Goal: Task Accomplishment & Management: Manage account settings

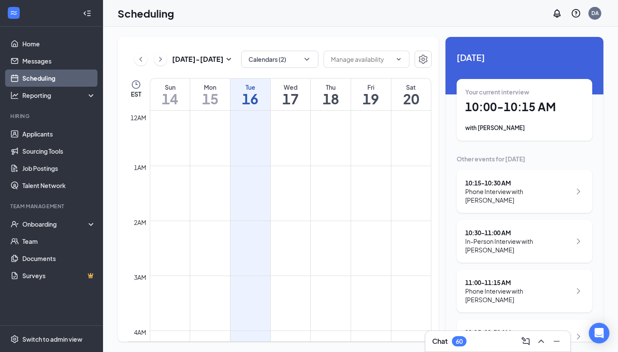
scroll to position [483, 0]
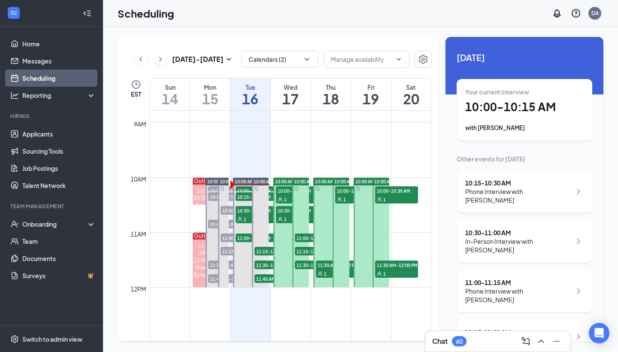
click at [486, 122] on div "Your current interview 10:00 - 10:15 AM with [PERSON_NAME]" at bounding box center [525, 110] width 119 height 45
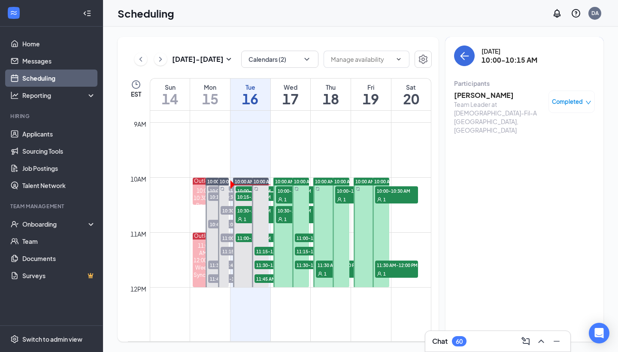
click at [481, 100] on h3 "[PERSON_NAME]" at bounding box center [499, 95] width 90 height 9
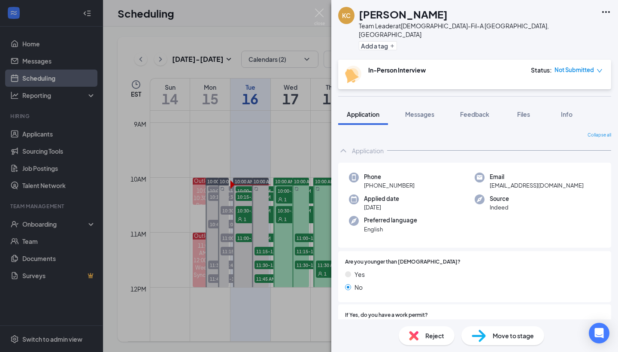
click at [603, 15] on icon "Ellipses" at bounding box center [606, 12] width 10 height 10
click at [475, 43] on div "[PERSON_NAME] [PERSON_NAME] Chance Team Leader at [DEMOGRAPHIC_DATA]-Fil-A [GEO…" at bounding box center [475, 30] width 287 height 60
click at [590, 66] on span "Not Submitted" at bounding box center [575, 70] width 40 height 9
click at [576, 66] on span "Not Submitted" at bounding box center [575, 70] width 40 height 9
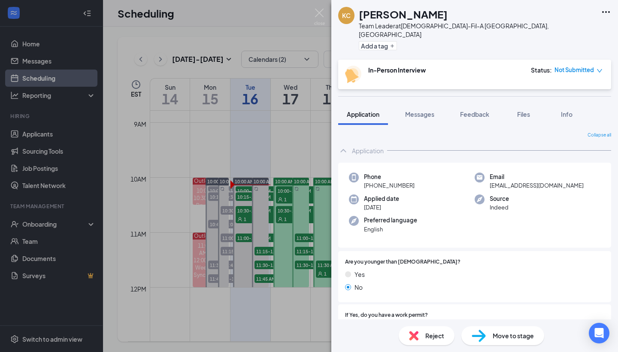
click at [472, 84] on div "[PERSON_NAME] [PERSON_NAME] Chance Team Leader at [DEMOGRAPHIC_DATA]-Fil-A Segu…" at bounding box center [475, 176] width 287 height 352
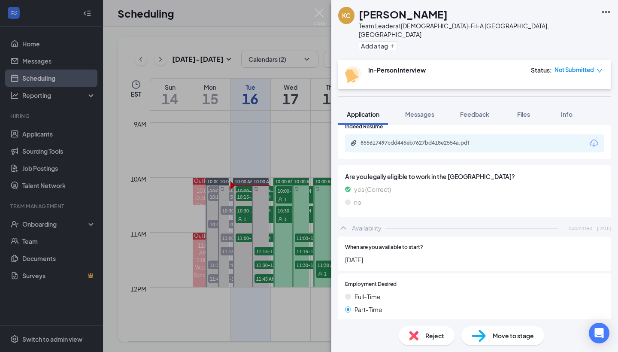
scroll to position [398, 0]
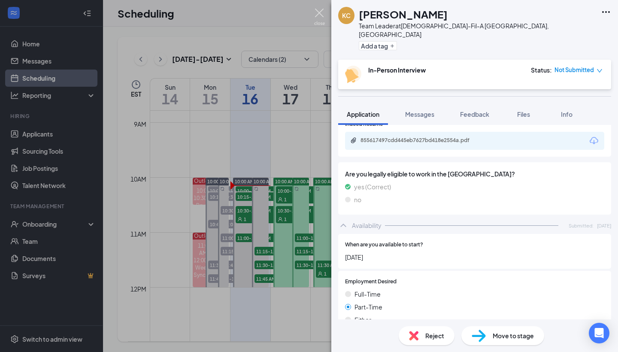
click at [322, 17] on img at bounding box center [319, 17] width 11 height 17
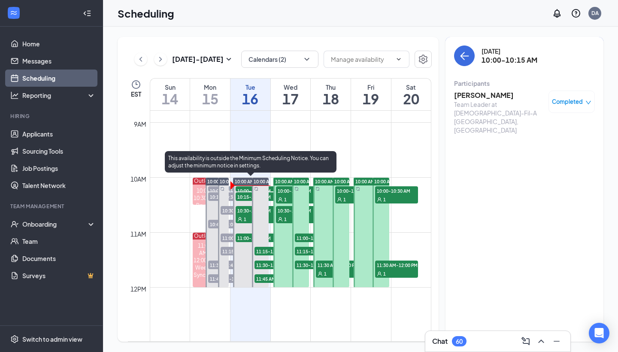
click at [242, 189] on span "10:00-10:15 AM" at bounding box center [257, 190] width 43 height 9
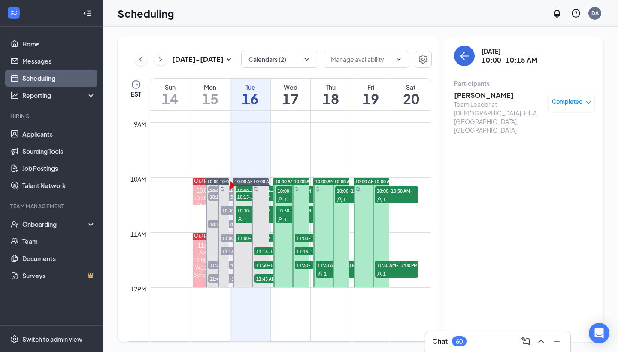
click at [463, 97] on h3 "[PERSON_NAME]" at bounding box center [499, 95] width 90 height 9
click at [467, 97] on div "[PERSON_NAME] [PERSON_NAME] Chance Team Leader at [DEMOGRAPHIC_DATA]-Fil-A Segu…" at bounding box center [309, 176] width 618 height 352
click at [484, 98] on h3 "[PERSON_NAME]" at bounding box center [499, 95] width 90 height 9
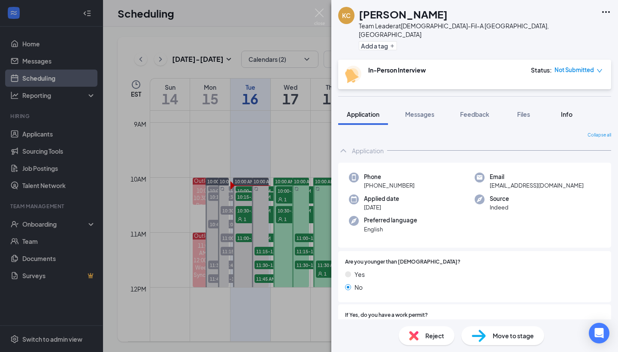
click at [568, 110] on span "Info" at bounding box center [567, 114] width 12 height 8
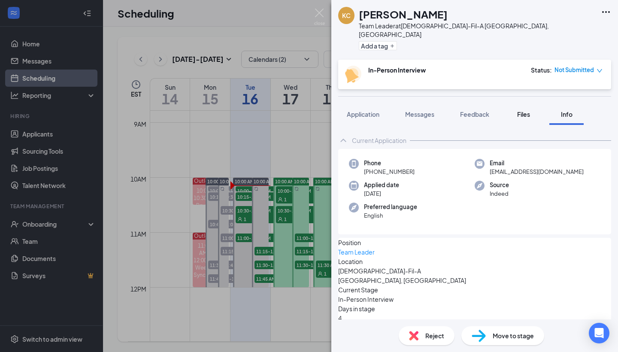
click at [517, 110] on div "Files" at bounding box center [523, 114] width 17 height 9
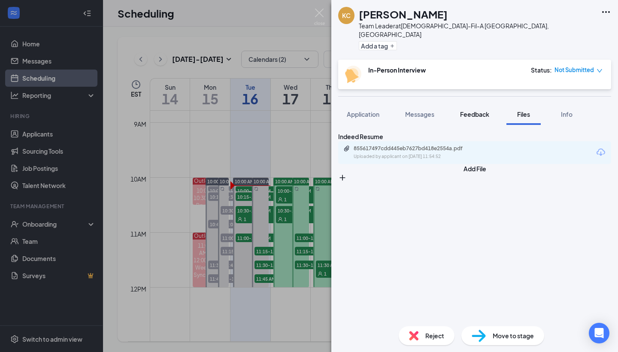
click at [480, 110] on span "Feedback" at bounding box center [474, 114] width 29 height 8
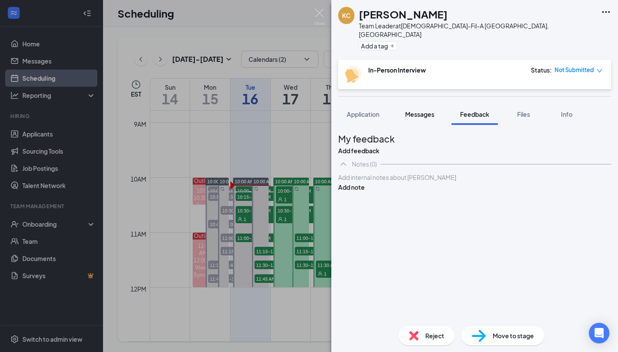
click at [420, 110] on span "Messages" at bounding box center [419, 114] width 29 height 8
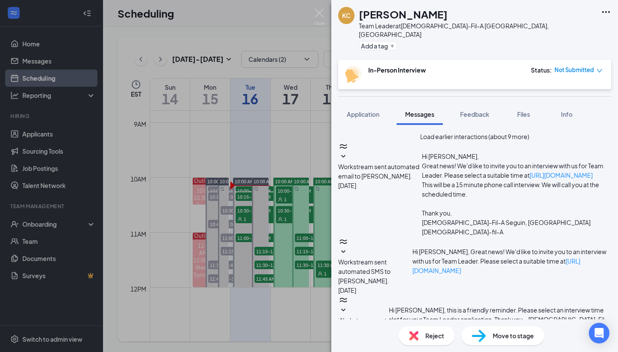
scroll to position [211, 0]
click at [321, 12] on img at bounding box center [319, 17] width 11 height 17
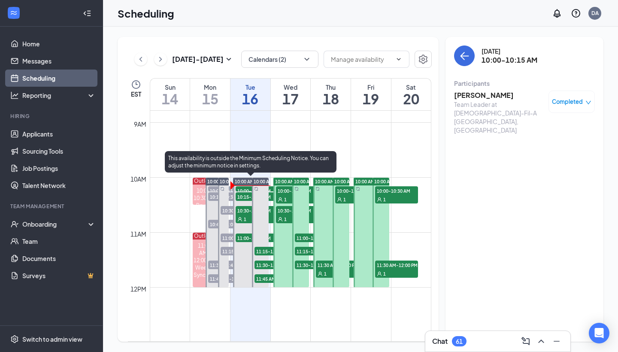
click at [246, 196] on span "10:15-10:30 AM" at bounding box center [257, 196] width 43 height 9
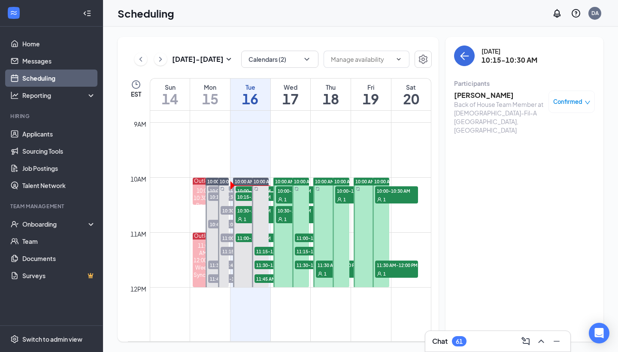
click at [476, 95] on h3 "[PERSON_NAME]" at bounding box center [499, 95] width 90 height 9
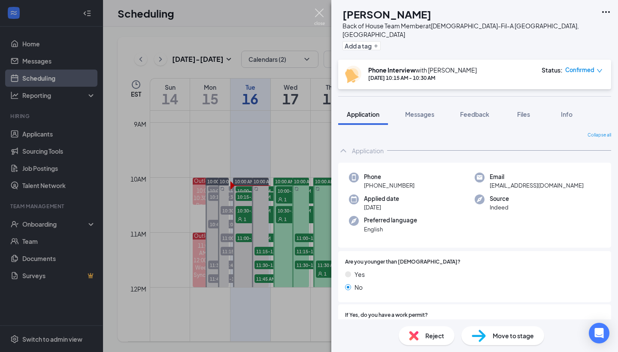
click at [323, 18] on img at bounding box center [319, 17] width 11 height 17
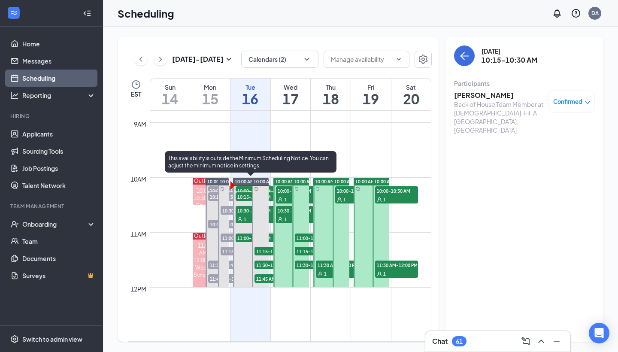
click at [247, 190] on span "10:00-10:15 AM" at bounding box center [257, 190] width 43 height 9
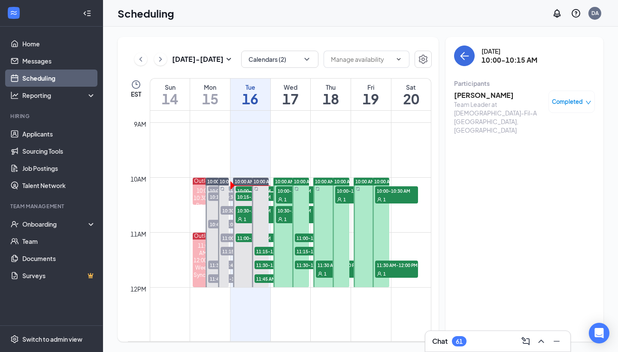
click at [571, 106] on div "Completed" at bounding box center [572, 102] width 46 height 22
click at [578, 102] on span "Completed" at bounding box center [567, 101] width 31 height 9
click at [532, 160] on span "Cancel" at bounding box center [534, 159] width 20 height 9
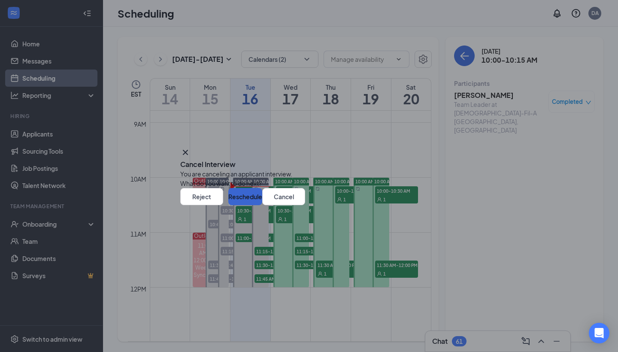
click at [262, 205] on button "Reschedule" at bounding box center [245, 196] width 34 height 17
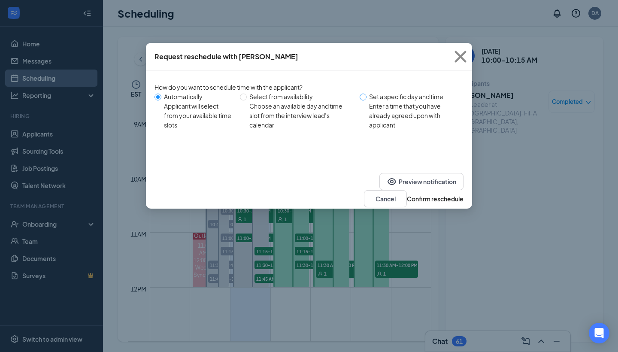
click at [367, 95] on span at bounding box center [363, 97] width 7 height 7
click at [367, 95] on input "Set a specific day and time Enter a time that you have already agreed upon with…" at bounding box center [363, 97] width 7 height 7
radio input "true"
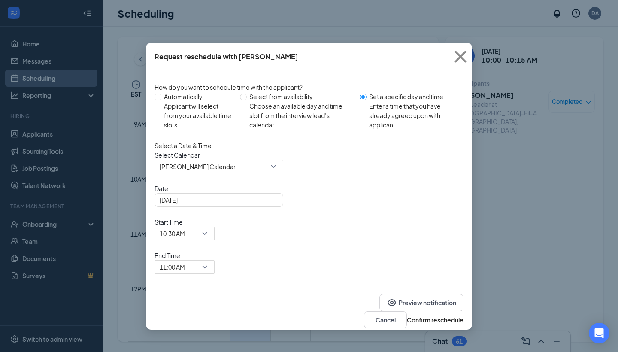
radio input "false"
click at [271, 189] on div "Select a Date & Time Select Calendar [PERSON_NAME] Calendar Date [DATE] Start T…" at bounding box center [309, 207] width 309 height 133
click at [269, 173] on span "[PERSON_NAME] Calendar" at bounding box center [219, 166] width 119 height 13
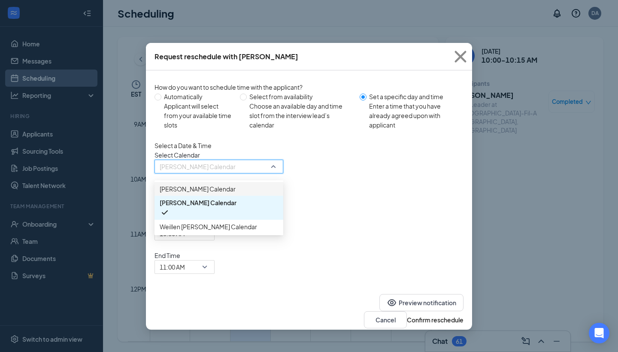
click at [246, 196] on div "[PERSON_NAME] Calendar" at bounding box center [219, 189] width 129 height 14
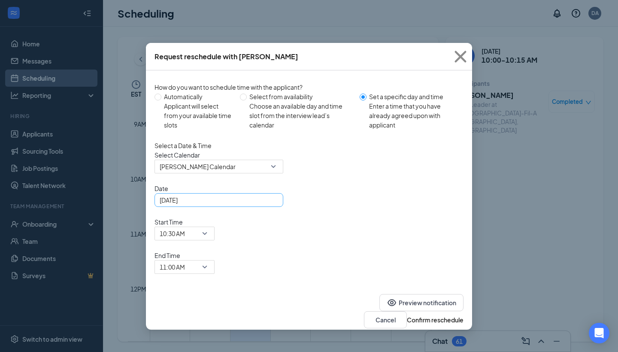
click at [273, 205] on div "[DATE]" at bounding box center [219, 199] width 119 height 9
click at [305, 174] on div "Select Calendar [PERSON_NAME] Calendar 219960 219959 [PERSON_NAME] Calendar [PE…" at bounding box center [309, 161] width 309 height 23
click at [273, 205] on div "[DATE]" at bounding box center [219, 199] width 119 height 9
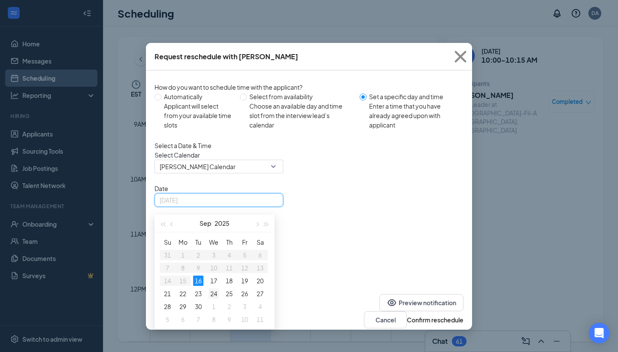
type input "[DATE]"
click at [216, 299] on div "24" at bounding box center [214, 294] width 10 height 10
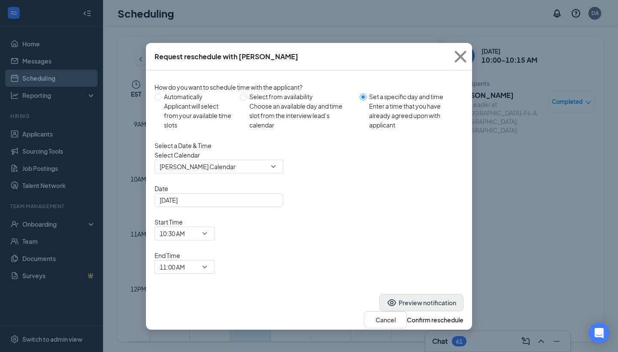
click at [380, 294] on button "Preview notification" at bounding box center [422, 302] width 84 height 17
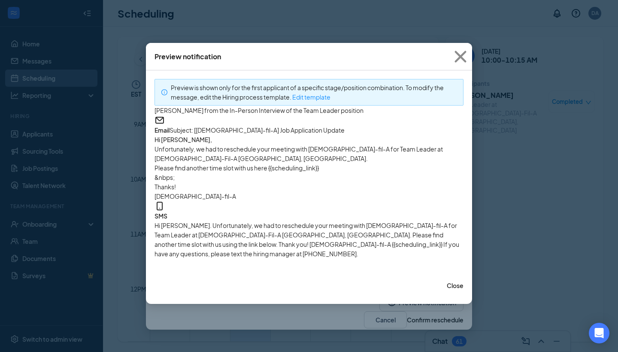
drag, startPoint x: 463, startPoint y: 55, endPoint x: 368, endPoint y: 215, distance: 186.0
click at [369, 214] on div "Preview notification Preview is shown only for the first applicant of a specifi…" at bounding box center [309, 173] width 326 height 261
click at [368, 173] on p "Please find another time slot with us here {{scheduling_link}}" at bounding box center [309, 167] width 309 height 9
click at [439, 304] on div "Close" at bounding box center [309, 285] width 326 height 37
click at [447, 290] on button "Close" at bounding box center [455, 285] width 17 height 9
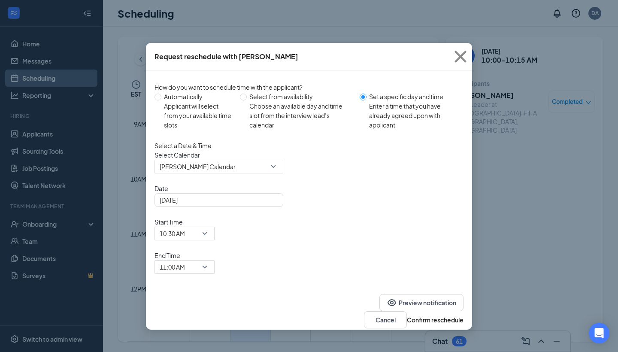
click at [155, 92] on div "How do you want to schedule time with the applicant? Automatically Applicant wi…" at bounding box center [309, 108] width 309 height 52
click at [243, 91] on div "How do you want to schedule time with the applicant? Automatically Applicant wi…" at bounding box center [309, 108] width 309 height 52
click at [246, 97] on span at bounding box center [243, 97] width 7 height 7
click at [246, 97] on input "Select from availability Choose an available day and time slot from the intervi…" at bounding box center [243, 97] width 7 height 7
radio input "true"
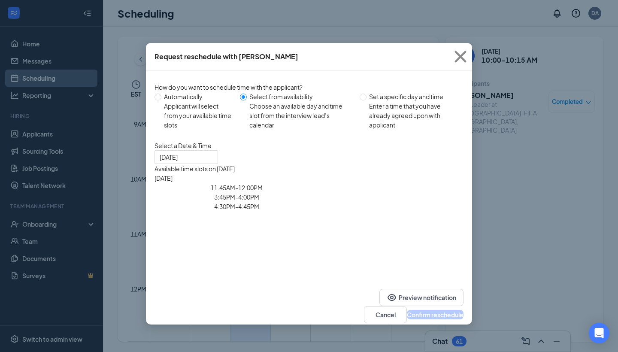
radio input "false"
click at [246, 97] on span at bounding box center [243, 97] width 7 height 7
click at [246, 97] on input "Select from availability Choose an available day and time slot from the intervi…" at bounding box center [243, 97] width 7 height 7
type input "[DATE]"
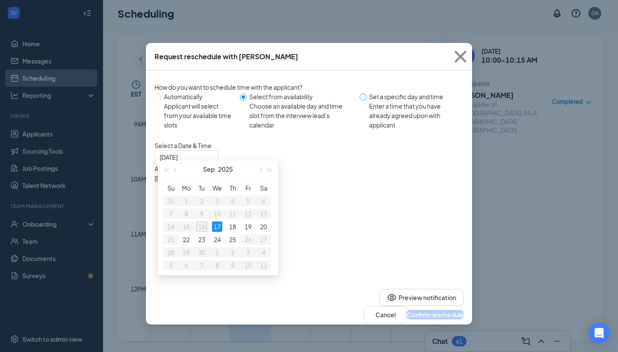
click at [365, 97] on span at bounding box center [363, 97] width 7 height 7
click at [365, 97] on input "Set a specific day and time Enter a time that you have already agreed upon with…" at bounding box center [363, 97] width 7 height 7
radio input "true"
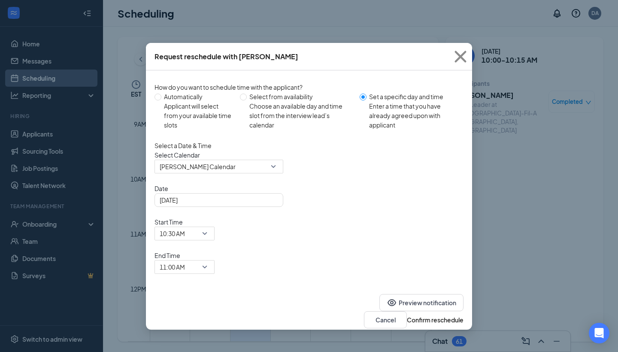
radio input "false"
click at [254, 180] on span "[PERSON_NAME] Calendar" at bounding box center [215, 171] width 111 height 23
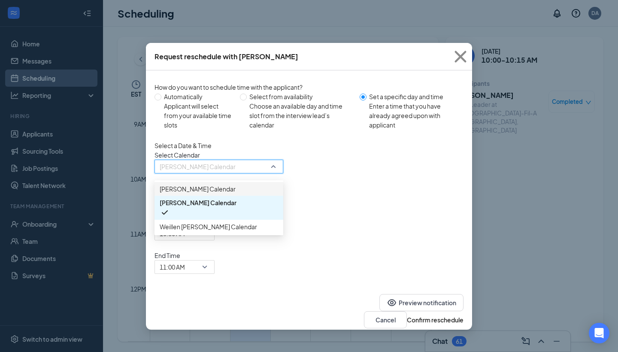
click at [233, 194] on span "[PERSON_NAME] Calendar" at bounding box center [198, 188] width 76 height 9
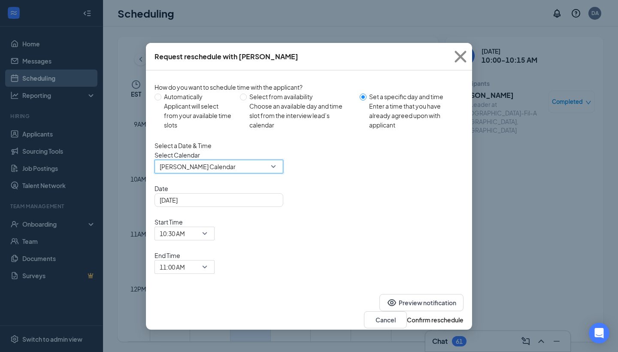
click at [370, 174] on div "Select Calendar 219960 [PERSON_NAME] Calendar 219960 219959 [PERSON_NAME] Calen…" at bounding box center [309, 161] width 309 height 23
click at [372, 311] on button "Cancel" at bounding box center [385, 319] width 43 height 17
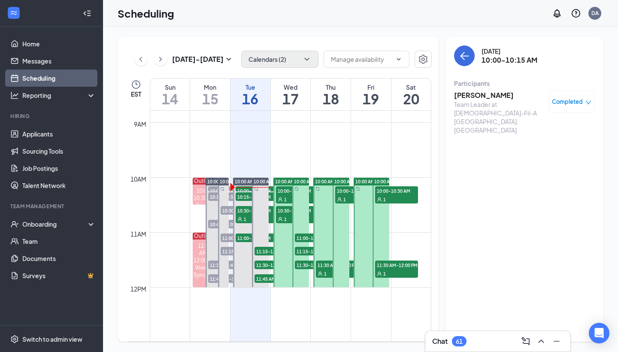
click at [283, 67] on button "Calendars (2)" at bounding box center [279, 59] width 77 height 17
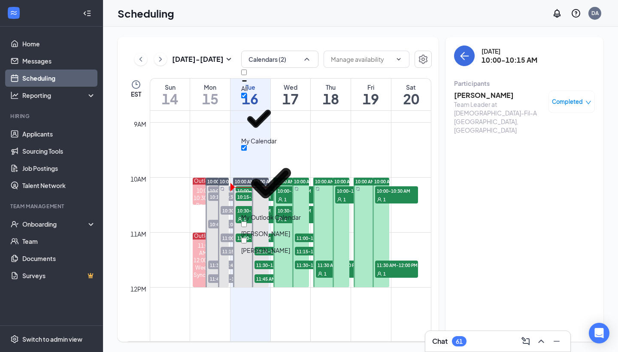
click at [266, 229] on div "[PERSON_NAME]" at bounding box center [265, 233] width 49 height 9
click at [247, 222] on input "[PERSON_NAME]" at bounding box center [244, 225] width 6 height 6
click at [254, 229] on div at bounding box center [265, 229] width 49 height 0
click at [247, 222] on input "[PERSON_NAME]" at bounding box center [244, 225] width 6 height 6
click at [253, 229] on div at bounding box center [265, 229] width 49 height 0
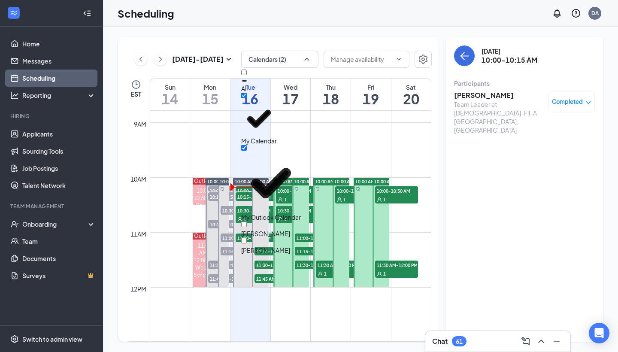
click at [247, 222] on input "[PERSON_NAME]" at bounding box center [244, 225] width 6 height 6
click at [253, 229] on div at bounding box center [265, 229] width 49 height 0
click at [247, 222] on input "[PERSON_NAME]" at bounding box center [244, 225] width 6 height 6
click at [253, 229] on div at bounding box center [265, 229] width 49 height 0
click at [247, 222] on input "[PERSON_NAME]" at bounding box center [244, 225] width 6 height 6
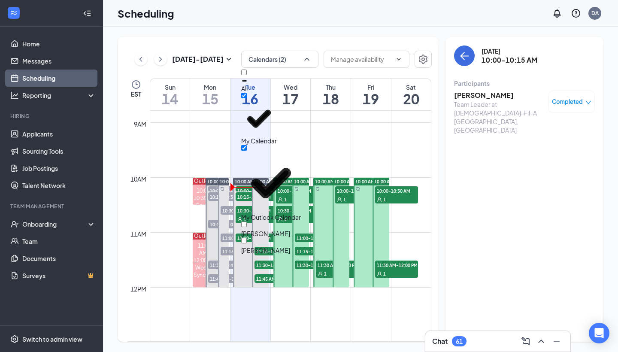
click at [254, 229] on div at bounding box center [265, 229] width 49 height 0
click at [247, 222] on input "[PERSON_NAME]" at bounding box center [244, 225] width 6 height 6
checkbox input "false"
click at [250, 238] on div "[PERSON_NAME]" at bounding box center [279, 246] width 77 height 17
click at [247, 238] on input "[PERSON_NAME]" at bounding box center [244, 241] width 6 height 6
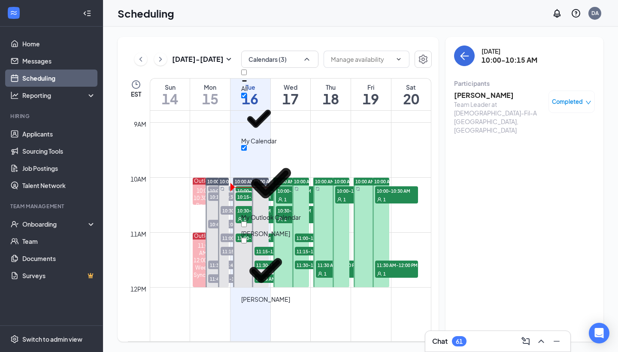
checkbox input "false"
click at [253, 229] on div at bounding box center [265, 229] width 49 height 0
click at [247, 222] on input "[PERSON_NAME]" at bounding box center [244, 225] width 6 height 6
click at [253, 229] on div at bounding box center [265, 229] width 49 height 0
click at [247, 222] on input "[PERSON_NAME]" at bounding box center [244, 225] width 6 height 6
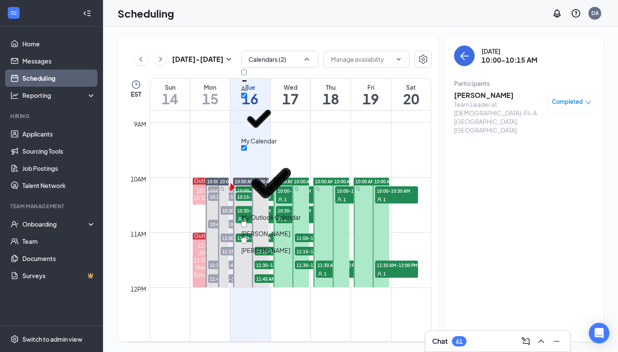
click at [253, 229] on div at bounding box center [265, 229] width 49 height 0
click at [247, 222] on input "[PERSON_NAME]" at bounding box center [244, 225] width 6 height 6
checkbox input "false"
click at [254, 246] on div at bounding box center [265, 246] width 49 height 0
click at [247, 238] on input "[PERSON_NAME]" at bounding box center [244, 241] width 6 height 6
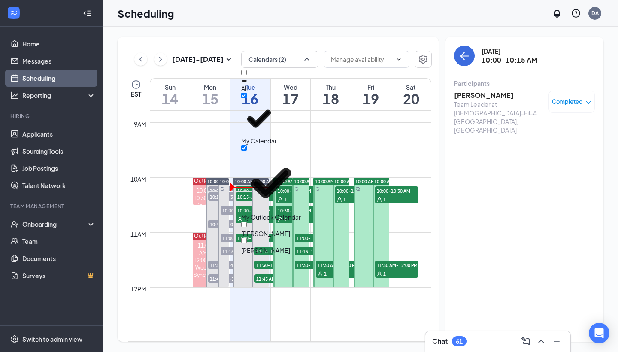
checkbox input "false"
click at [261, 222] on div "[PERSON_NAME]" at bounding box center [279, 230] width 77 height 17
click at [254, 244] on icon "Checkmark" at bounding box center [266, 254] width 29 height 21
click at [247, 222] on input "[PERSON_NAME]" at bounding box center [244, 225] width 6 height 6
checkbox input "true"
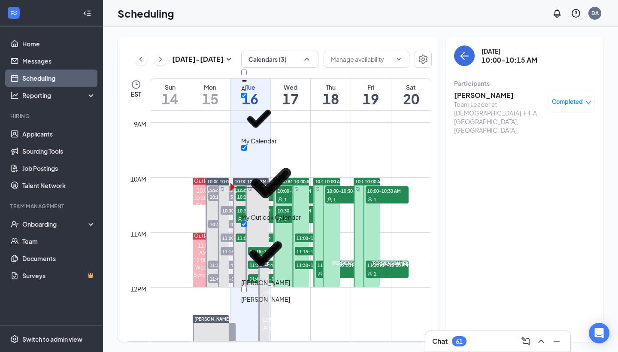
click at [252, 295] on div at bounding box center [265, 295] width 49 height 0
click at [247, 287] on input "[PERSON_NAME]" at bounding box center [244, 290] width 6 height 6
checkbox input "false"
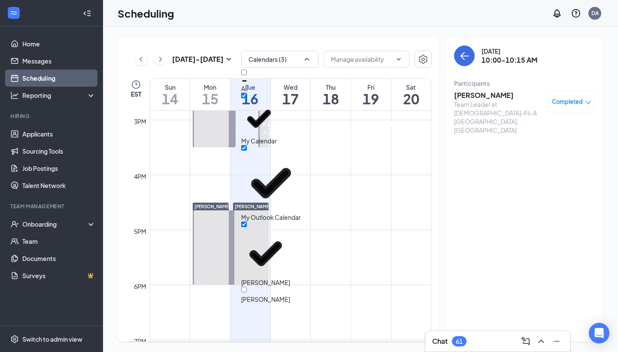
scroll to position [816, 0]
click at [478, 97] on h3 "[PERSON_NAME]" at bounding box center [499, 95] width 90 height 9
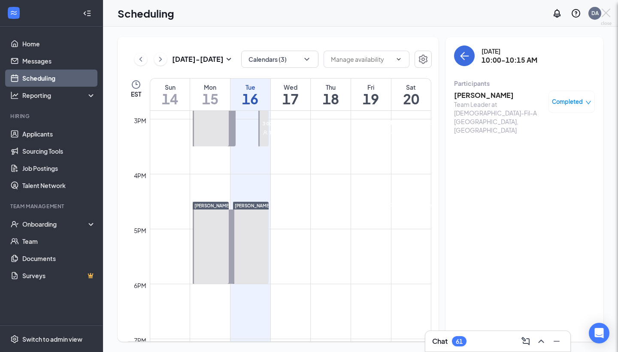
click at [473, 95] on div "[PERSON_NAME] [PERSON_NAME] Chance Team Leader at [DEMOGRAPHIC_DATA]-Fil-A Segu…" at bounding box center [309, 176] width 618 height 352
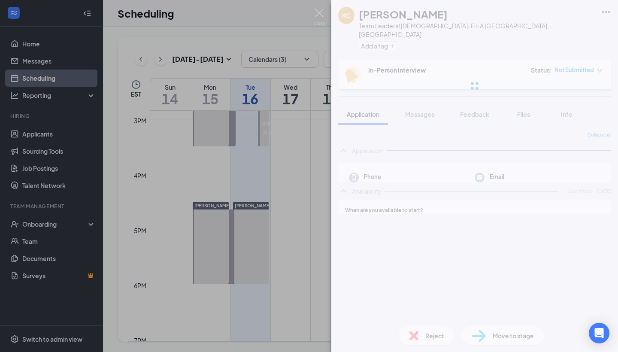
click at [473, 97] on div "[PERSON_NAME] [PERSON_NAME] Chance Team Leader at [DEMOGRAPHIC_DATA]-Fil-A Segu…" at bounding box center [309, 176] width 618 height 352
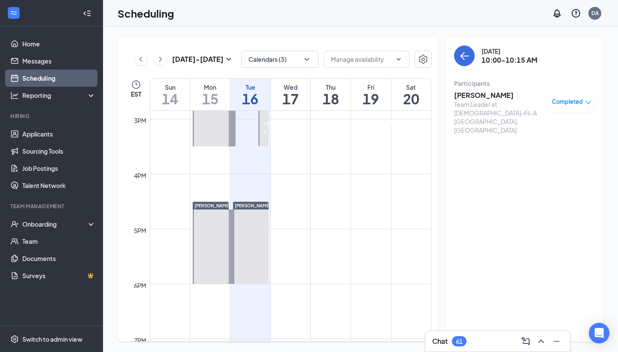
click at [562, 101] on span "Completed" at bounding box center [567, 101] width 31 height 9
click at [535, 157] on span "Cancel" at bounding box center [534, 159] width 20 height 9
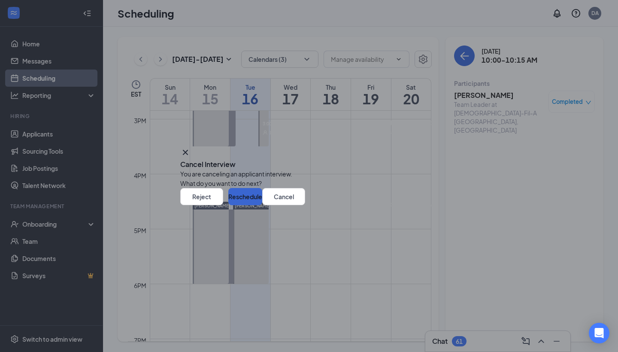
click at [262, 205] on button "Reschedule" at bounding box center [245, 196] width 34 height 17
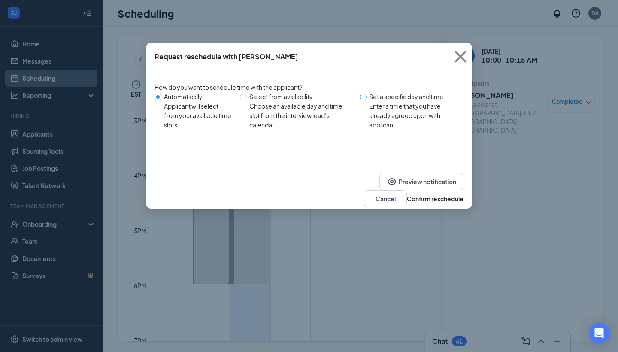
click at [365, 99] on span at bounding box center [363, 97] width 7 height 7
click at [365, 99] on input "Set a specific day and time Enter a time that you have already agreed upon with…" at bounding box center [363, 97] width 7 height 7
radio input "true"
radio input "false"
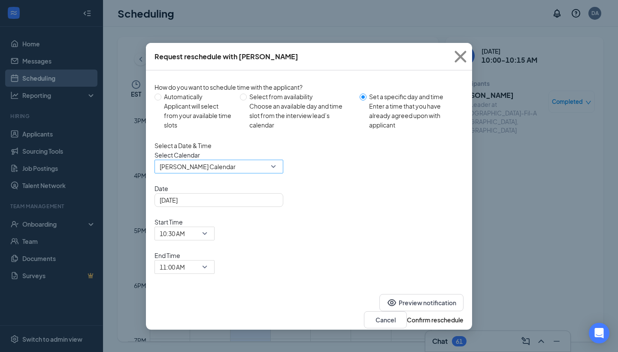
click at [250, 181] on span "[PERSON_NAME] Calendar" at bounding box center [215, 171] width 111 height 23
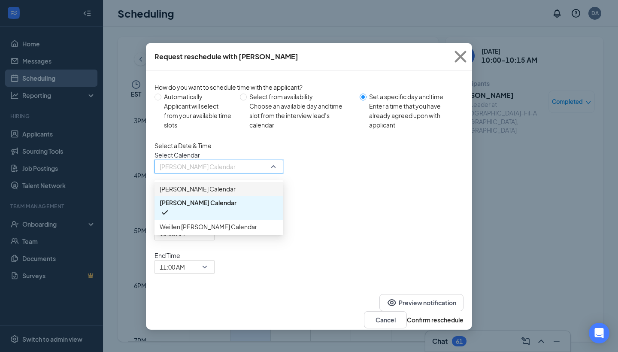
click at [229, 194] on span "[PERSON_NAME] Calendar" at bounding box center [198, 188] width 76 height 9
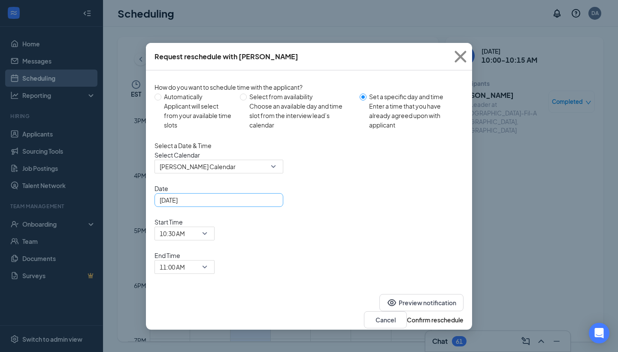
click at [278, 207] on div "[DATE]" at bounding box center [219, 200] width 129 height 14
click at [274, 205] on div "[DATE]" at bounding box center [219, 199] width 119 height 9
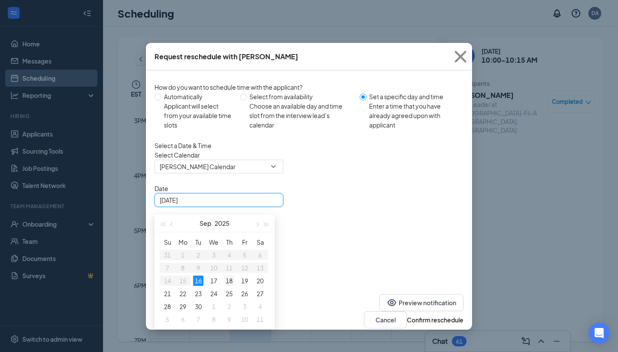
type input "[DATE]"
click at [231, 286] on div "18" at bounding box center [229, 281] width 10 height 10
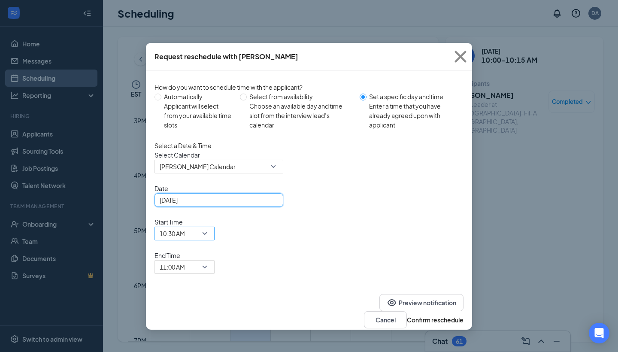
click at [202, 227] on span "10:30 AM" at bounding box center [181, 238] width 42 height 23
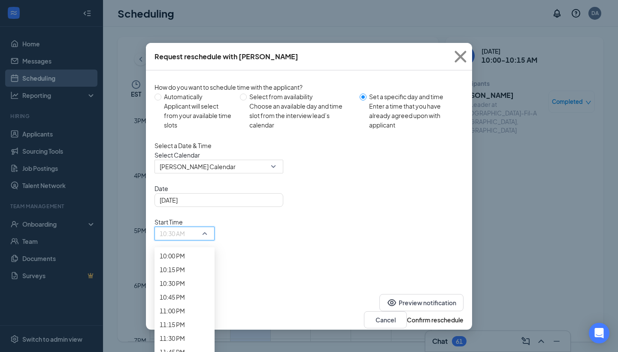
scroll to position [1295, 0]
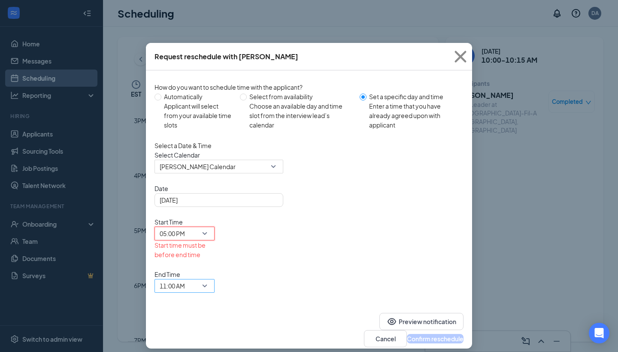
click at [185, 280] on span "11:00 AM" at bounding box center [172, 286] width 25 height 13
click at [210, 66] on span "05:30 PM" at bounding box center [185, 60] width 50 height 9
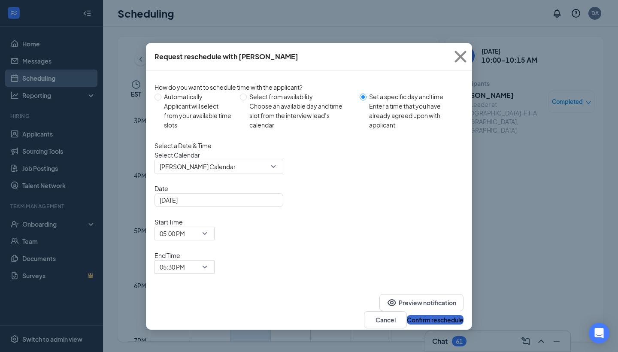
click at [423, 315] on button "Confirm reschedule" at bounding box center [435, 319] width 57 height 9
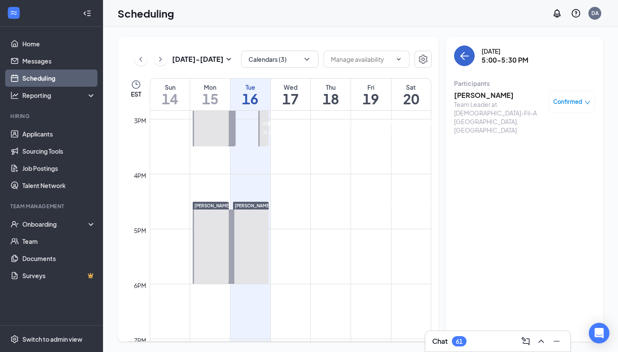
click at [462, 58] on icon "ArrowLeft" at bounding box center [465, 56] width 10 height 10
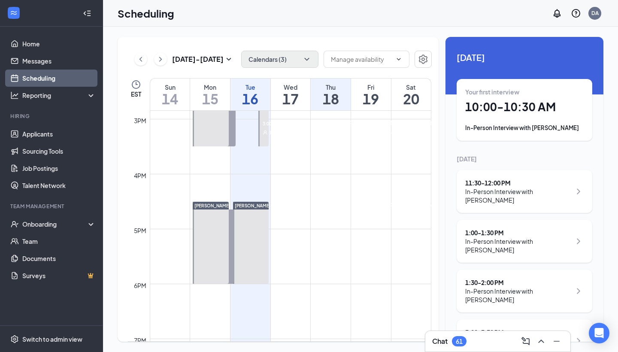
click at [260, 64] on button "Calendars (3)" at bounding box center [279, 59] width 77 height 17
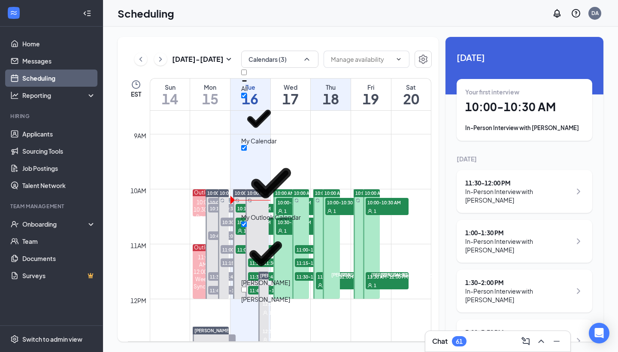
scroll to position [458, 0]
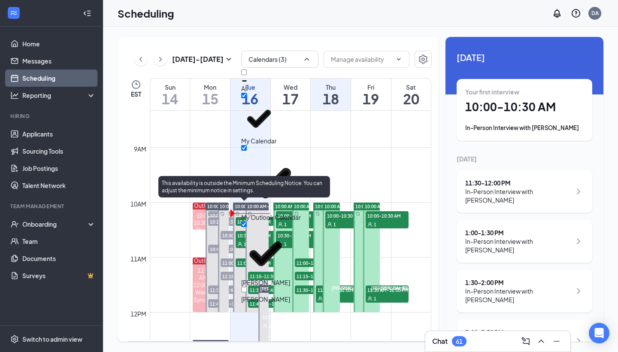
click at [244, 223] on span "10:15-10:30 AM" at bounding box center [257, 221] width 43 height 9
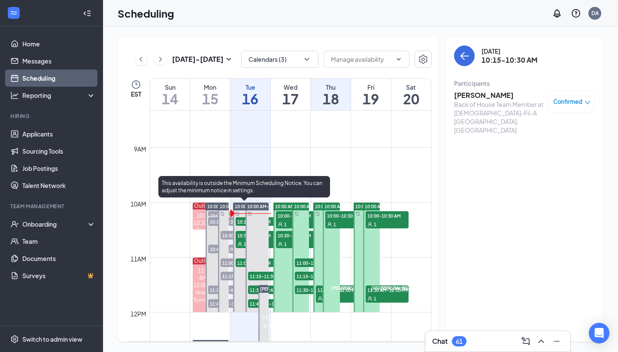
click at [241, 244] on icon "User" at bounding box center [240, 244] width 5 height 5
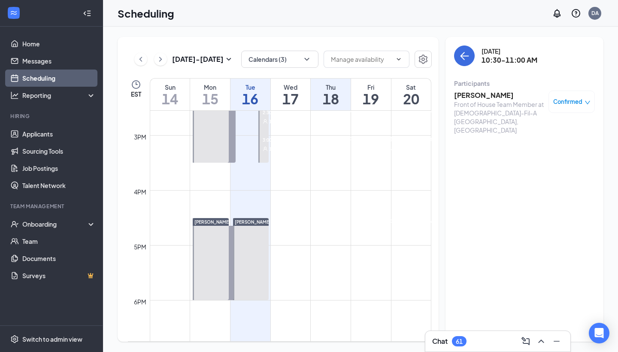
scroll to position [799, 0]
click at [490, 100] on div "Front of House Team Member at [DEMOGRAPHIC_DATA]-Fil-A [GEOGRAPHIC_DATA], [GEOG…" at bounding box center [499, 117] width 90 height 34
click at [585, 99] on div "Confirmed" at bounding box center [572, 101] width 37 height 9
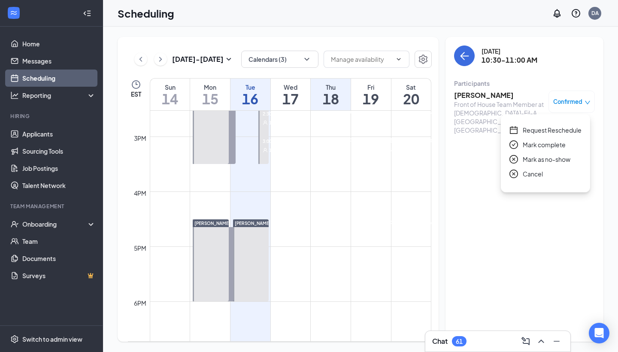
click at [530, 176] on span "Cancel" at bounding box center [533, 173] width 20 height 9
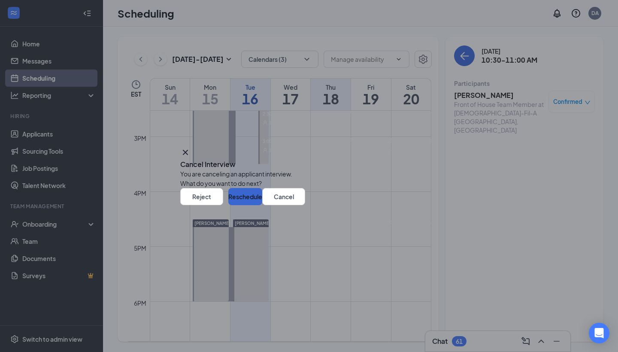
click at [262, 205] on button "Reschedule" at bounding box center [245, 196] width 34 height 17
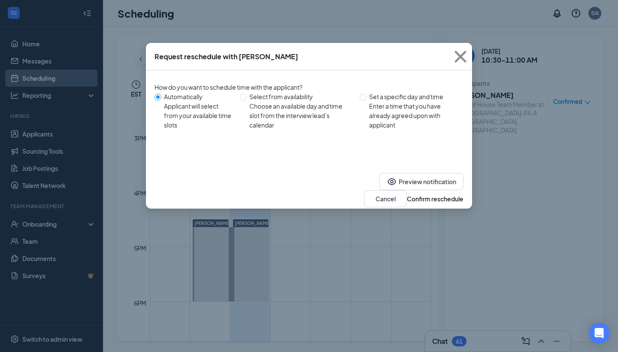
click at [369, 98] on span "Set a specific day and time Enter a time that you have already agreed upon with…" at bounding box center [414, 111] width 94 height 38
click at [367, 98] on input "Set a specific day and time Enter a time that you have already agreed upon with…" at bounding box center [363, 97] width 7 height 7
radio input "true"
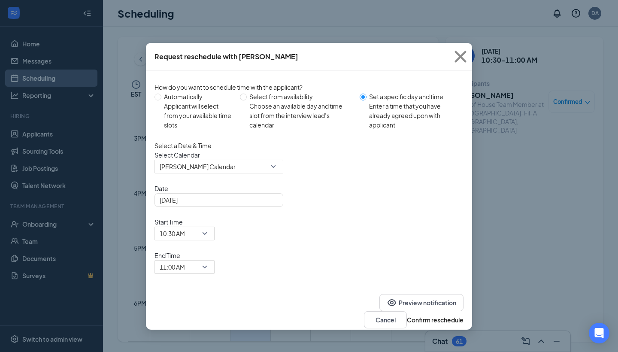
radio input "false"
click at [260, 182] on span "[PERSON_NAME] Calendar" at bounding box center [215, 171] width 111 height 23
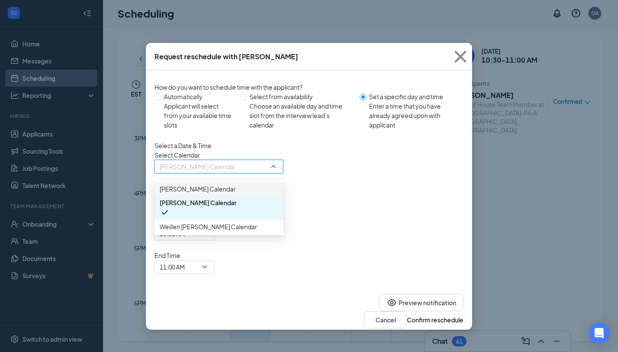
click at [245, 194] on span "[PERSON_NAME] Calendar" at bounding box center [219, 188] width 119 height 9
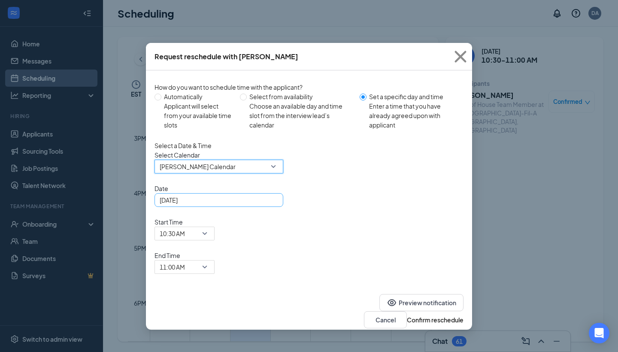
click at [272, 205] on div "[DATE]" at bounding box center [219, 199] width 119 height 9
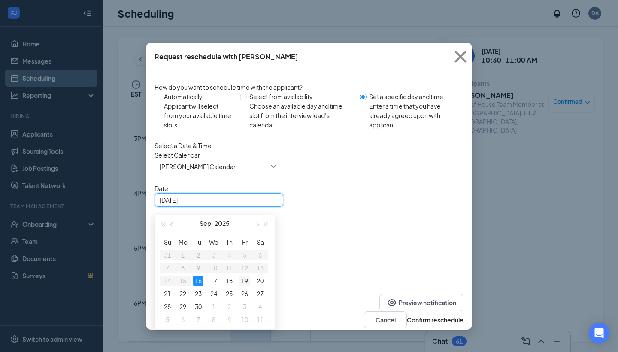
type input "[DATE]"
click at [243, 286] on div "19" at bounding box center [245, 281] width 10 height 10
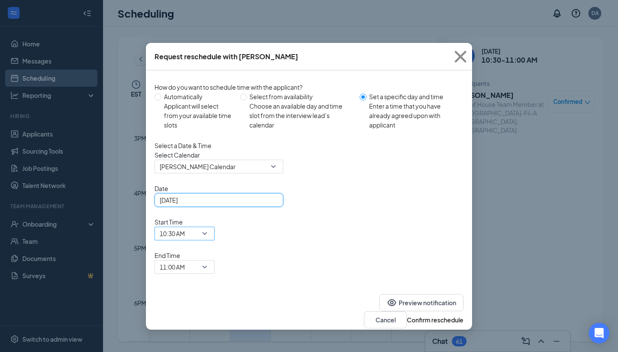
click at [210, 227] on span "10:30 AM" at bounding box center [185, 233] width 50 height 13
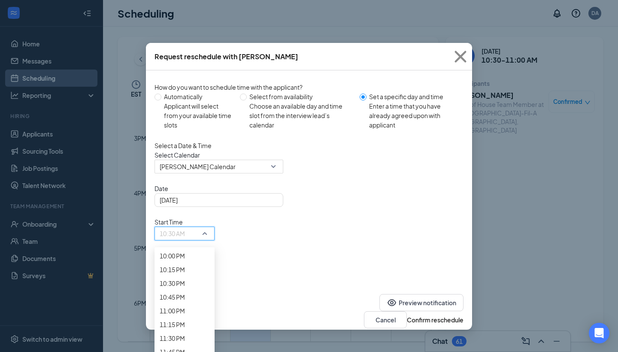
scroll to position [1239, 0]
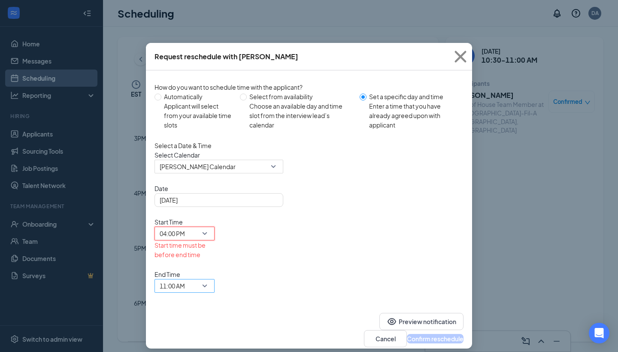
click at [185, 280] on span "11:00 AM" at bounding box center [172, 286] width 25 height 13
click at [185, 11] on span "04:30 PM" at bounding box center [172, 5] width 25 height 9
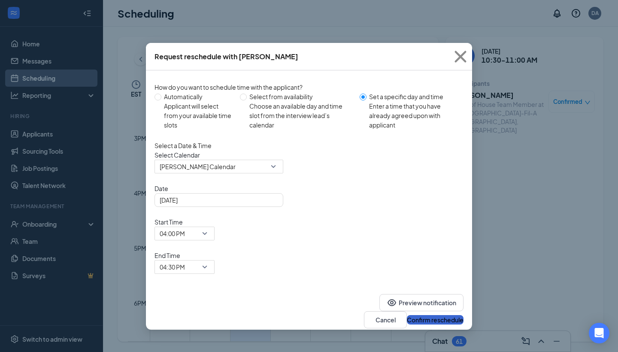
click at [419, 315] on button "Confirm reschedule" at bounding box center [435, 319] width 57 height 9
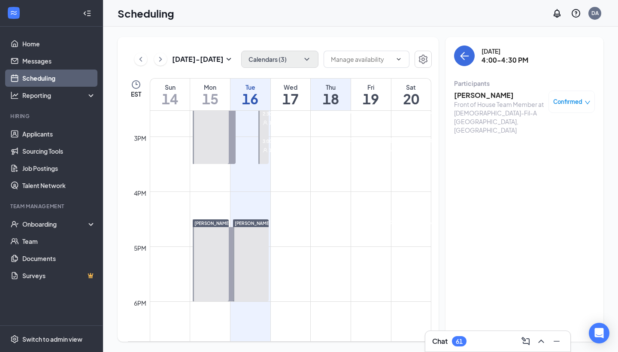
click at [310, 57] on icon "ChevronDown" at bounding box center [307, 59] width 9 height 9
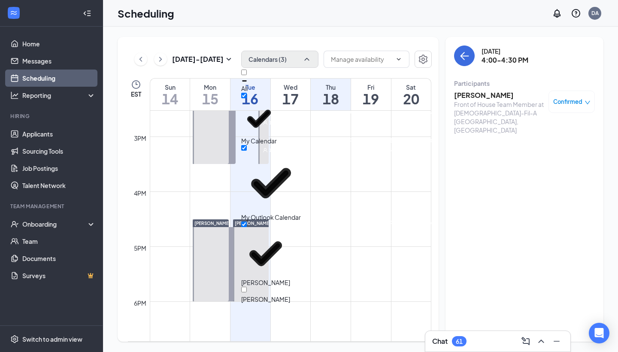
click at [253, 295] on div at bounding box center [265, 295] width 49 height 0
click at [247, 287] on input "[PERSON_NAME]" at bounding box center [244, 290] width 6 height 6
click at [253, 295] on div at bounding box center [265, 295] width 49 height 0
click at [247, 287] on input "[PERSON_NAME]" at bounding box center [244, 290] width 6 height 6
click at [253, 295] on div at bounding box center [265, 295] width 49 height 0
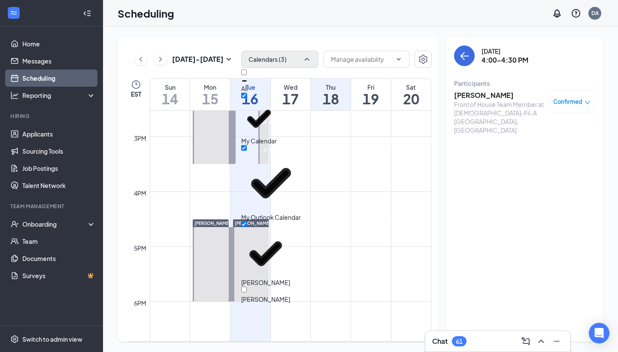
click at [247, 287] on input "[PERSON_NAME]" at bounding box center [244, 290] width 6 height 6
click at [253, 295] on div at bounding box center [265, 295] width 49 height 0
click at [247, 287] on input "[PERSON_NAME]" at bounding box center [244, 290] width 6 height 6
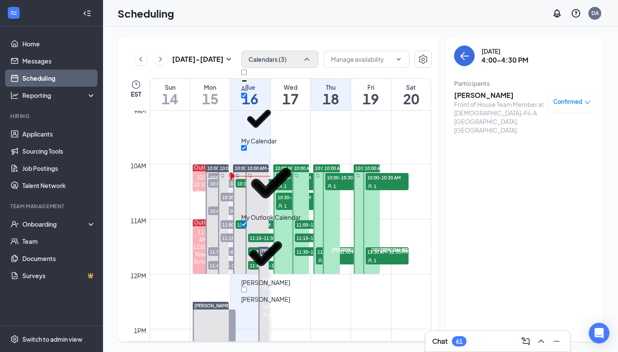
scroll to position [493, 0]
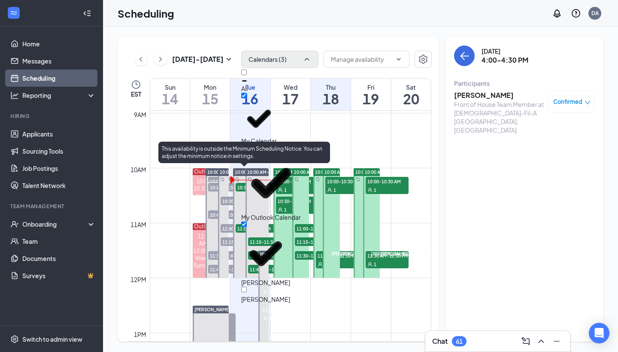
click at [242, 228] on span "11:00-11:15 AM" at bounding box center [257, 228] width 43 height 9
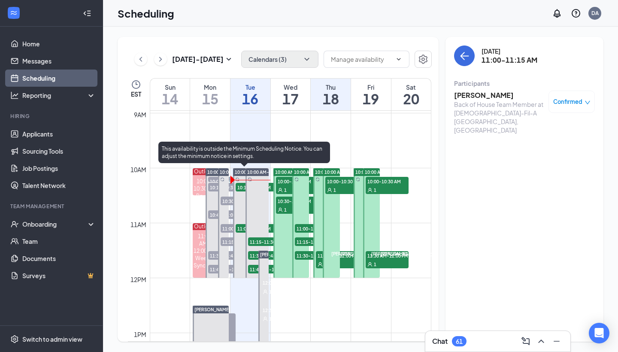
click at [241, 186] on span "10:15-10:30 AM" at bounding box center [257, 187] width 43 height 9
click at [256, 244] on span "11:15-11:30 AM" at bounding box center [269, 242] width 43 height 9
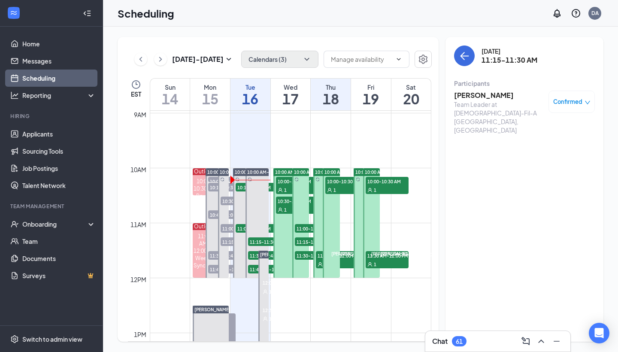
click at [291, 56] on button "Calendars (3)" at bounding box center [279, 59] width 77 height 17
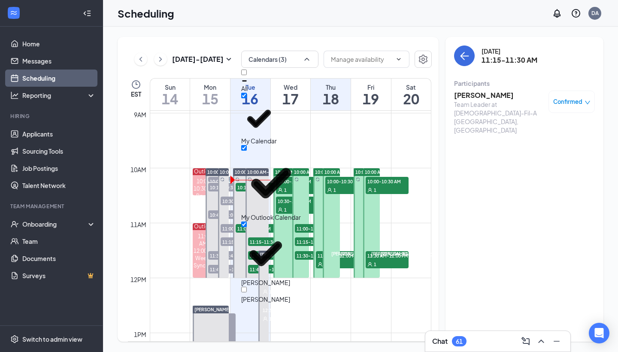
click at [256, 295] on div at bounding box center [265, 295] width 49 height 0
click at [247, 287] on input "[PERSON_NAME]" at bounding box center [244, 290] width 6 height 6
click at [255, 295] on div at bounding box center [265, 295] width 49 height 0
click at [247, 287] on input "[PERSON_NAME]" at bounding box center [244, 290] width 6 height 6
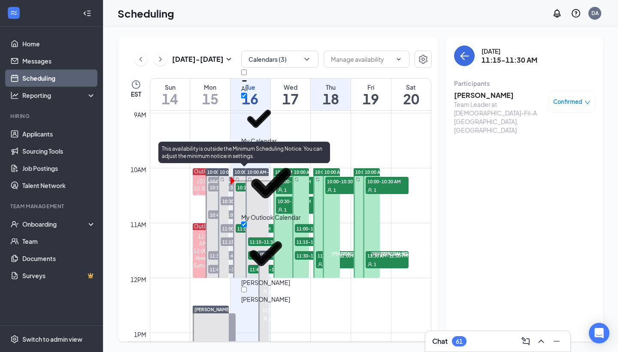
click at [243, 230] on span "11:00-11:15 AM" at bounding box center [257, 228] width 43 height 9
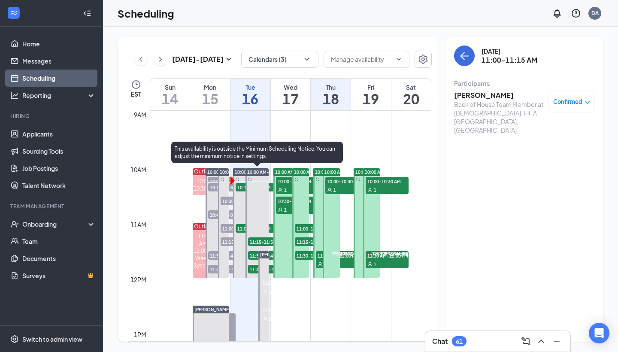
click at [256, 241] on span "11:15-11:30 AM" at bounding box center [269, 242] width 43 height 9
click at [255, 254] on span "11:30-11:45 AM" at bounding box center [269, 255] width 43 height 9
click at [253, 270] on span "11:45 AM-12:00 PM" at bounding box center [269, 269] width 43 height 9
click at [254, 241] on span "11:15-11:30 AM" at bounding box center [269, 242] width 43 height 9
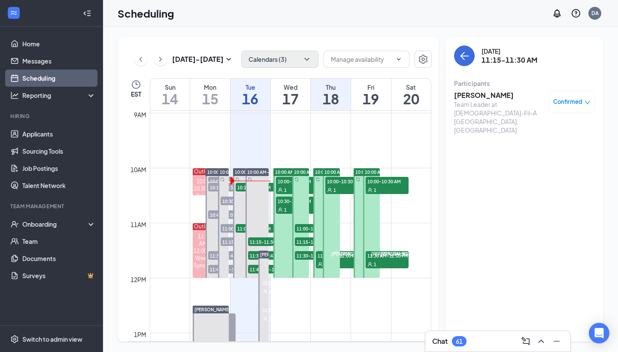
click at [283, 64] on button "Calendars (3)" at bounding box center [279, 59] width 77 height 17
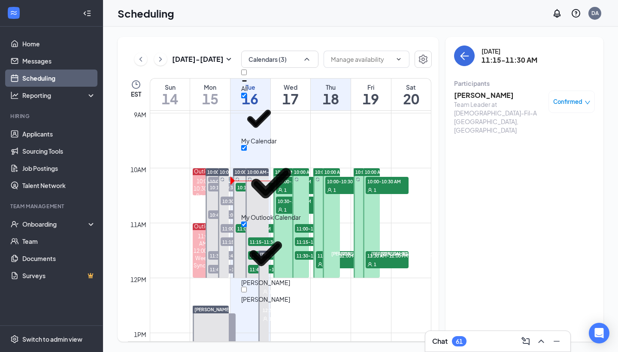
click at [247, 287] on input "[PERSON_NAME]" at bounding box center [244, 290] width 6 height 6
checkbox input "false"
checkbox input "true"
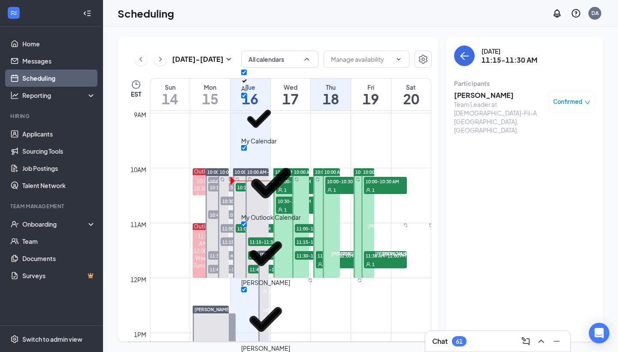
click at [386, 73] on div "[DATE] - [DATE] All calendars EST Sun 14 Mon 15 Tue 16 Wed 17 Thu 18 Fri 19 Sat…" at bounding box center [278, 189] width 321 height 305
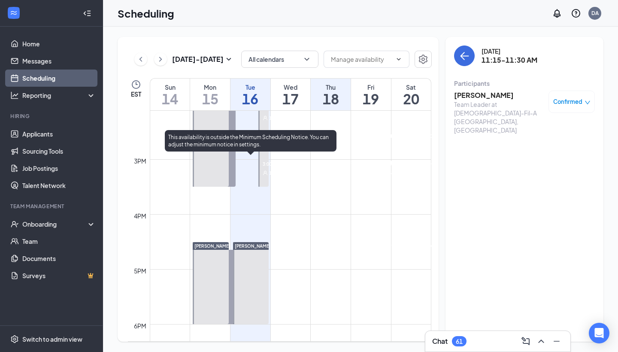
scroll to position [756, 0]
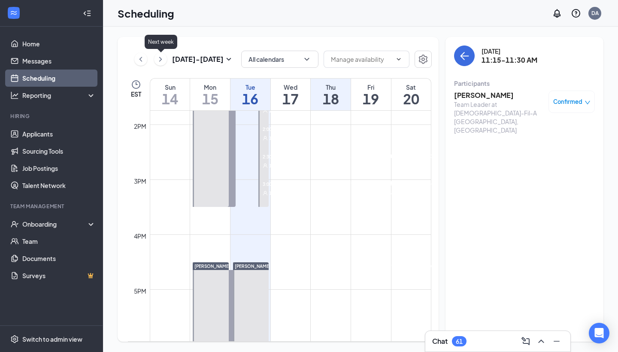
click at [164, 61] on icon "ChevronRight" at bounding box center [160, 59] width 9 height 10
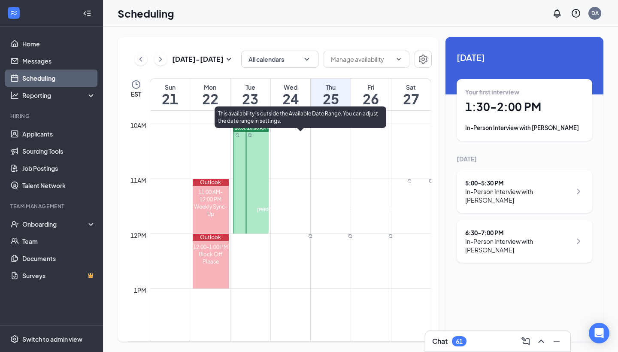
scroll to position [515, 0]
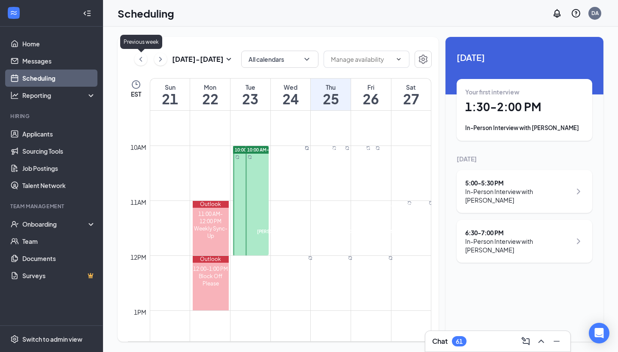
click at [137, 61] on icon "ChevronLeft" at bounding box center [141, 59] width 9 height 10
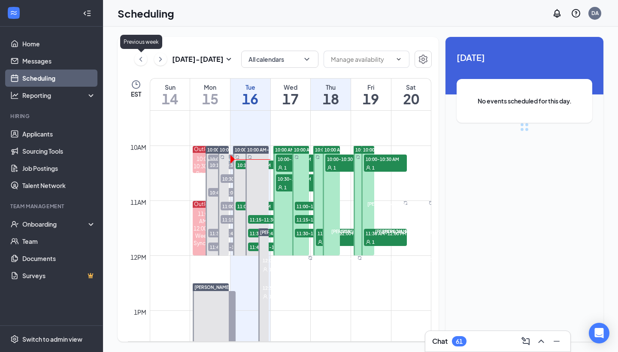
scroll to position [422, 0]
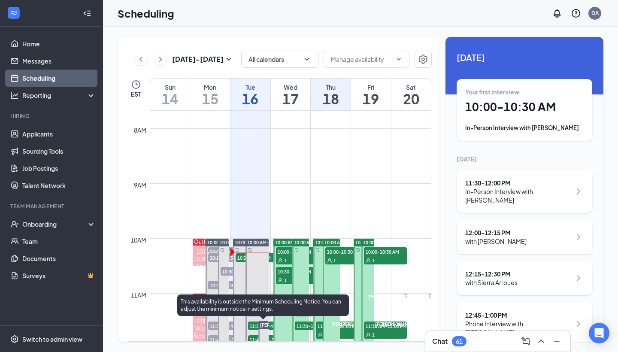
click at [255, 315] on div "This availability is outside the Minimum Scheduling Notice. You can adjust the …" at bounding box center [263, 305] width 172 height 21
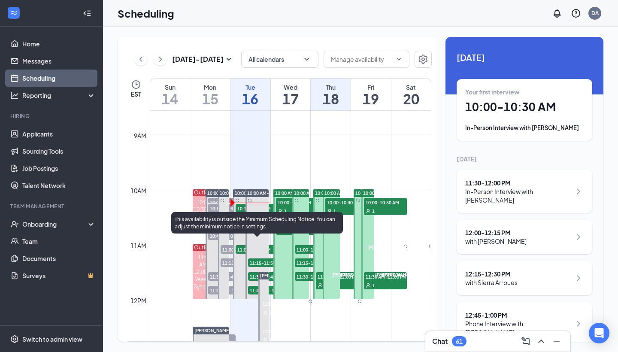
scroll to position [476, 0]
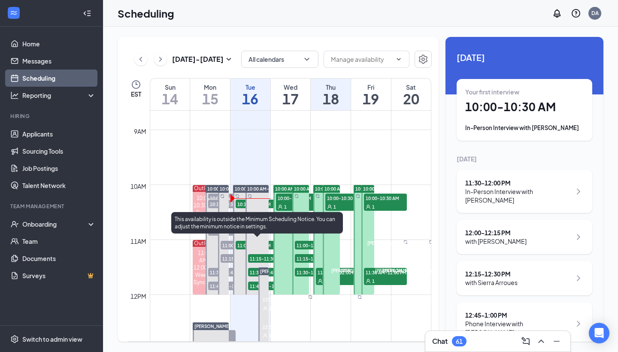
click at [255, 263] on div "1" at bounding box center [269, 267] width 43 height 9
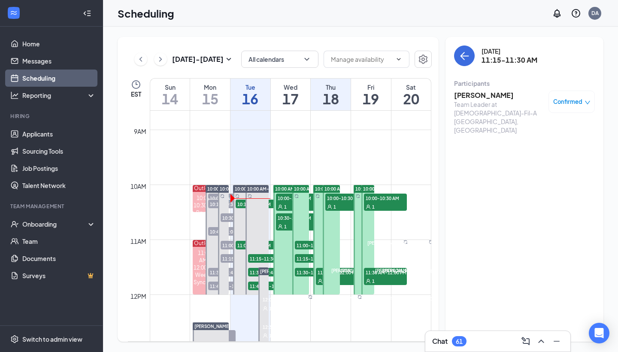
click at [564, 99] on span "Confirmed" at bounding box center [568, 101] width 29 height 9
click at [536, 177] on span "Cancel" at bounding box center [533, 173] width 20 height 9
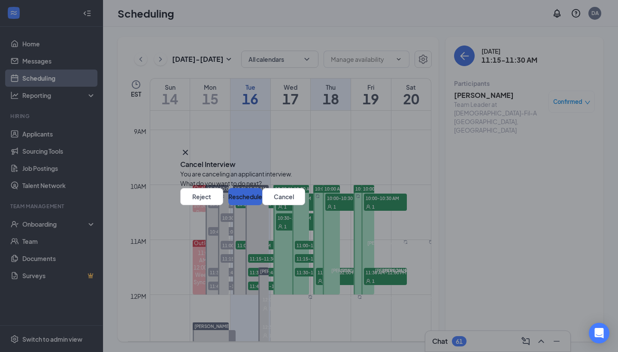
click at [262, 205] on button "Reschedule" at bounding box center [245, 196] width 34 height 17
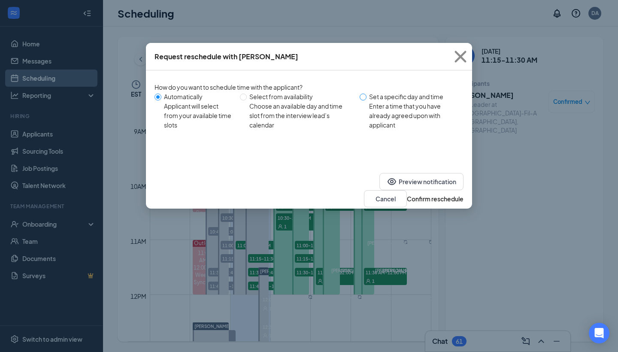
click at [364, 96] on input "Set a specific day and time Enter a time that you have already agreed upon with…" at bounding box center [363, 97] width 7 height 7
radio input "true"
radio input "false"
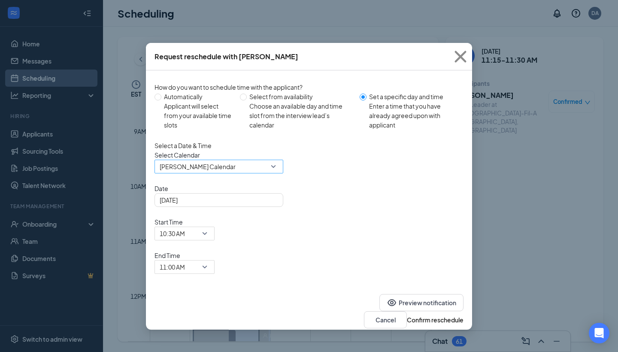
click at [257, 177] on span "[PERSON_NAME] Calendar" at bounding box center [215, 171] width 111 height 23
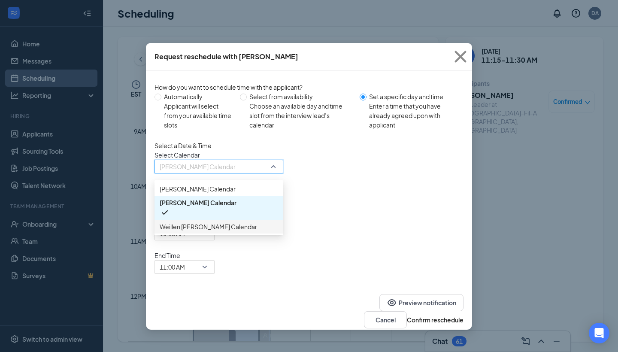
click at [237, 231] on span "Weillen [PERSON_NAME] Calendar" at bounding box center [208, 226] width 97 height 9
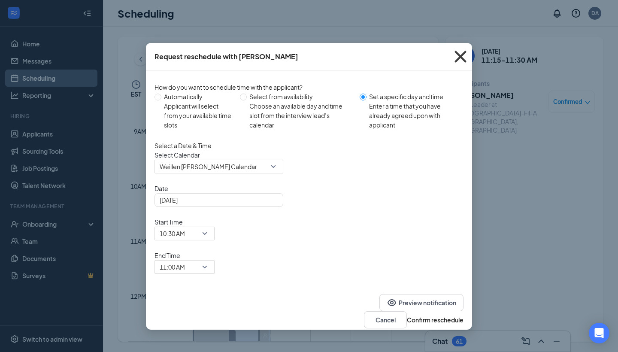
click at [460, 55] on icon "Cross" at bounding box center [461, 57] width 12 height 12
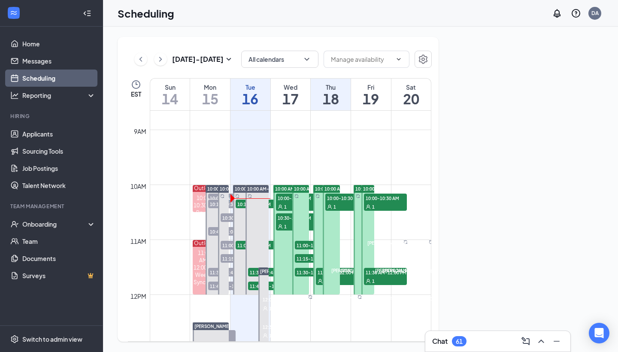
click at [324, 34] on div "[DATE] - [DATE] All calendars EST Sun 14 Mon 15 Tue 16 Wed 17 Thu 18 Fri 19 Sat…" at bounding box center [360, 190] width 515 height 326
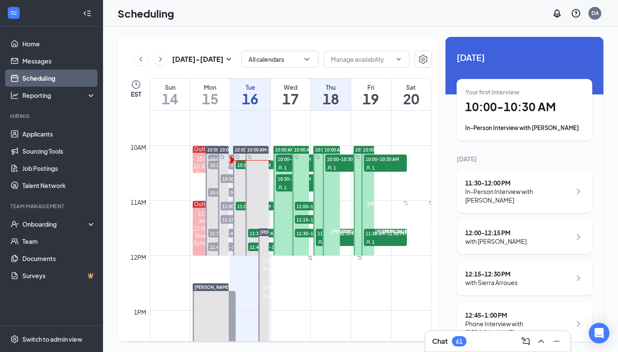
scroll to position [518, 0]
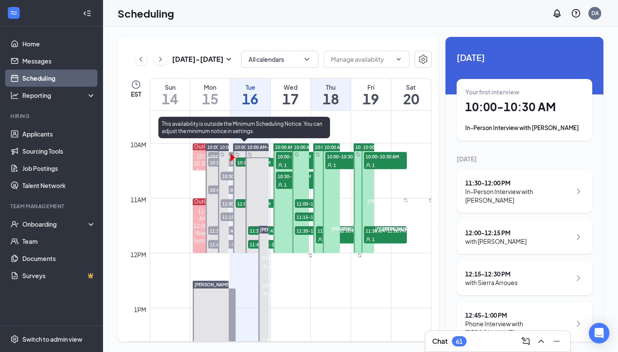
click at [243, 163] on span "10:15-10:30 AM" at bounding box center [257, 162] width 43 height 9
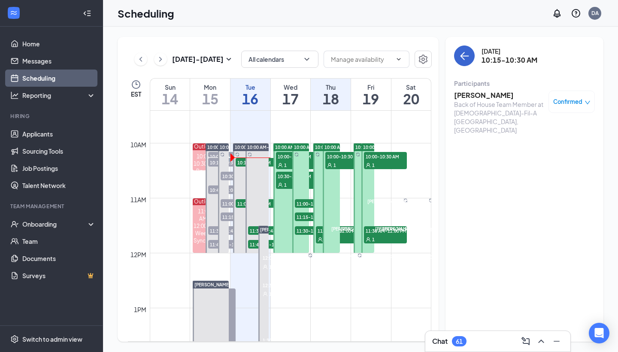
click at [463, 55] on icon "ArrowLeft" at bounding box center [465, 56] width 10 height 10
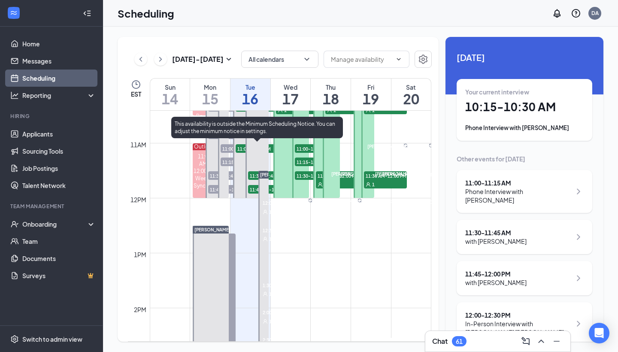
scroll to position [573, 0]
click at [254, 177] on span "11:30-11:45 AM" at bounding box center [269, 175] width 43 height 9
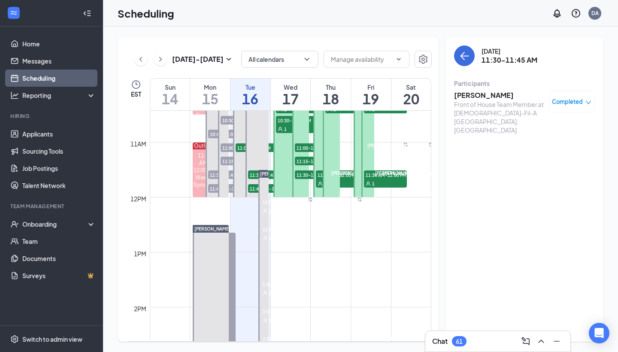
click at [590, 104] on icon "down" at bounding box center [589, 103] width 6 height 6
click at [538, 131] on span "Request Reschedule" at bounding box center [553, 129] width 59 height 9
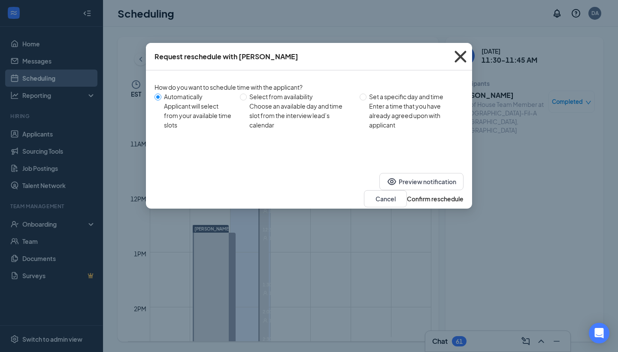
click at [463, 54] on icon "Cross" at bounding box center [460, 56] width 23 height 23
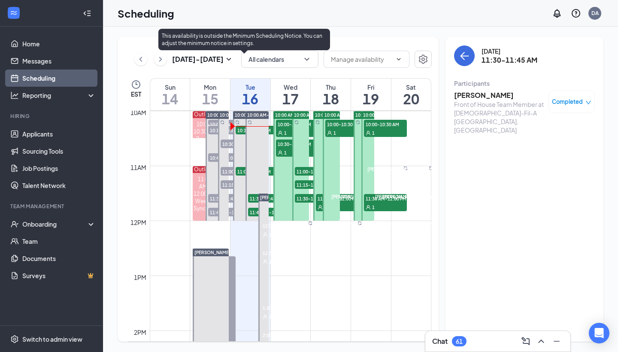
scroll to position [521, 0]
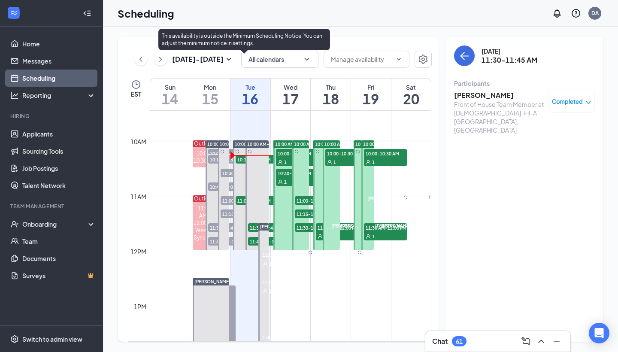
click at [241, 160] on span "10:15-10:30 AM" at bounding box center [257, 159] width 43 height 9
click at [239, 201] on span "11:00-11:15 AM" at bounding box center [257, 200] width 43 height 9
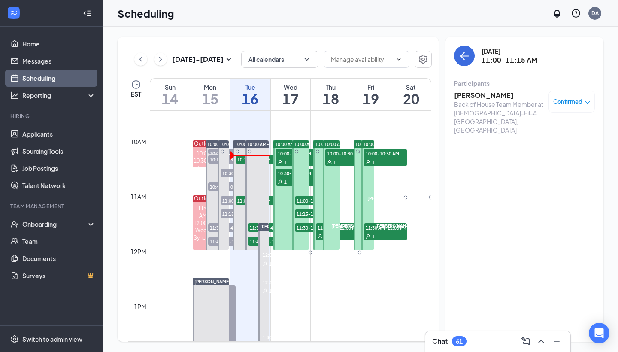
click at [475, 53] on div "[DATE] 11:00-11:15 AM" at bounding box center [524, 56] width 141 height 21
click at [468, 56] on icon "ArrowLeft" at bounding box center [465, 56] width 8 height 1
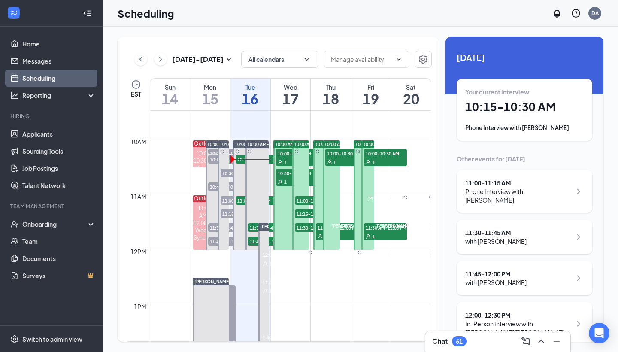
click at [507, 110] on h1 "10:15 - 10:30 AM" at bounding box center [525, 107] width 119 height 15
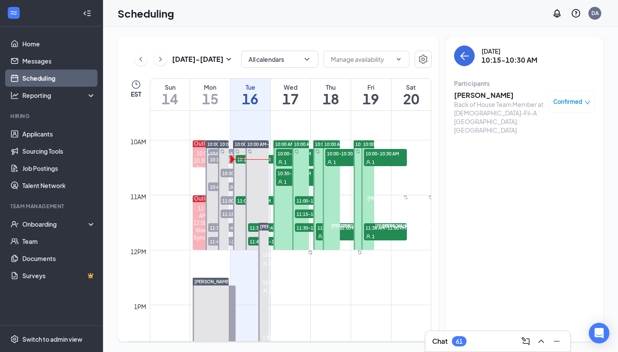
click at [483, 94] on h3 "[PERSON_NAME]" at bounding box center [499, 95] width 90 height 9
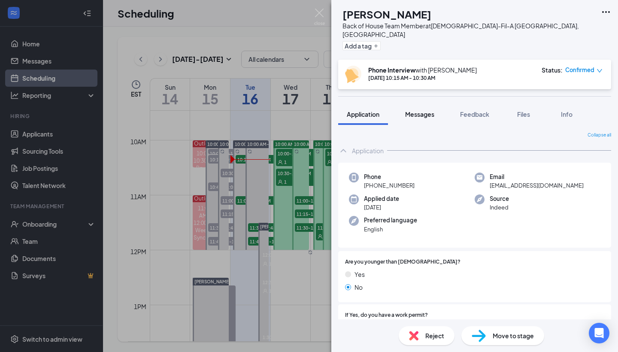
click at [414, 110] on span "Messages" at bounding box center [419, 114] width 29 height 8
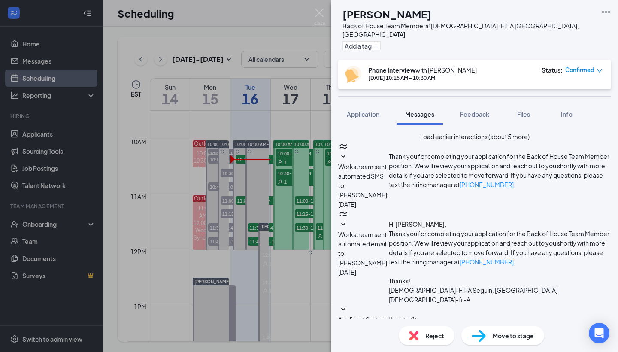
scroll to position [292, 0]
click at [519, 110] on span "Files" at bounding box center [524, 114] width 13 height 8
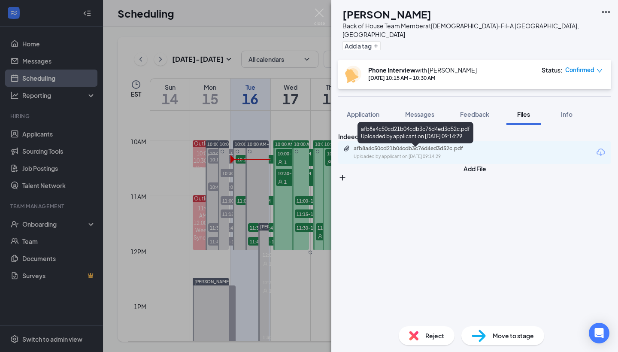
click at [417, 152] on div "afb8a4c50cd21b04cdb3c76d4ed3d52c.pdf" at bounding box center [414, 148] width 120 height 7
click at [362, 110] on span "Application" at bounding box center [363, 114] width 33 height 8
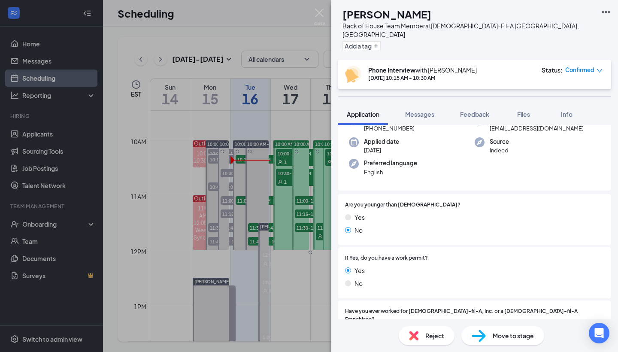
scroll to position [94, 0]
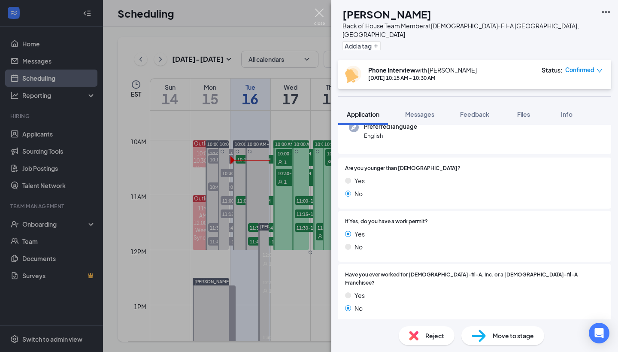
click at [321, 15] on img at bounding box center [319, 17] width 11 height 17
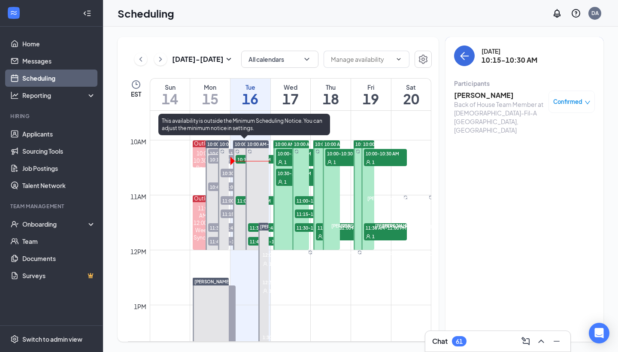
click at [242, 203] on span "11:00-11:15 AM" at bounding box center [257, 200] width 43 height 9
click at [241, 159] on span "10:15-10:30 AM" at bounding box center [257, 159] width 43 height 9
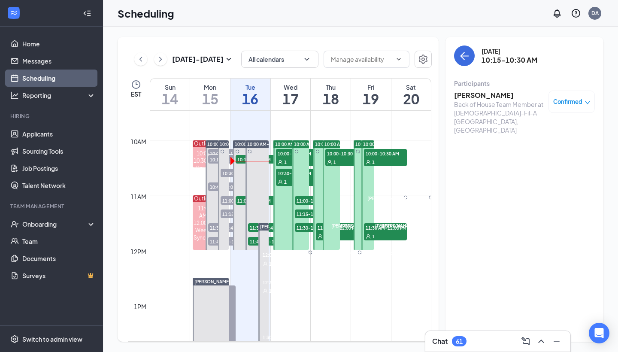
click at [287, 160] on div "1" at bounding box center [297, 162] width 43 height 9
click at [286, 173] on span "10:30-11:00 AM" at bounding box center [297, 173] width 43 height 9
click at [465, 52] on icon "ArrowLeft" at bounding box center [463, 56] width 4 height 8
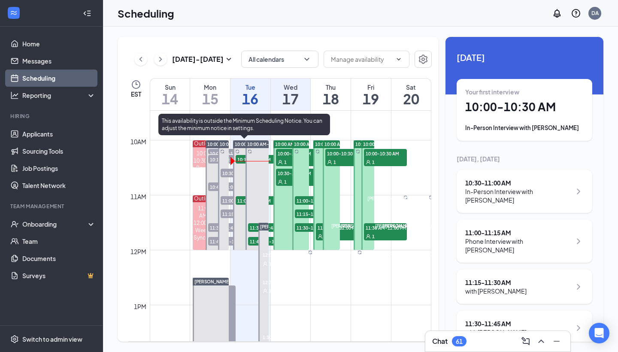
click at [240, 158] on span "10:15-10:30 AM" at bounding box center [257, 159] width 43 height 9
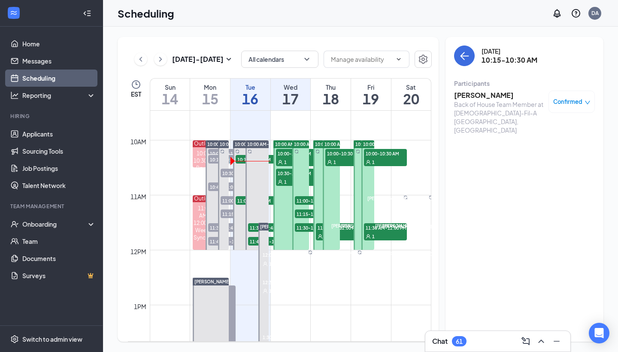
click at [484, 91] on h3 "[PERSON_NAME]" at bounding box center [499, 95] width 90 height 9
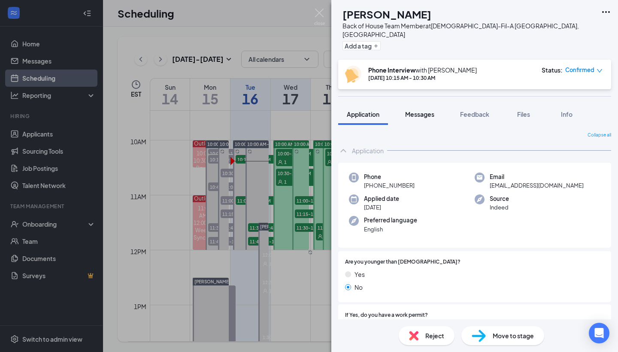
click at [423, 113] on button "Messages" at bounding box center [420, 114] width 46 height 21
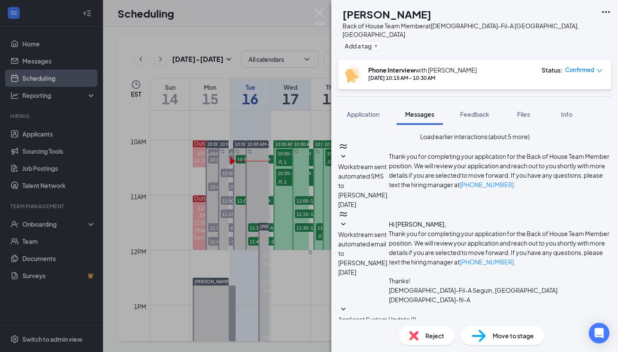
scroll to position [292, 0]
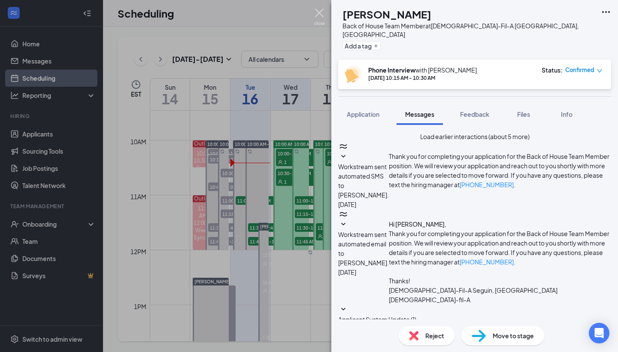
click at [315, 14] on img at bounding box center [319, 17] width 11 height 17
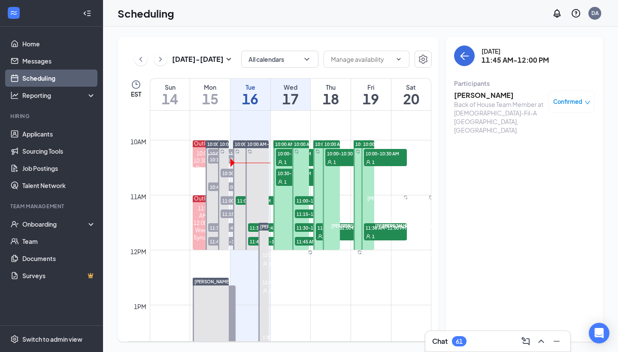
click at [285, 156] on span "10:00-10:30 AM" at bounding box center [297, 153] width 43 height 9
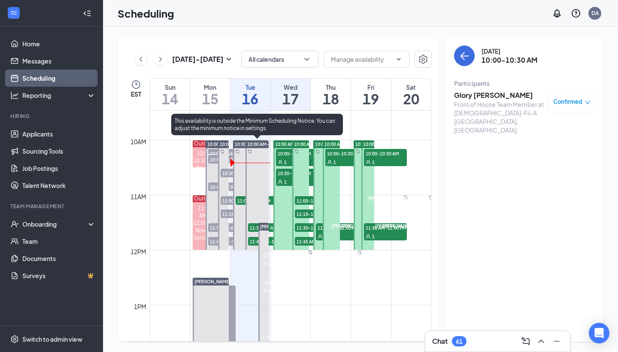
click at [255, 228] on span "11:30-11:45 AM" at bounding box center [269, 227] width 43 height 9
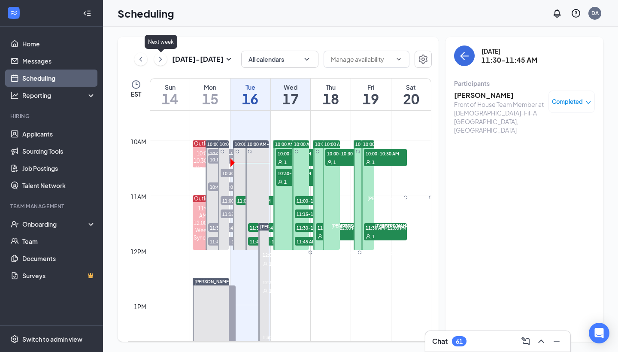
click at [166, 60] on button at bounding box center [160, 59] width 13 height 13
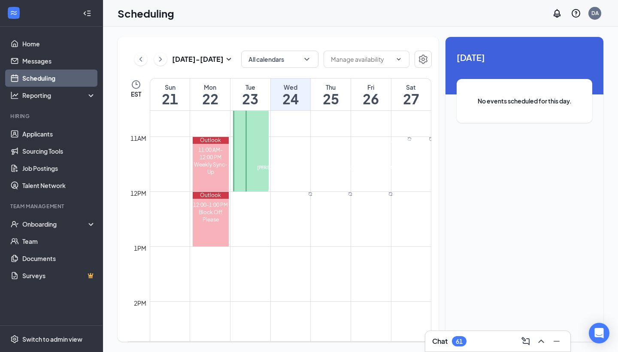
scroll to position [580, 0]
click at [142, 61] on icon "ChevronLeft" at bounding box center [141, 59] width 9 height 10
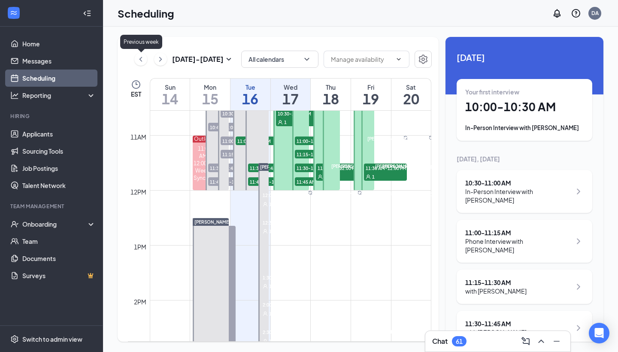
scroll to position [488, 0]
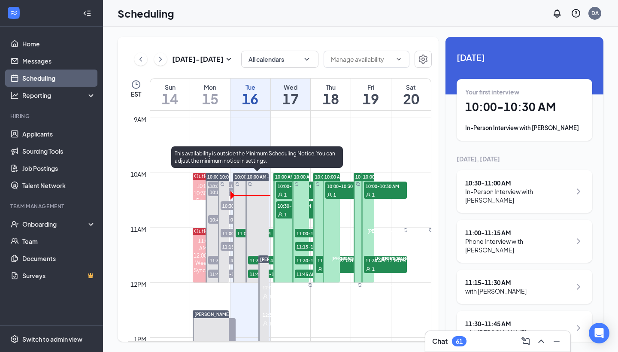
click at [252, 260] on span "11:30-11:45 AM" at bounding box center [269, 260] width 43 height 9
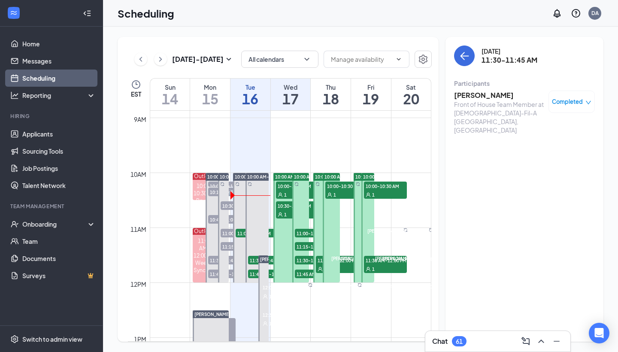
click at [509, 94] on h3 "[PERSON_NAME]" at bounding box center [499, 95] width 90 height 9
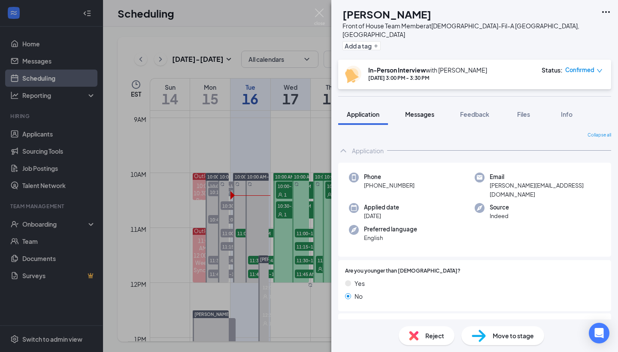
click at [431, 110] on span "Messages" at bounding box center [419, 114] width 29 height 8
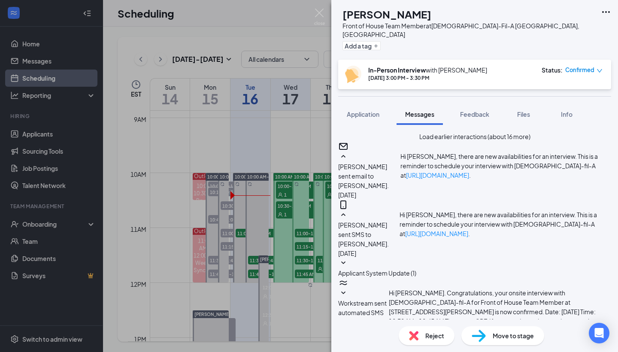
scroll to position [278, 0]
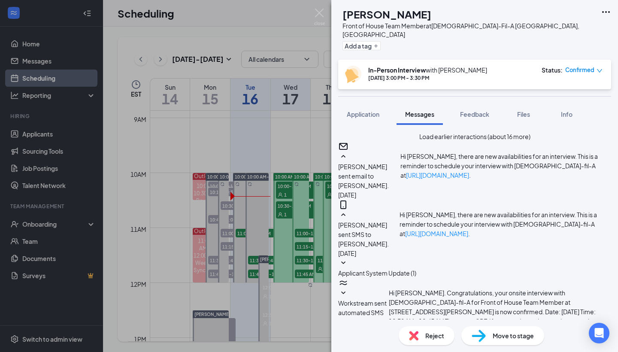
scroll to position [339, 0]
click at [318, 10] on img at bounding box center [319, 17] width 11 height 17
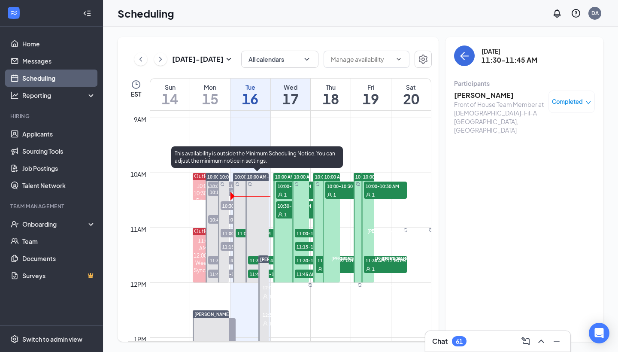
click at [253, 262] on span "11:30-11:45 AM" at bounding box center [269, 260] width 43 height 9
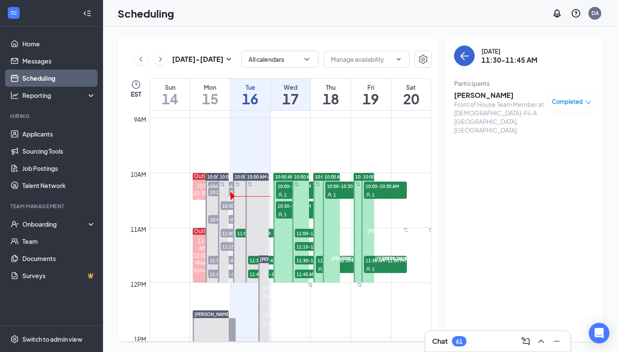
click at [470, 49] on button "back-button" at bounding box center [464, 56] width 21 height 21
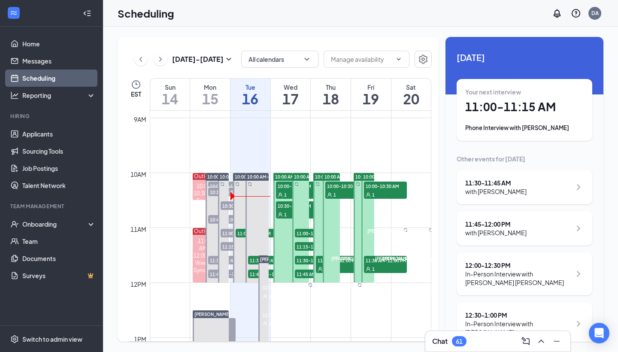
click at [252, 275] on span "11:45 AM-12:00 PM" at bounding box center [269, 274] width 43 height 9
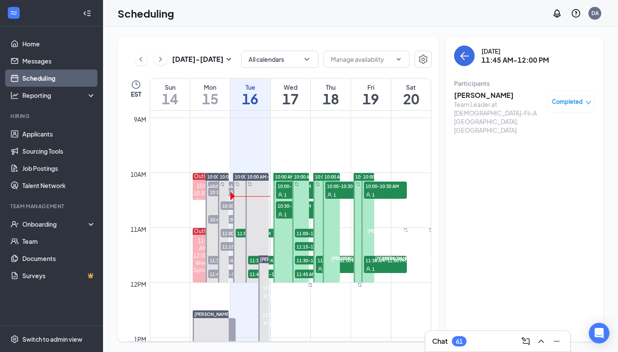
click at [513, 126] on div "[DATE] 11:45 AM-12:00 PM Participants [PERSON_NAME] Team Leader at [DEMOGRAPHIC…" at bounding box center [525, 189] width 158 height 305
click at [467, 61] on button "back-button" at bounding box center [464, 56] width 21 height 21
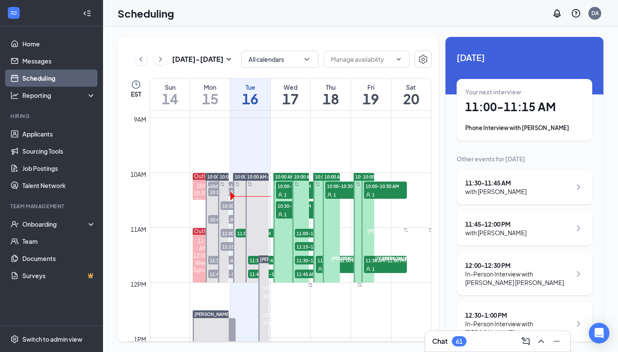
click at [479, 123] on div "Your next interview 11:00 - 11:15 AM Phone Interview with [PERSON_NAME]" at bounding box center [525, 110] width 119 height 45
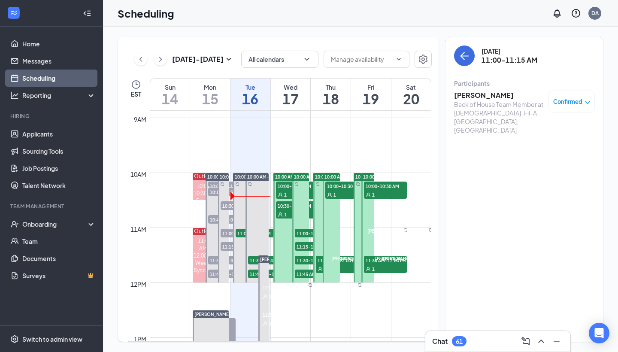
click at [473, 94] on h3 "[PERSON_NAME]" at bounding box center [499, 95] width 90 height 9
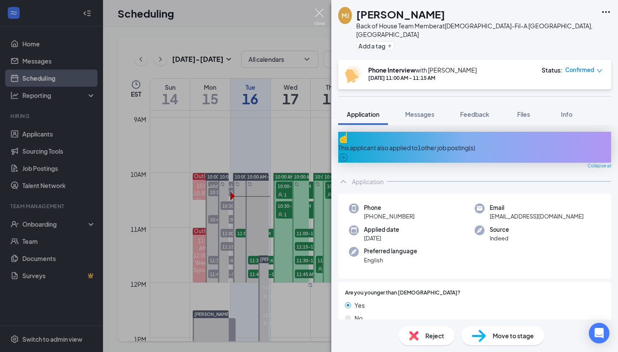
click at [321, 15] on img at bounding box center [319, 17] width 11 height 17
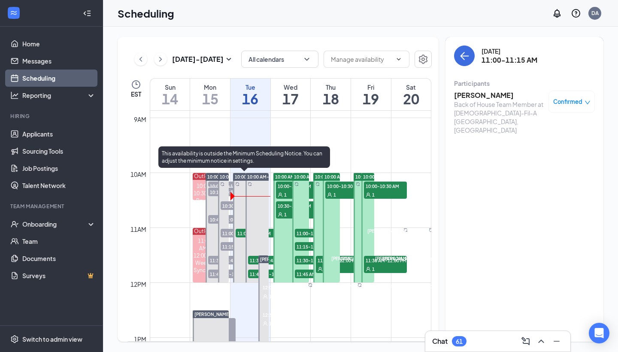
click at [241, 232] on span "11:00-11:15 AM" at bounding box center [257, 233] width 43 height 9
click at [465, 59] on icon "ArrowLeft" at bounding box center [465, 56] width 10 height 10
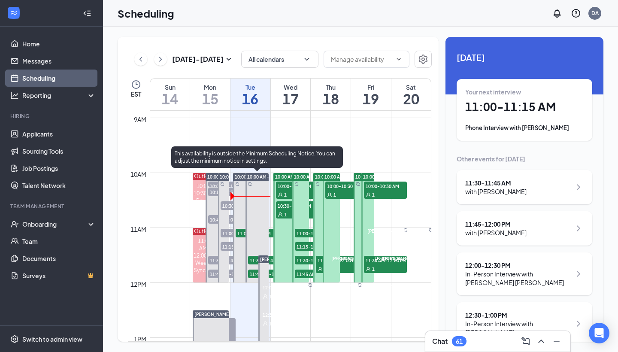
click at [252, 261] on span "11:30-11:45 AM" at bounding box center [269, 260] width 43 height 9
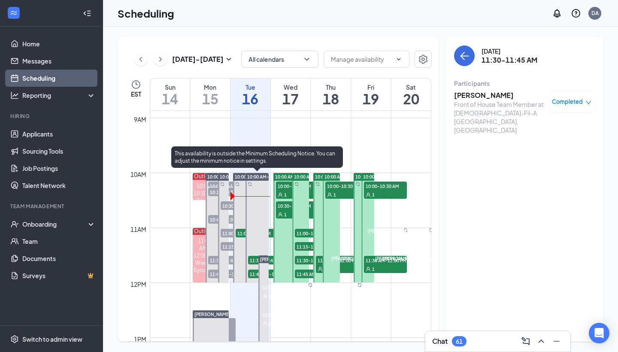
click at [252, 274] on span "11:45 AM-12:00 PM" at bounding box center [269, 274] width 43 height 9
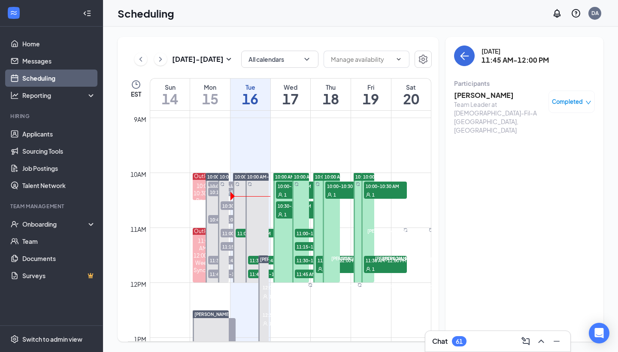
click at [484, 96] on h3 "[PERSON_NAME]" at bounding box center [499, 95] width 90 height 9
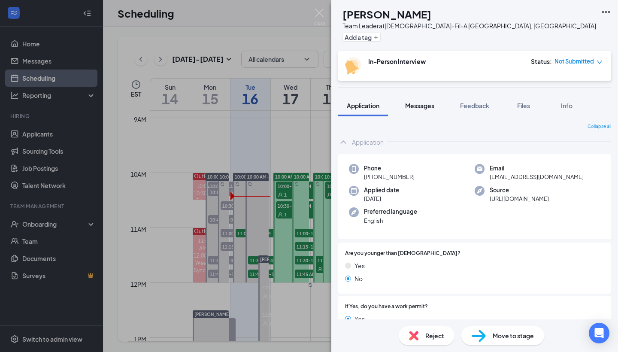
click at [422, 106] on span "Messages" at bounding box center [419, 106] width 29 height 8
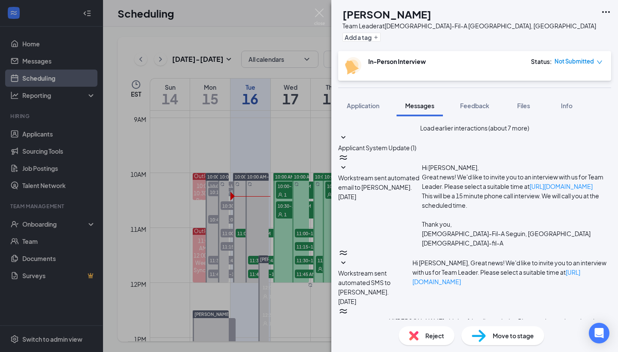
scroll to position [236, 0]
click at [320, 15] on img at bounding box center [319, 17] width 11 height 17
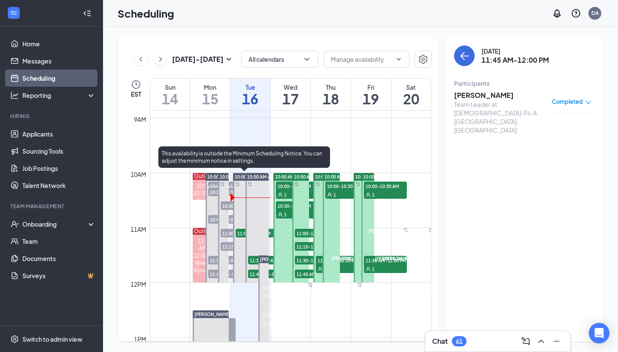
click at [241, 235] on span "11:00-11:15 AM" at bounding box center [257, 233] width 43 height 9
click at [238, 232] on span "11:00-11:15 AM" at bounding box center [257, 233] width 43 height 9
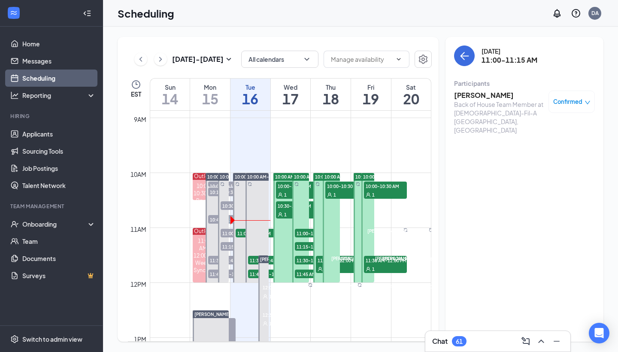
click at [475, 57] on div "[DATE] 11:00-11:15 AM" at bounding box center [524, 56] width 141 height 21
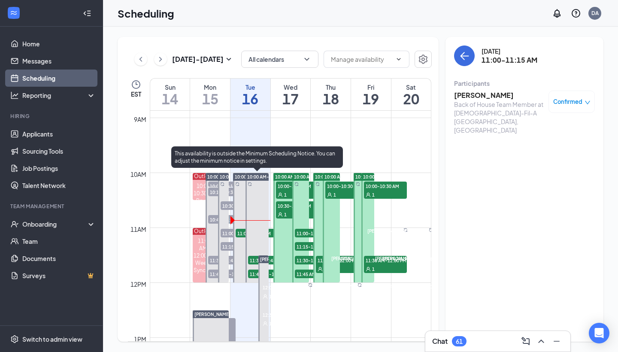
click at [253, 262] on span "11:30-11:45 AM" at bounding box center [269, 260] width 43 height 9
click at [255, 260] on span "11:30-11:45 AM" at bounding box center [269, 260] width 43 height 9
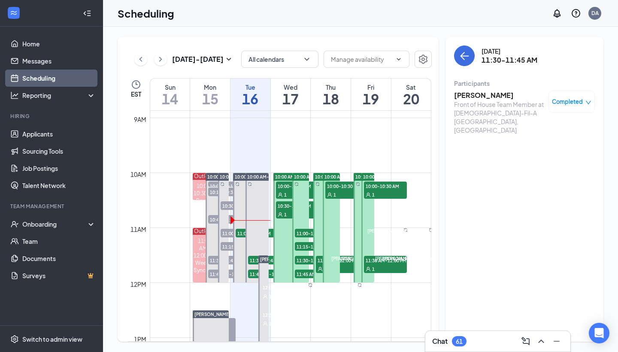
click at [500, 98] on h3 "[PERSON_NAME]" at bounding box center [499, 95] width 90 height 9
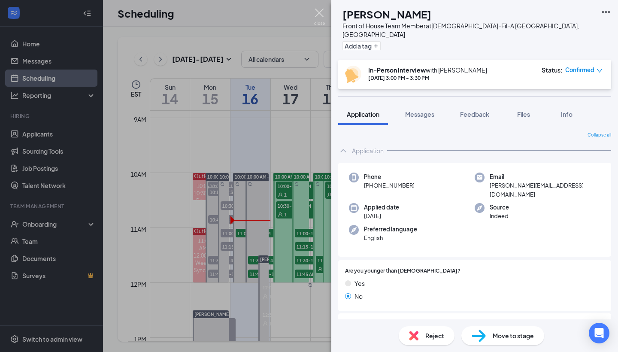
click at [321, 18] on img at bounding box center [319, 17] width 11 height 17
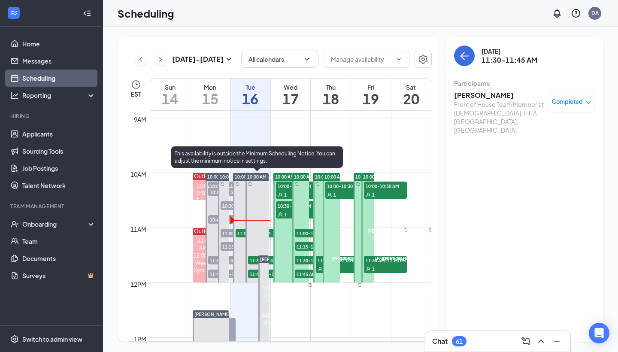
click at [253, 273] on span "11:45 AM-12:00 PM" at bounding box center [269, 274] width 43 height 9
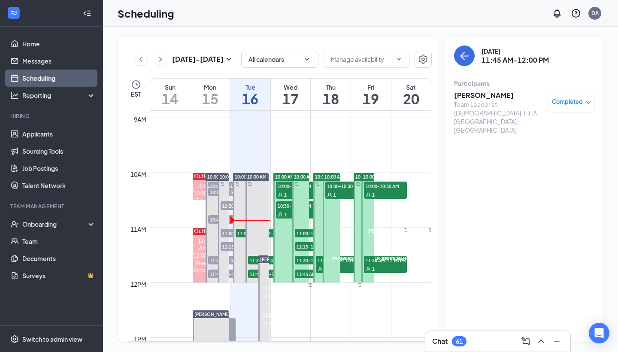
click at [461, 103] on div "Team Leader at [DEMOGRAPHIC_DATA]-Fil-A [GEOGRAPHIC_DATA], [GEOGRAPHIC_DATA]" at bounding box center [499, 117] width 90 height 34
click at [461, 98] on h3 "[PERSON_NAME]" at bounding box center [499, 95] width 90 height 9
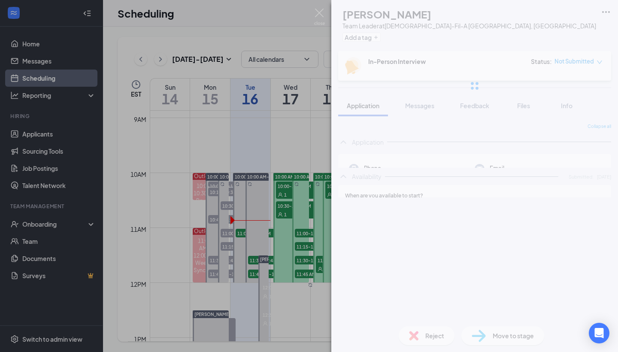
click at [458, 99] on div "MH [PERSON_NAME] Team Leader at [DEMOGRAPHIC_DATA]-Fil-A Seguin, [GEOGRAPHIC_DA…" at bounding box center [309, 176] width 618 height 352
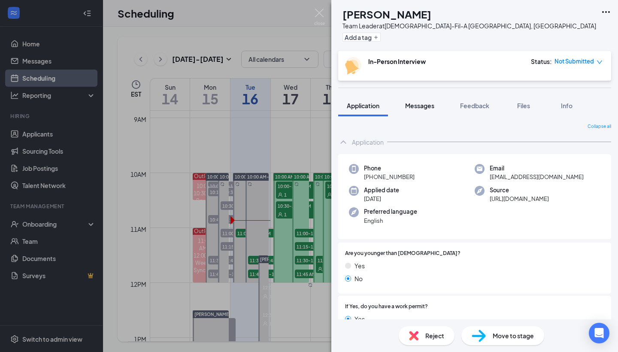
click at [412, 110] on button "Messages" at bounding box center [420, 105] width 46 height 21
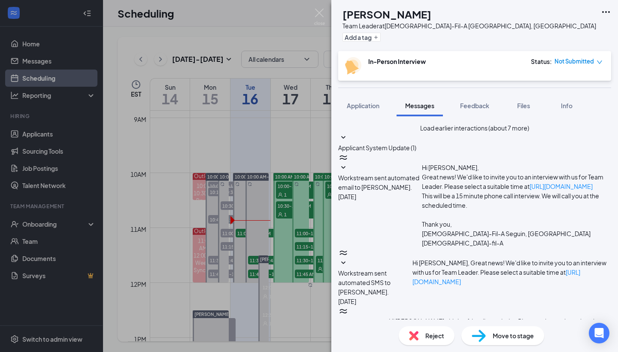
scroll to position [236, 0]
click at [321, 18] on img at bounding box center [319, 17] width 11 height 17
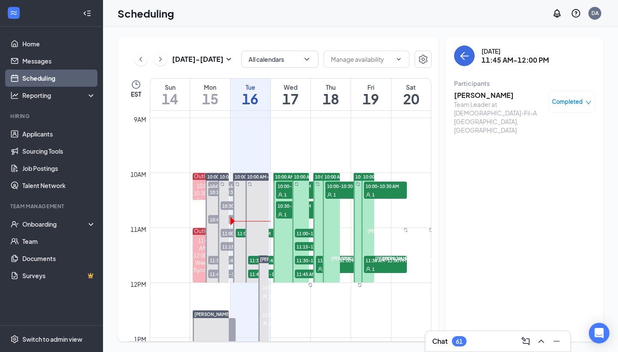
click at [287, 189] on span "10:00-10:30 AM" at bounding box center [297, 186] width 43 height 9
click at [576, 103] on span "Confirmed" at bounding box center [568, 101] width 29 height 9
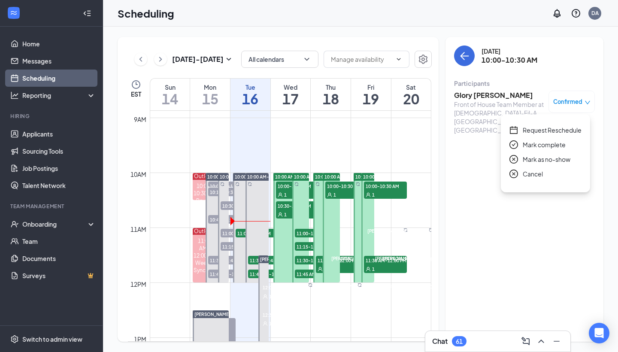
click at [554, 131] on span "Request Reschedule" at bounding box center [552, 129] width 59 height 9
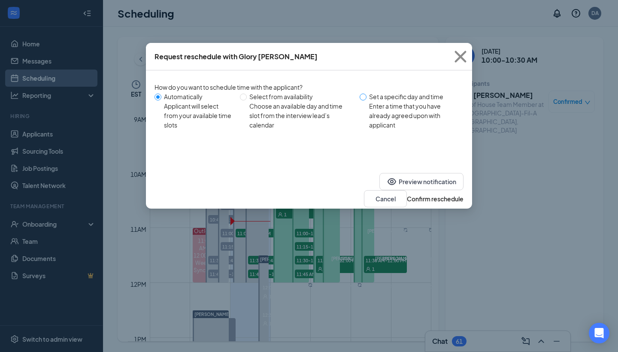
click at [367, 96] on span at bounding box center [363, 97] width 7 height 7
click at [367, 96] on input "Set a specific day and time Enter a time that you have already agreed upon with…" at bounding box center [363, 97] width 7 height 7
radio input "true"
radio input "false"
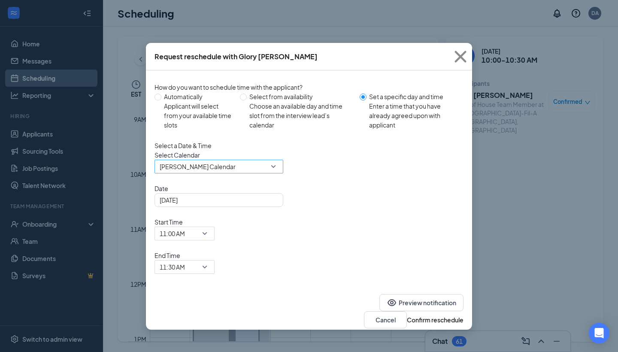
click at [221, 173] on span "[PERSON_NAME] Calendar" at bounding box center [198, 166] width 76 height 13
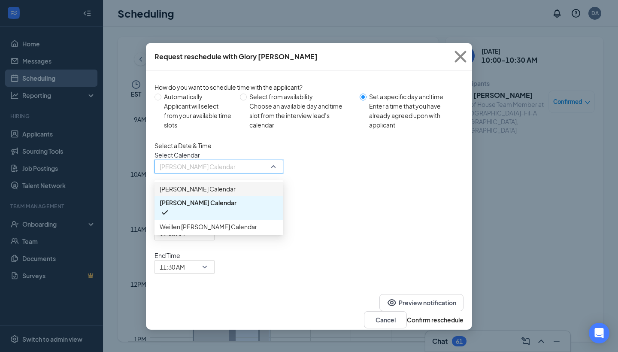
click at [213, 194] on span "[PERSON_NAME] Calendar" at bounding box center [198, 188] width 76 height 9
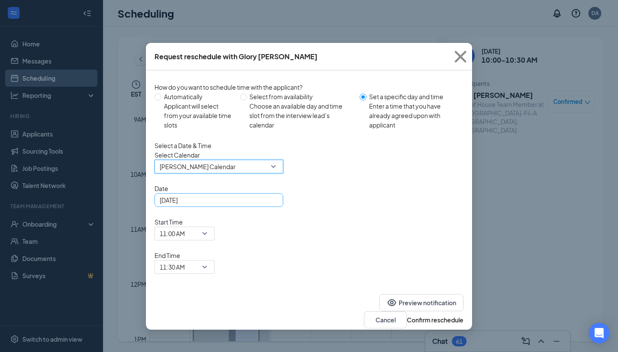
click at [240, 205] on input "[DATE]" at bounding box center [218, 199] width 117 height 9
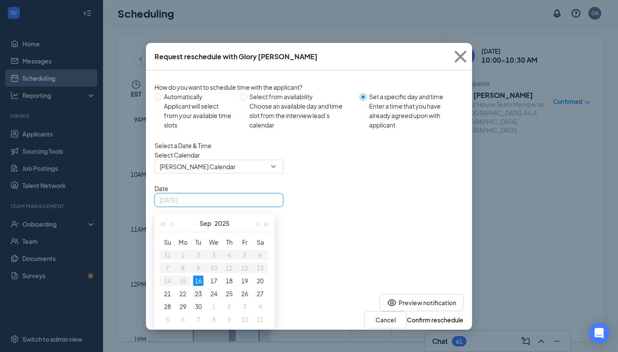
type input "[DATE]"
click at [198, 299] on div "23" at bounding box center [198, 294] width 10 height 10
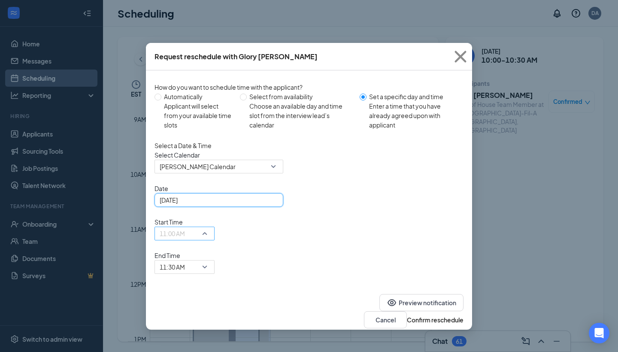
scroll to position [780, 0]
click at [210, 227] on span "11:00 AM" at bounding box center [185, 233] width 50 height 13
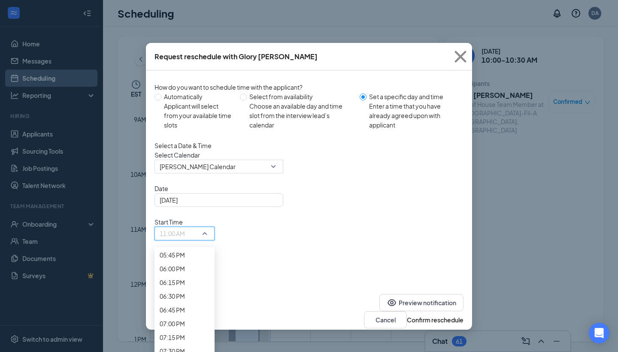
scroll to position [988, 0]
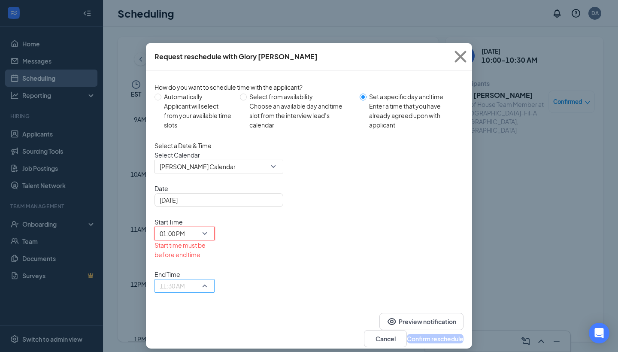
click at [185, 280] on span "11:30 AM" at bounding box center [172, 286] width 25 height 13
click at [185, 57] on span "01:15 PM" at bounding box center [172, 52] width 25 height 9
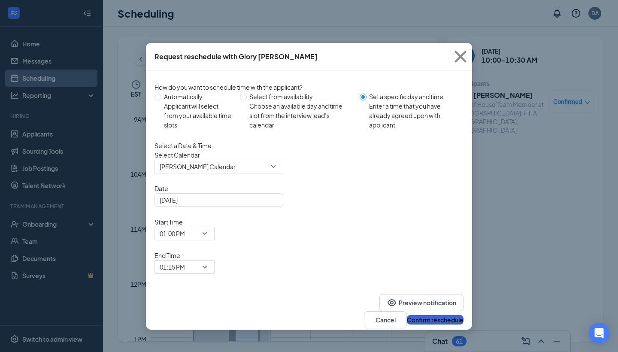
click at [425, 315] on button "Confirm reschedule" at bounding box center [435, 319] width 57 height 9
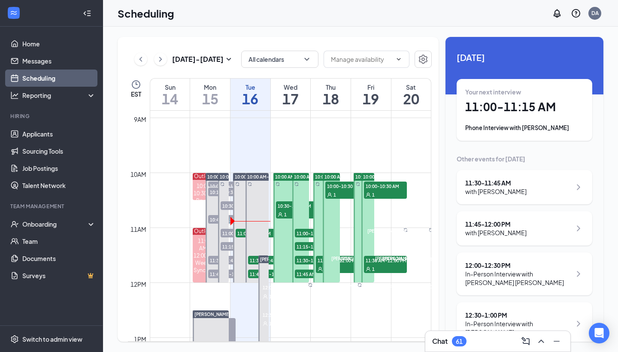
click at [287, 212] on div "1" at bounding box center [297, 214] width 43 height 9
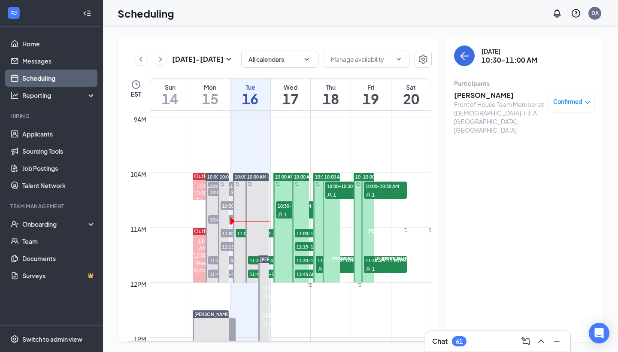
click at [476, 98] on h3 "[PERSON_NAME]" at bounding box center [499, 95] width 90 height 9
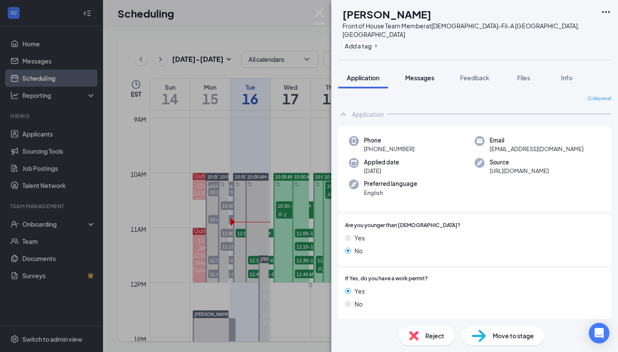
click at [419, 74] on button "Messages" at bounding box center [420, 77] width 46 height 21
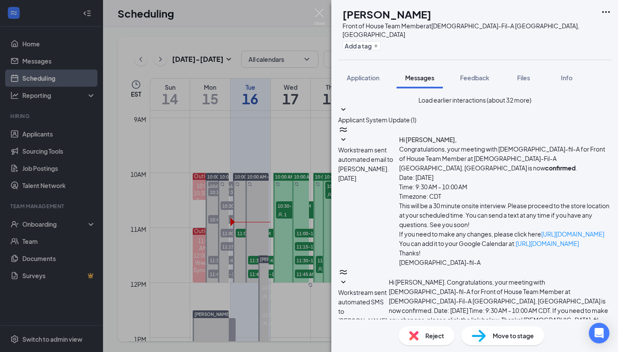
scroll to position [165, 0]
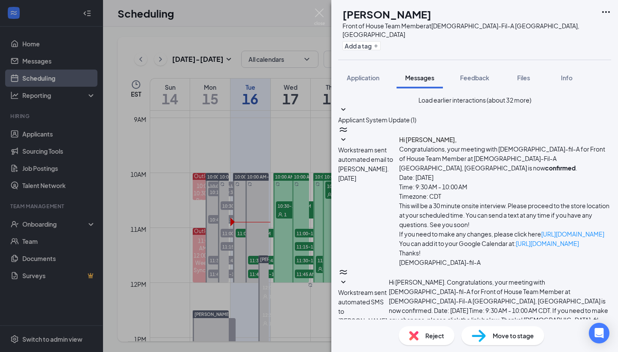
click at [323, 15] on img at bounding box center [319, 17] width 11 height 17
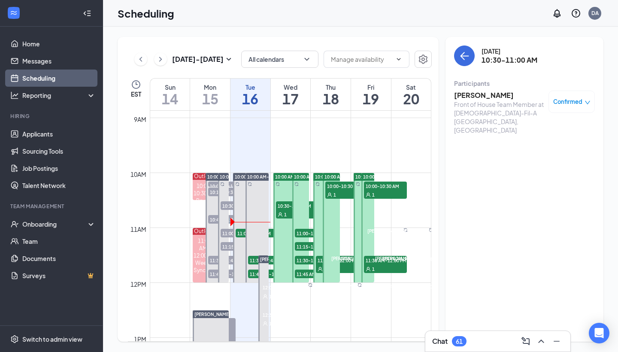
click at [287, 210] on div "1" at bounding box center [297, 214] width 43 height 9
click at [572, 110] on div "Confirmed" at bounding box center [572, 102] width 46 height 22
click at [571, 99] on span "Confirmed" at bounding box center [568, 101] width 29 height 9
click at [539, 132] on span "Request Reschedule" at bounding box center [552, 129] width 59 height 9
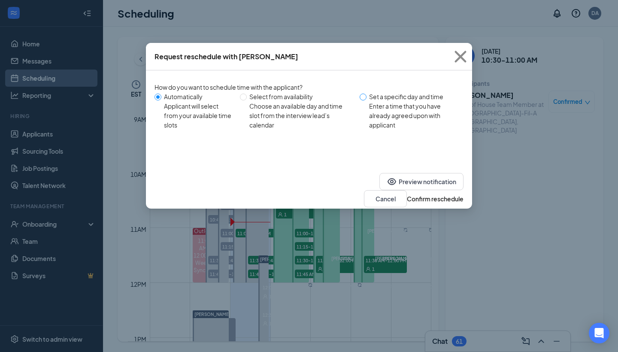
click at [365, 97] on input "Set a specific day and time Enter a time that you have already agreed upon with…" at bounding box center [363, 97] width 7 height 7
radio input "true"
radio input "false"
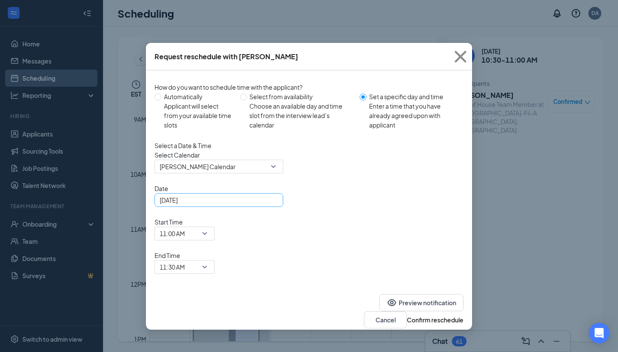
click at [273, 205] on div "[DATE]" at bounding box center [219, 199] width 119 height 9
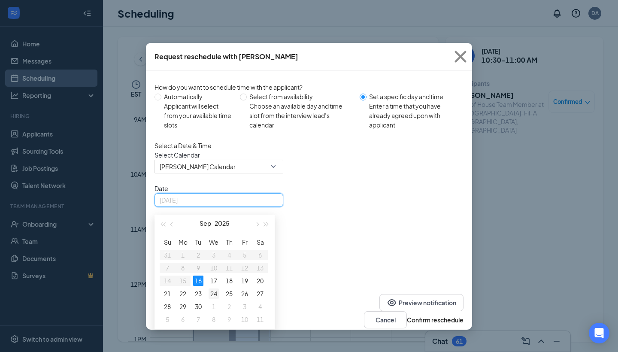
type input "[DATE]"
click at [216, 299] on div "24" at bounding box center [214, 294] width 10 height 10
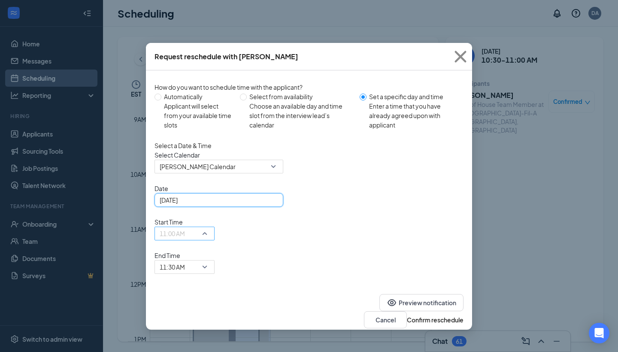
click at [202, 227] on span "11:00 AM" at bounding box center [181, 238] width 42 height 23
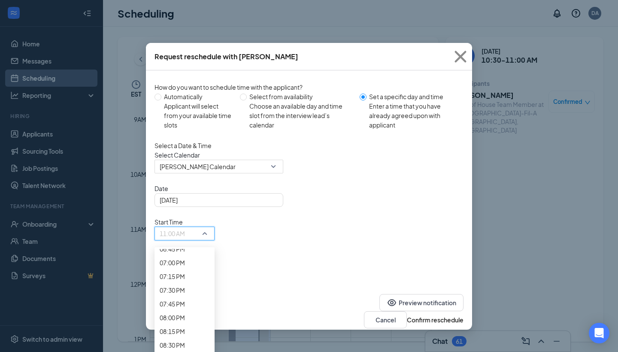
scroll to position [1049, 0]
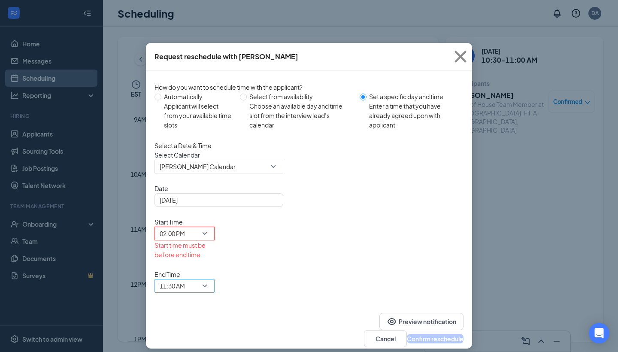
click at [202, 280] on span "11:30 AM" at bounding box center [181, 291] width 42 height 23
click at [185, 46] on span "02:30 PM" at bounding box center [172, 41] width 25 height 9
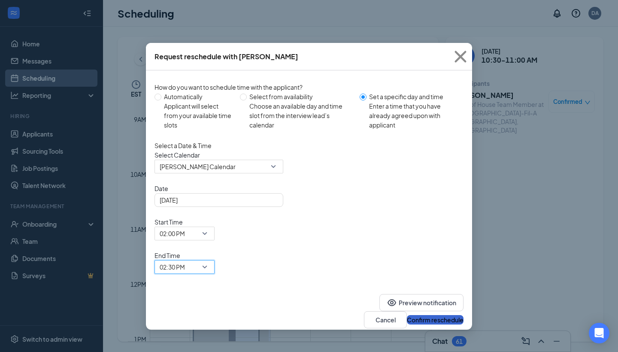
click at [435, 315] on button "Confirm reschedule" at bounding box center [435, 319] width 57 height 9
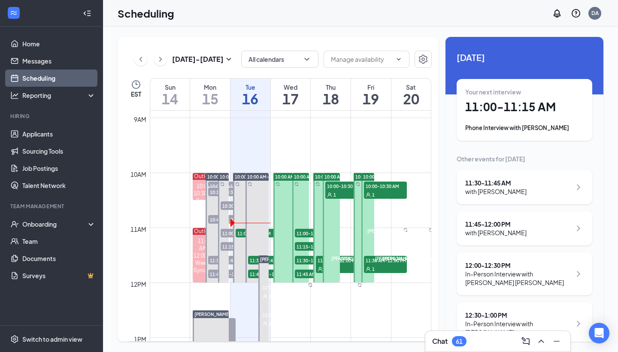
click at [308, 234] on span "11:00-11:15 AM" at bounding box center [316, 233] width 43 height 9
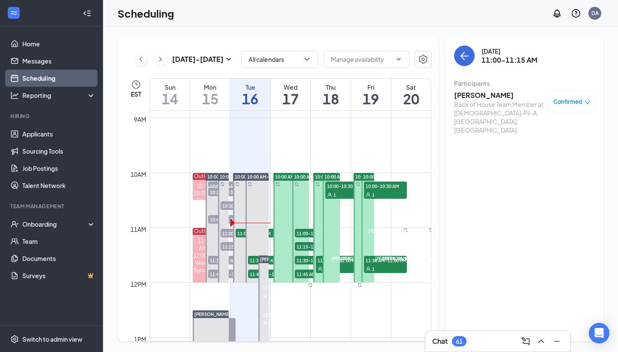
drag, startPoint x: 305, startPoint y: 234, endPoint x: 298, endPoint y: 207, distance: 27.6
click at [298, 207] on div "10:00 AM-12:00 PM 11:00-11:15 AM 1 11:15-11:30 AM 1 11:30-11:45 AM 1 11:45 AM-1…" at bounding box center [300, 228] width 17 height 110
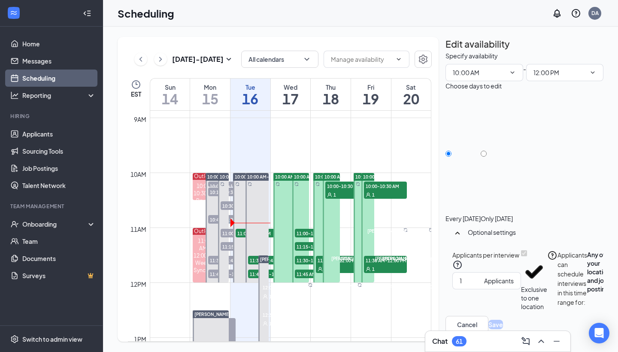
type input "10:00 AM"
type input "12:00 PM"
click at [303, 247] on span "11:15-11:30 AM" at bounding box center [316, 246] width 43 height 9
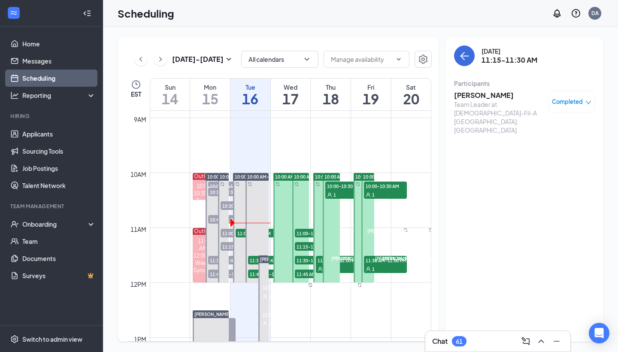
click at [304, 232] on span "11:00-11:15 AM" at bounding box center [316, 233] width 43 height 9
click at [301, 233] on span "11:00-11:15 AM" at bounding box center [316, 233] width 43 height 9
click at [465, 57] on icon "ArrowLeft" at bounding box center [465, 56] width 10 height 10
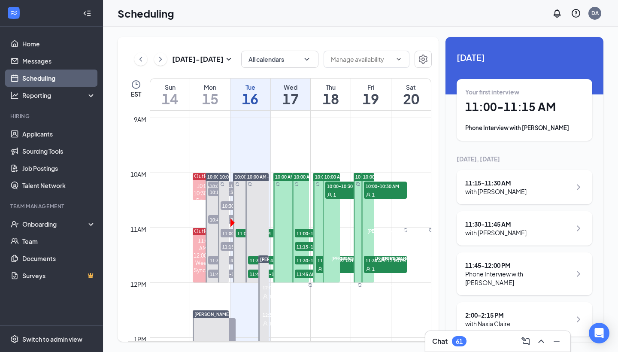
click at [308, 232] on span "11:00-11:15 AM" at bounding box center [316, 233] width 43 height 9
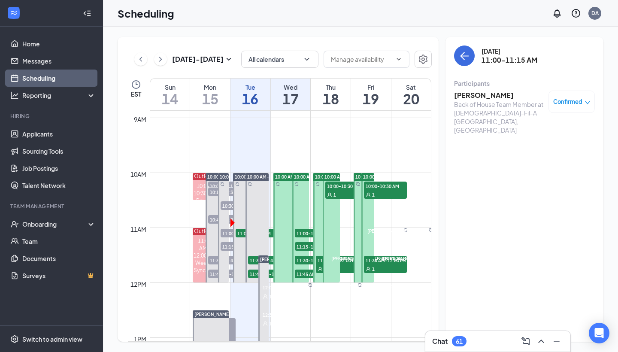
click at [306, 248] on span "11:15-11:30 AM" at bounding box center [316, 246] width 43 height 9
click at [491, 95] on h3 "[PERSON_NAME]" at bounding box center [499, 95] width 90 height 9
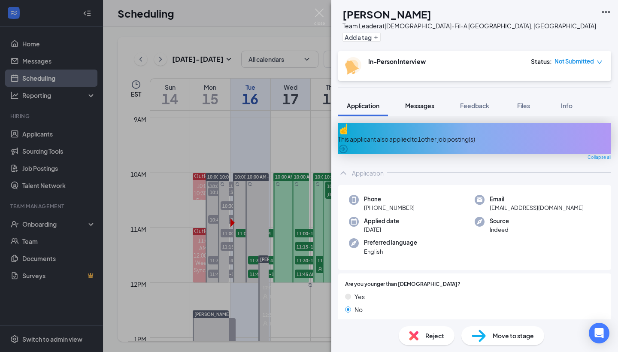
click at [428, 103] on span "Messages" at bounding box center [419, 106] width 29 height 8
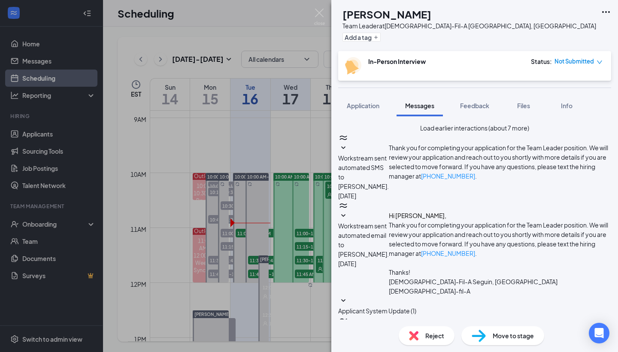
scroll to position [236, 0]
click at [320, 10] on img at bounding box center [319, 17] width 11 height 17
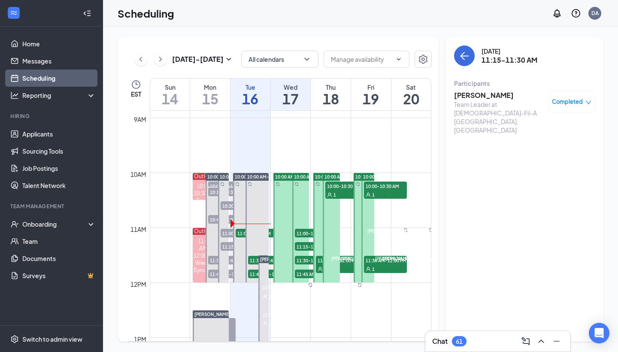
click at [305, 260] on span "11:30-11:45 AM" at bounding box center [316, 260] width 43 height 9
click at [484, 97] on h3 "[PERSON_NAME]" at bounding box center [499, 95] width 90 height 9
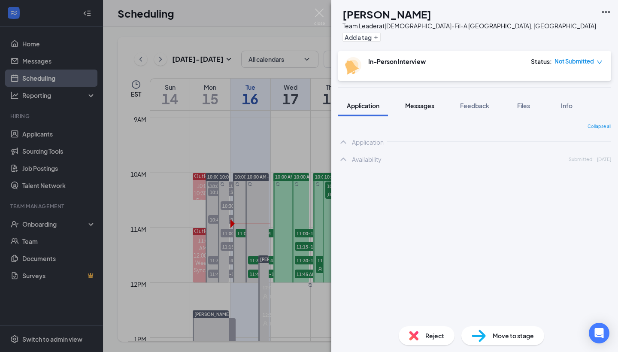
click at [420, 110] on button "Messages" at bounding box center [420, 105] width 46 height 21
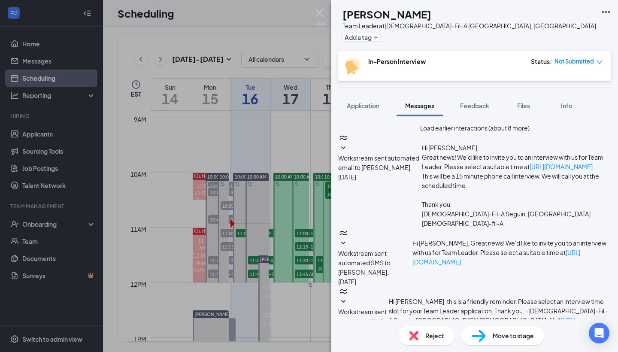
scroll to position [211, 0]
click at [321, 14] on img at bounding box center [319, 17] width 11 height 17
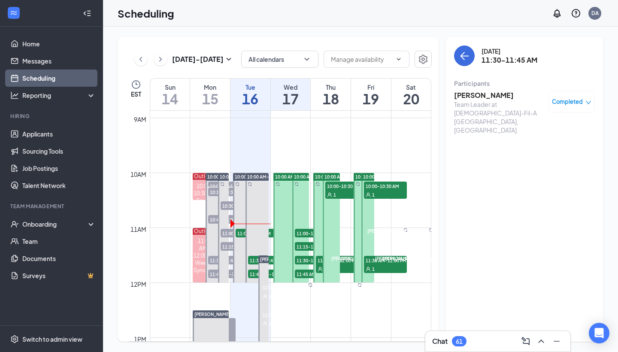
click at [306, 274] on span "11:45 AM-12:00 PM" at bounding box center [316, 274] width 43 height 9
click at [460, 97] on h3 "[PERSON_NAME]" at bounding box center [499, 95] width 90 height 9
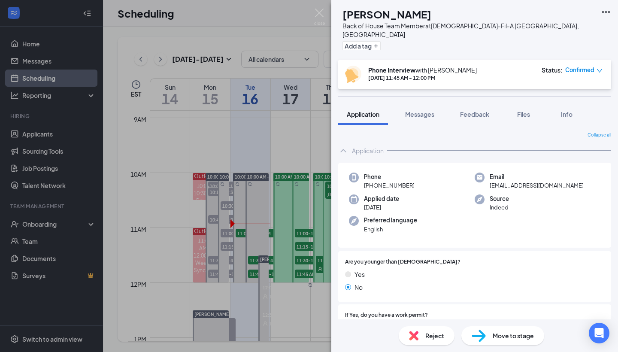
click at [574, 66] on span "Confirmed" at bounding box center [580, 70] width 29 height 9
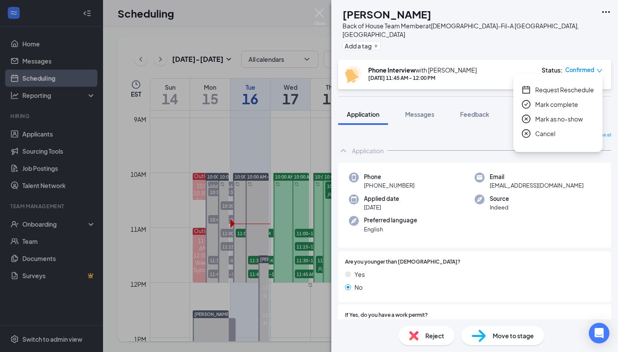
click at [555, 91] on span "Request Reschedule" at bounding box center [565, 89] width 59 height 9
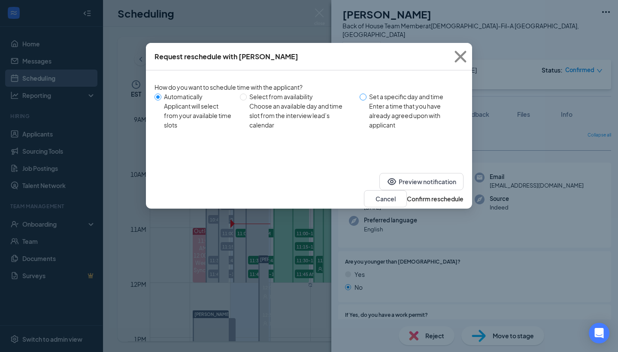
click at [363, 98] on span at bounding box center [363, 97] width 7 height 7
click at [363, 98] on input "Set a specific day and time Enter a time that you have already agreed upon with…" at bounding box center [363, 97] width 7 height 7
radio input "true"
radio input "false"
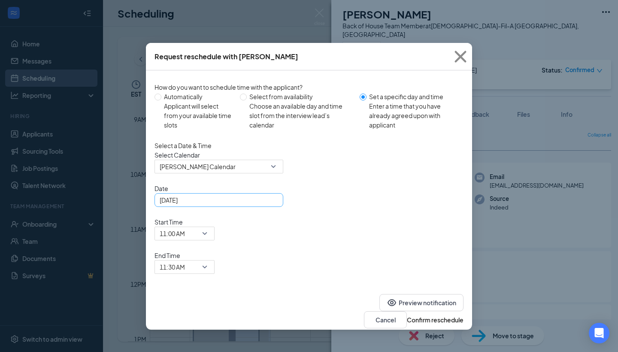
click at [271, 205] on div "[DATE]" at bounding box center [219, 199] width 119 height 9
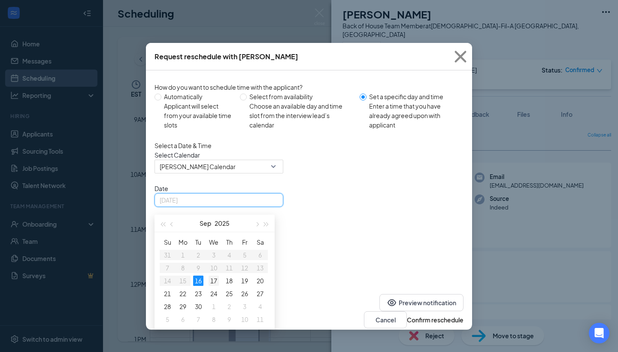
type input "[DATE]"
click at [214, 286] on div "17" at bounding box center [214, 281] width 10 height 10
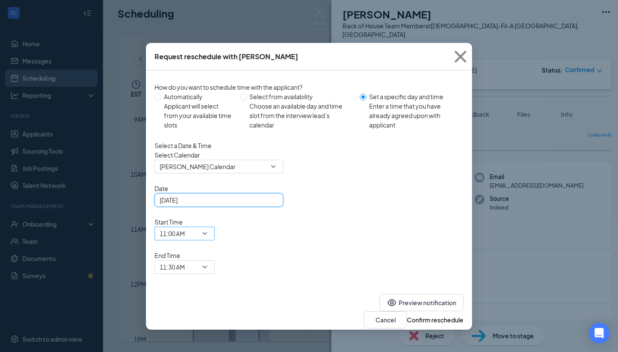
click at [210, 227] on span "11:00 AM" at bounding box center [185, 233] width 50 height 13
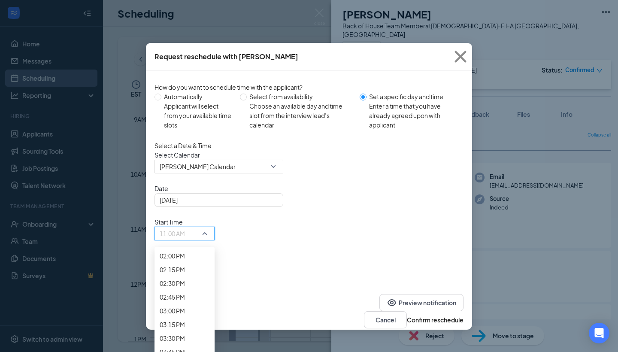
click at [185, 30] on span "10:00 AM" at bounding box center [172, 25] width 25 height 9
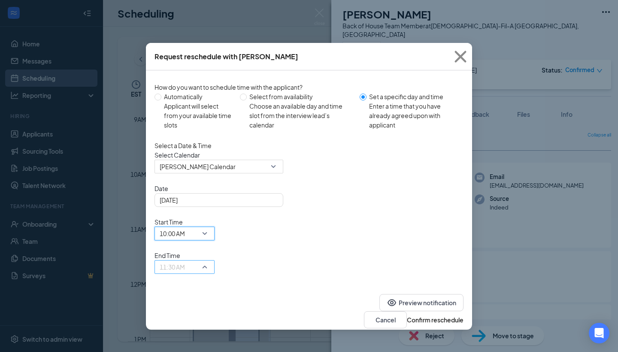
click at [185, 261] on span "11:30 AM" at bounding box center [172, 267] width 25 height 13
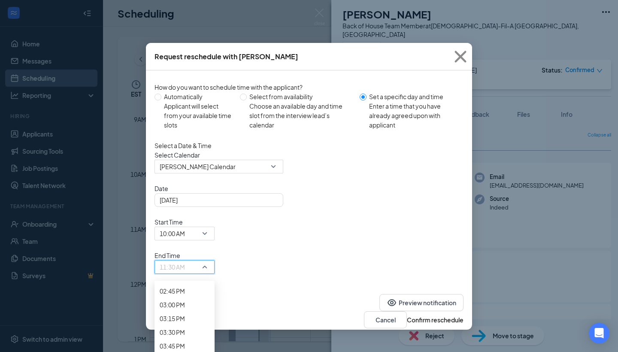
click at [215, 40] on div "10:15 AM" at bounding box center [185, 34] width 60 height 14
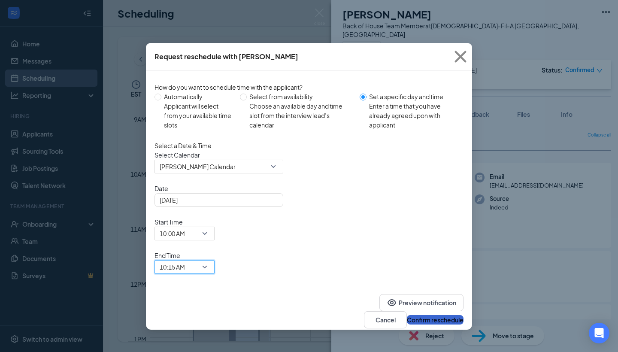
click at [434, 315] on button "Confirm reschedule" at bounding box center [435, 319] width 57 height 9
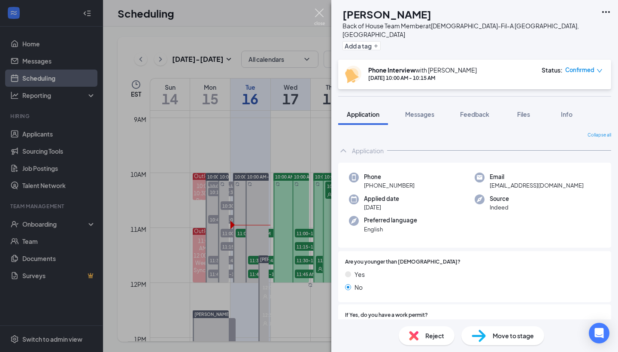
click at [319, 16] on img at bounding box center [319, 17] width 11 height 17
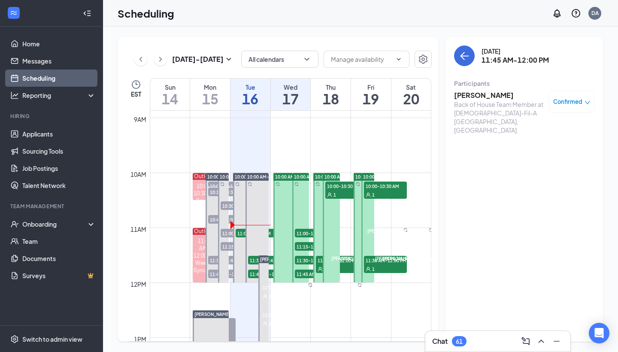
click at [311, 276] on span "11:45 AM-12:00 PM" at bounding box center [316, 274] width 43 height 9
click at [335, 191] on div "1" at bounding box center [347, 194] width 43 height 9
click at [469, 102] on div "Team Leader at [DEMOGRAPHIC_DATA]-Fil-A [GEOGRAPHIC_DATA], [GEOGRAPHIC_DATA]" at bounding box center [499, 117] width 90 height 34
click at [468, 98] on h3 "[PERSON_NAME]" at bounding box center [499, 95] width 90 height 9
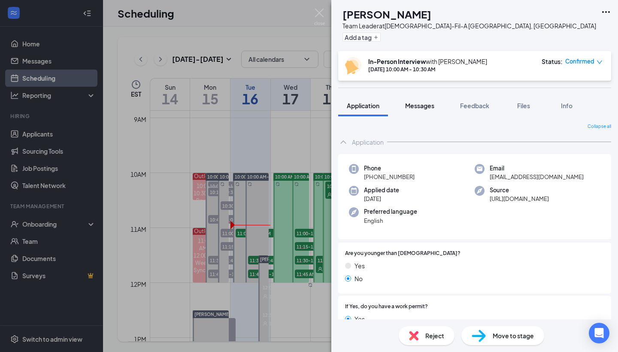
click at [416, 108] on span "Messages" at bounding box center [419, 106] width 29 height 8
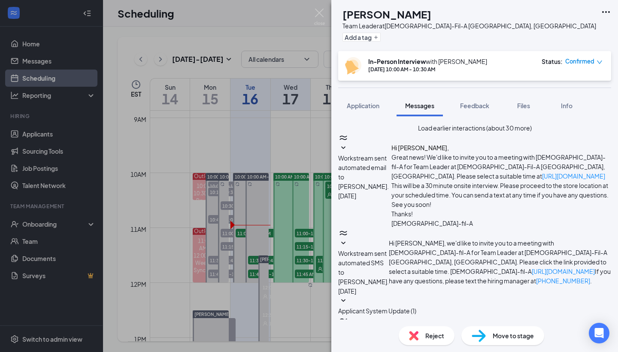
scroll to position [323, 0]
click at [570, 65] on span "Confirmed" at bounding box center [580, 61] width 29 height 9
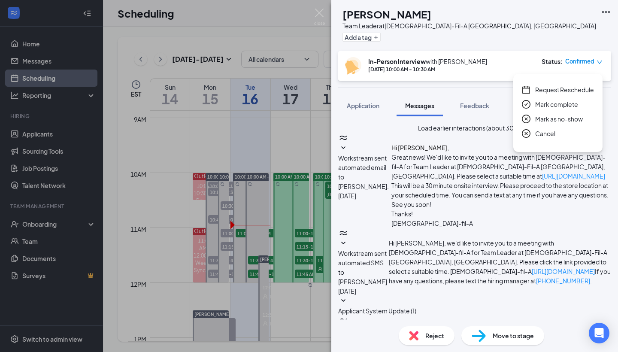
click at [561, 94] on span "Request Reschedule" at bounding box center [565, 89] width 59 height 9
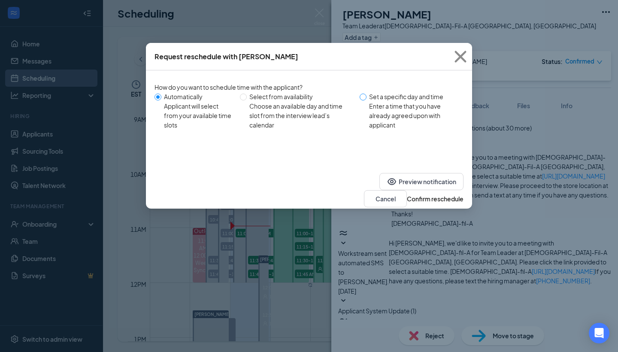
click at [364, 97] on input "Set a specific day and time Enter a time that you have already agreed upon with…" at bounding box center [363, 97] width 7 height 7
radio input "true"
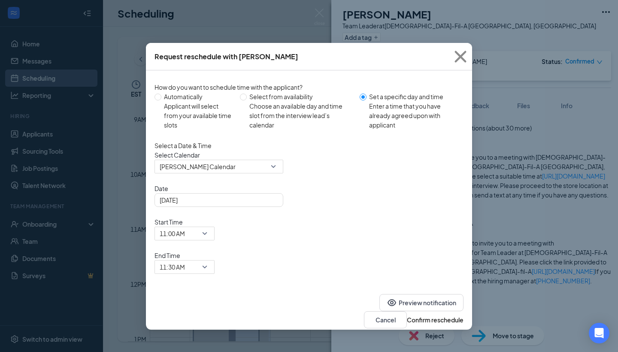
radio input "false"
click at [262, 180] on span "[PERSON_NAME] Calendar" at bounding box center [215, 171] width 111 height 23
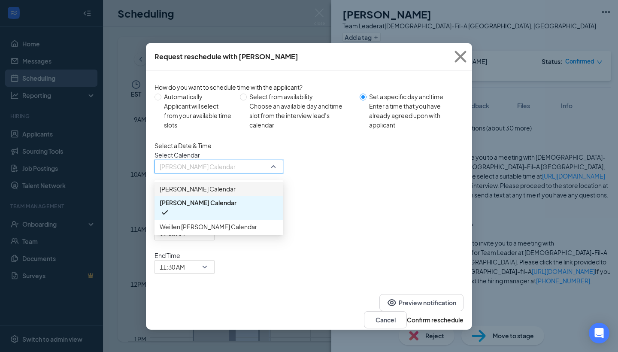
click at [236, 194] on span "[PERSON_NAME] Calendar" at bounding box center [198, 188] width 76 height 9
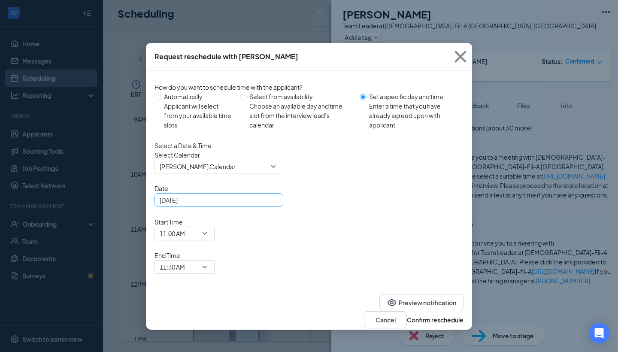
click at [271, 205] on div "[DATE]" at bounding box center [219, 199] width 119 height 9
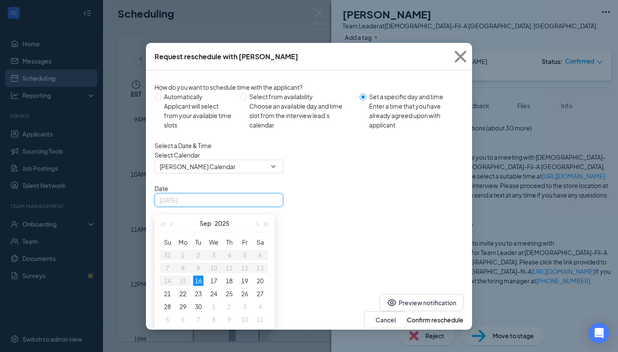
type input "[DATE]"
click at [180, 299] on div "22" at bounding box center [183, 294] width 10 height 10
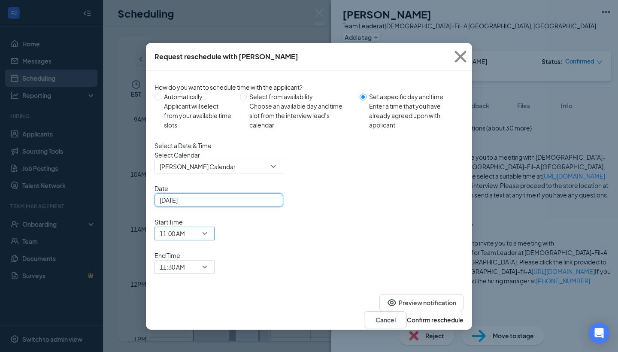
click at [210, 227] on span "11:00 AM" at bounding box center [185, 233] width 50 height 13
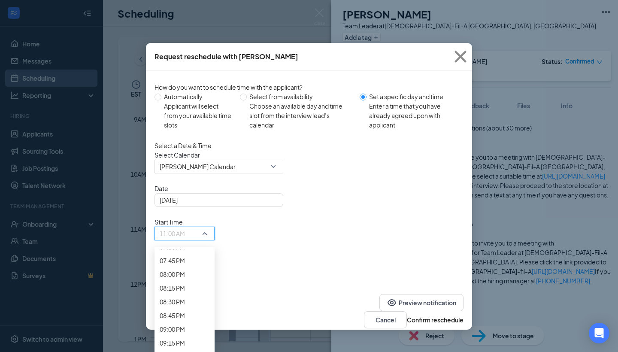
scroll to position [1093, 0]
click at [462, 58] on icon "Cross" at bounding box center [460, 56] width 23 height 23
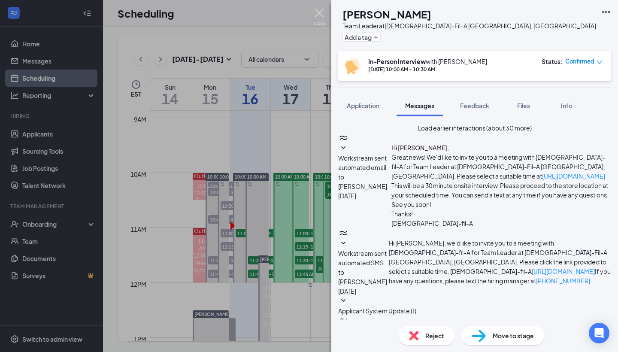
click at [312, 18] on div "LN [PERSON_NAME] Team Leader at [DEMOGRAPHIC_DATA]-Fil-A Seguin, [GEOGRAPHIC_DA…" at bounding box center [309, 176] width 618 height 352
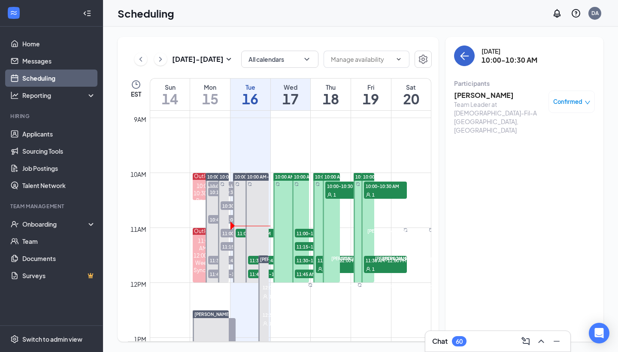
click at [464, 52] on icon "ArrowLeft" at bounding box center [465, 56] width 10 height 10
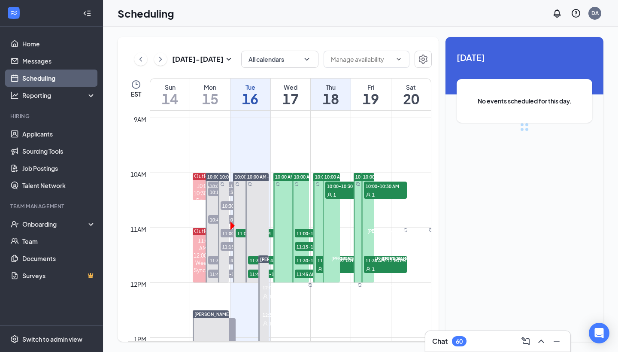
click at [164, 57] on icon "ChevronRight" at bounding box center [160, 59] width 9 height 10
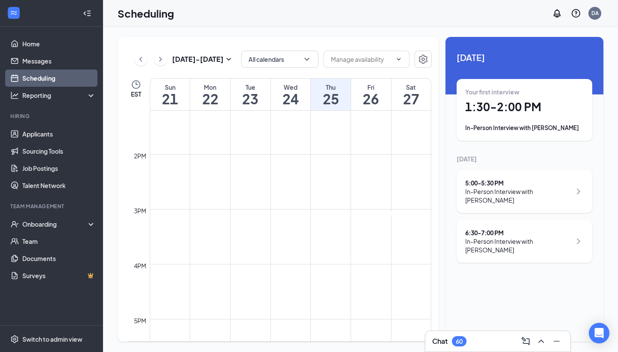
scroll to position [728, 0]
click at [141, 60] on icon "ChevronLeft" at bounding box center [141, 59] width 9 height 10
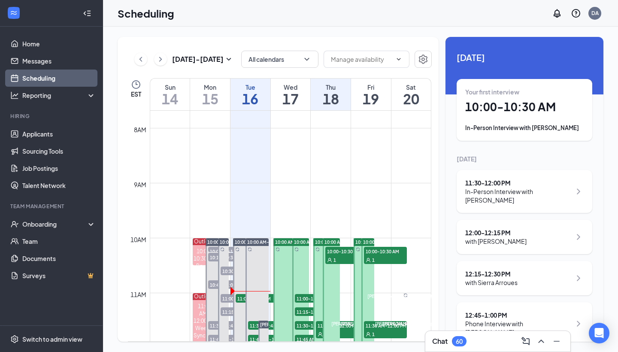
scroll to position [494, 0]
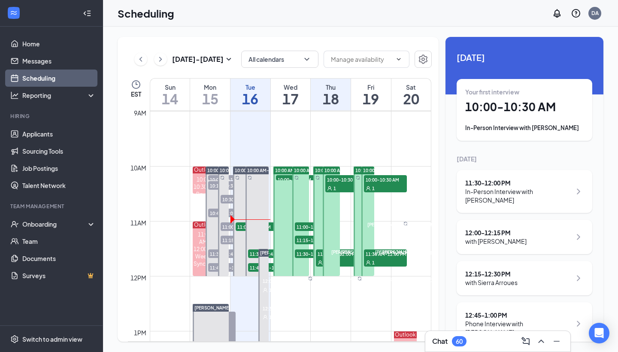
click at [288, 179] on span "10:00-10:15 AM" at bounding box center [297, 179] width 43 height 9
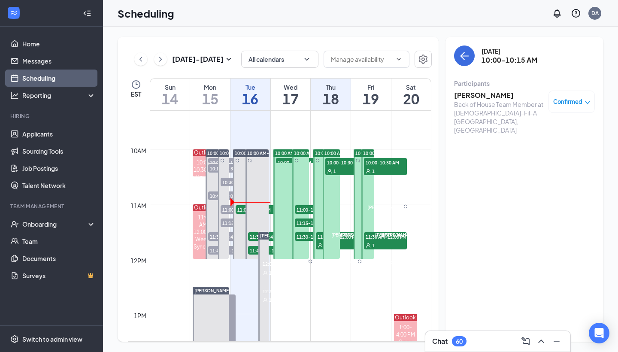
scroll to position [513, 0]
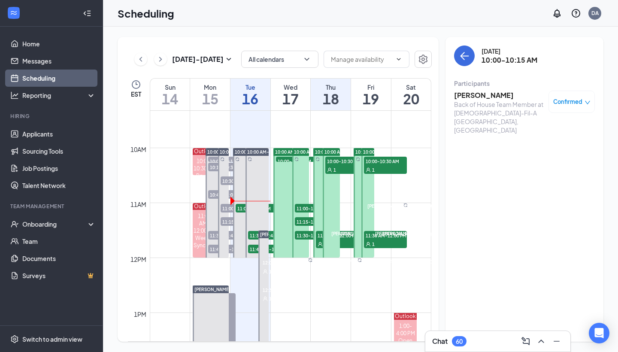
click at [446, 210] on span "11:00-11:15 AM" at bounding box center [463, 207] width 35 height 8
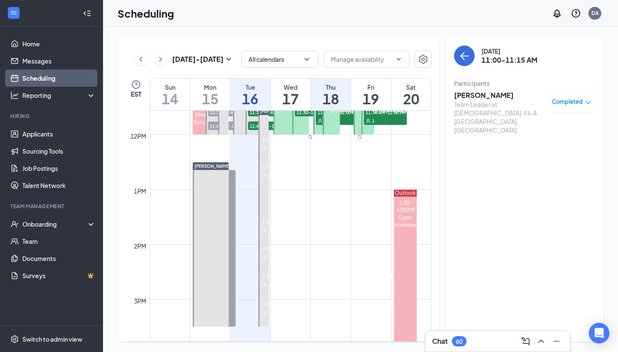
scroll to position [642, 0]
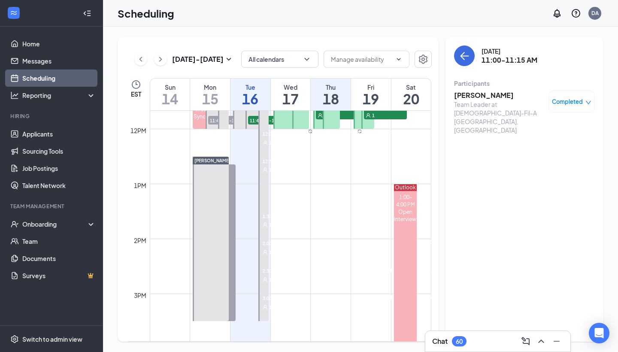
click at [313, 137] on span "2:00-2:15 PM" at bounding box center [328, 133] width 30 height 8
click at [356, 137] on span "2:15-2:30 PM" at bounding box center [371, 133] width 30 height 8
click at [399, 137] on span "2:30-2:45 PM" at bounding box center [414, 133] width 30 height 8
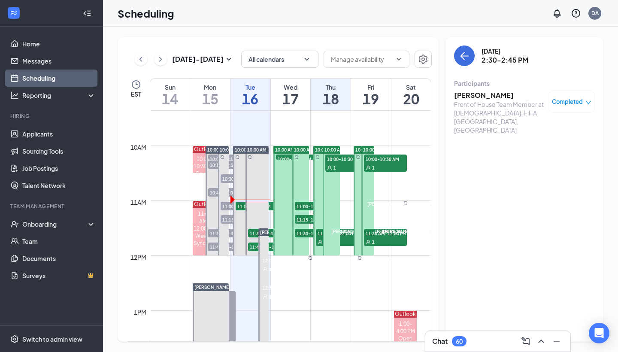
scroll to position [515, 0]
click at [446, 209] on span "11:00-11:15 AM" at bounding box center [463, 205] width 35 height 8
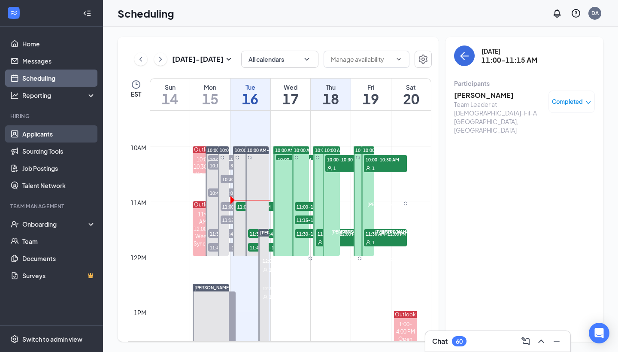
click at [50, 137] on link "Applicants" at bounding box center [58, 133] width 73 height 17
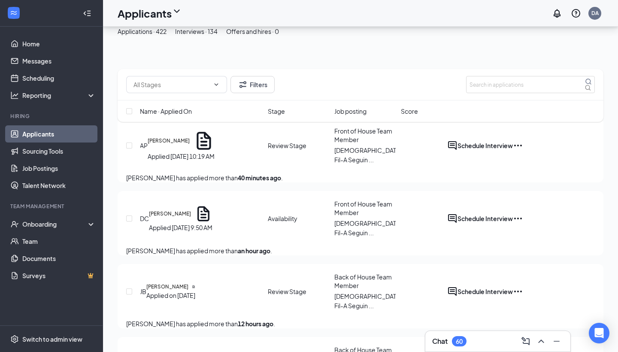
scroll to position [34, 0]
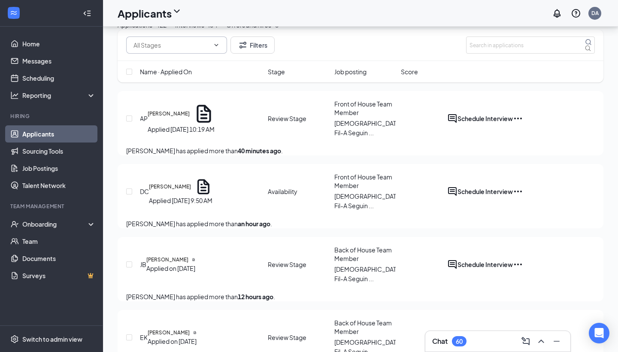
click at [175, 50] on input "text" at bounding box center [172, 44] width 76 height 9
click at [177, 50] on input "text" at bounding box center [172, 44] width 76 height 9
click at [239, 54] on button "Filters" at bounding box center [253, 45] width 44 height 17
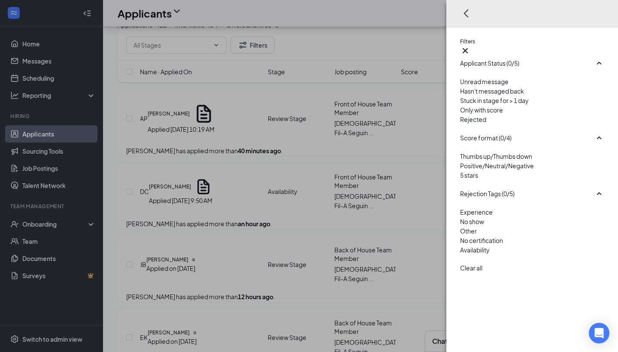
click at [239, 91] on div "Filters Applicant Status (0/5) Unread message Hasn't messaged back Stuck in sta…" at bounding box center [309, 176] width 618 height 352
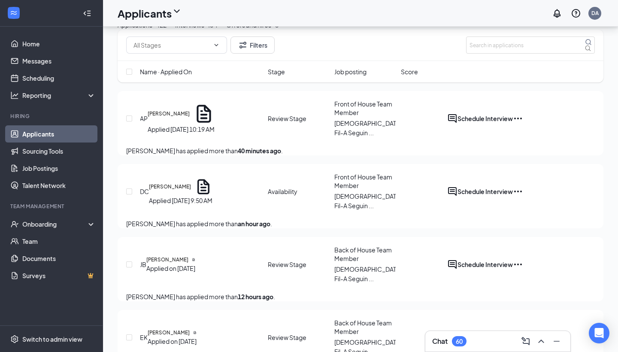
click at [177, 76] on span "Name · Applied On" at bounding box center [166, 71] width 52 height 9
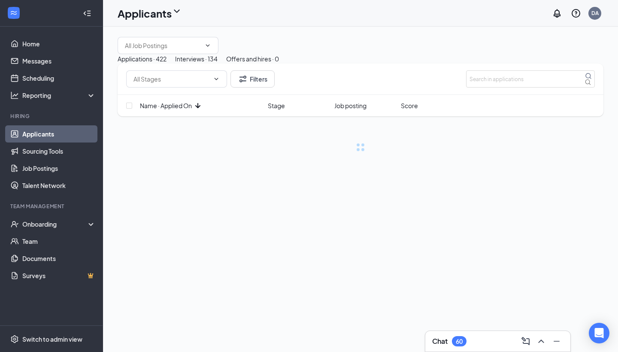
scroll to position [0, 0]
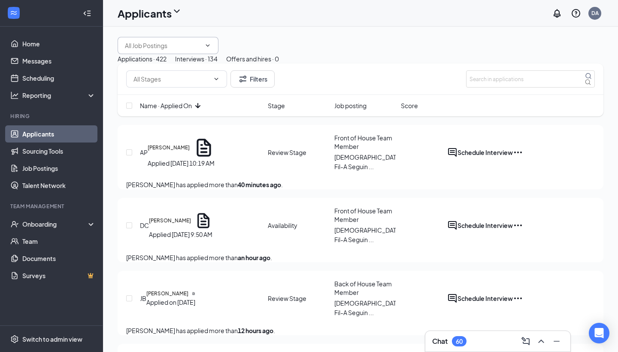
click at [192, 50] on input "text" at bounding box center [163, 45] width 76 height 9
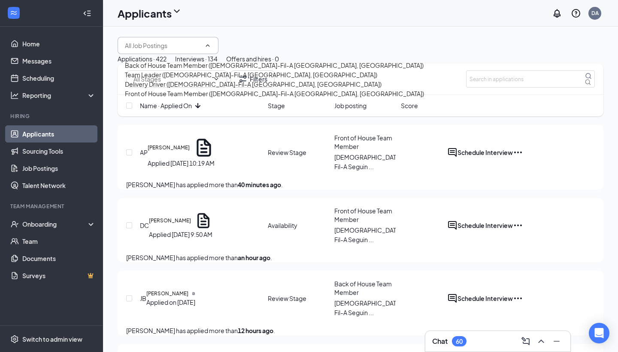
click at [198, 70] on div "Back of House Team Member ([DEMOGRAPHIC_DATA]-Fil-A [GEOGRAPHIC_DATA], [GEOGRAP…" at bounding box center [274, 65] width 299 height 9
type input "Back of House Team Member ([DEMOGRAPHIC_DATA]-Fil-A [GEOGRAPHIC_DATA], [GEOGRAP…"
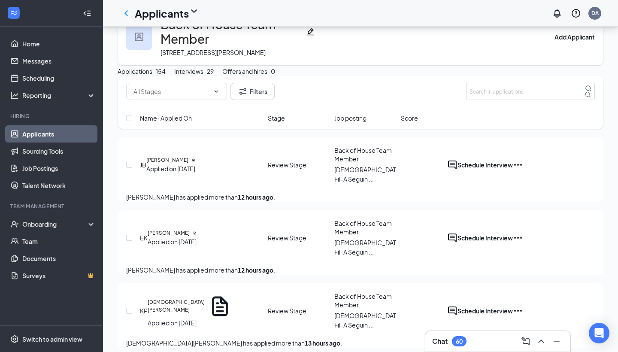
scroll to position [29, 0]
click at [195, 161] on icon "Document" at bounding box center [193, 159] width 2 height 3
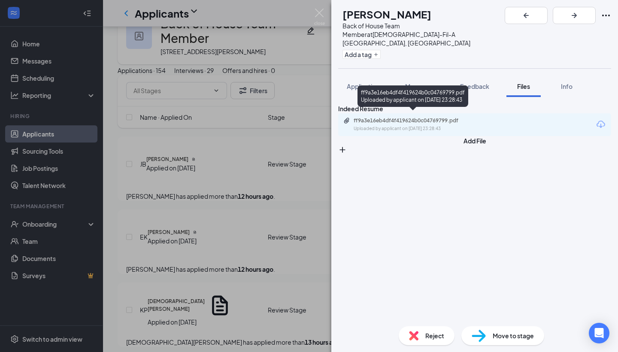
click at [379, 117] on div "ff9a3e16eb4df4f419624b0c04769799.pdf" at bounding box center [414, 120] width 120 height 7
click at [307, 70] on div "[PERSON_NAME] Back of House Team Member at [DEMOGRAPHIC_DATA]-Fil-A Seguin, [GE…" at bounding box center [309, 176] width 618 height 352
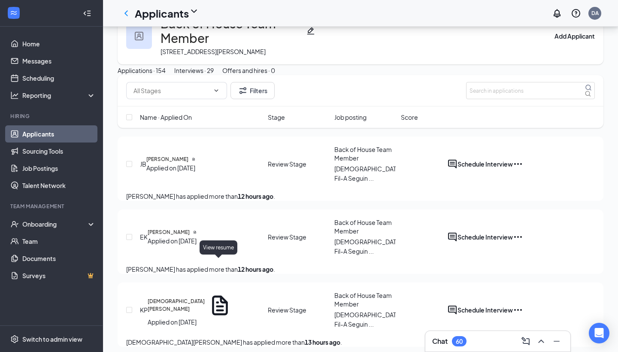
click at [196, 234] on icon "Document" at bounding box center [195, 232] width 2 height 3
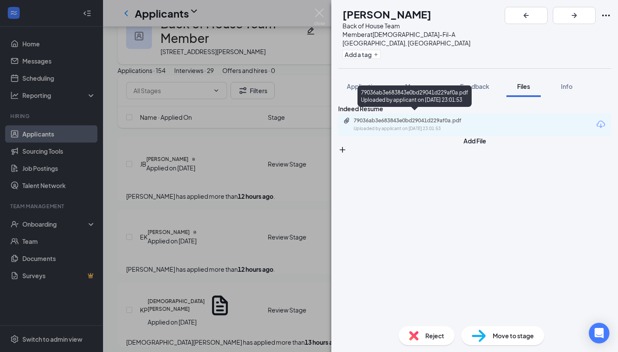
click at [385, 125] on div "Uploaded by applicant on [DATE] 23:01:53" at bounding box center [418, 128] width 129 height 7
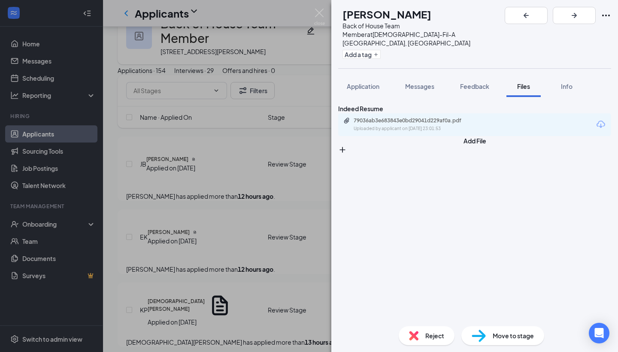
click at [294, 158] on div "EK [PERSON_NAME] Back of House Team Member at [DEMOGRAPHIC_DATA]-Fil-A Seguin, …" at bounding box center [309, 176] width 618 height 352
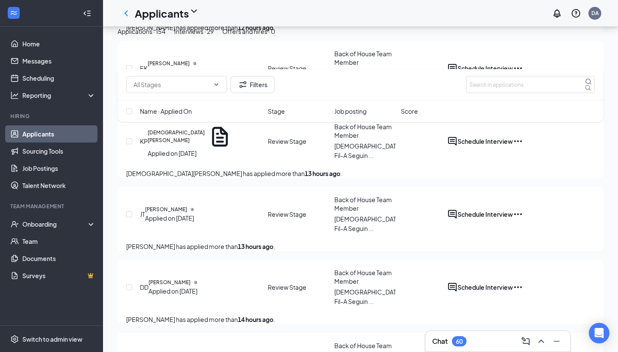
scroll to position [227, 0]
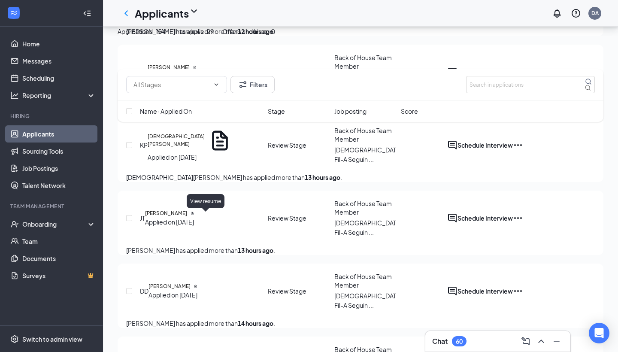
click at [193, 215] on icon "Document" at bounding box center [192, 213] width 2 height 3
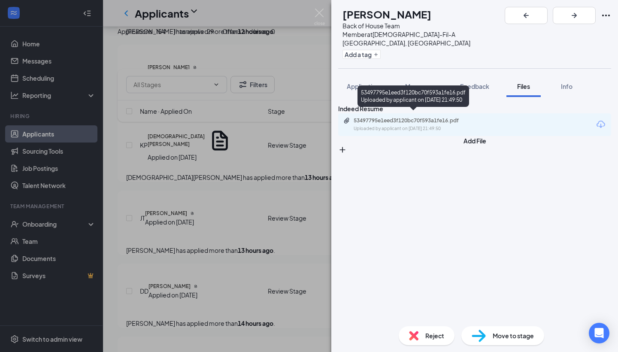
click at [400, 119] on div "53497795e1eed3f120bc70f593a1fe16.pdf Uploaded by applicant on [DATE] 21:49:50" at bounding box center [413, 124] width 139 height 15
click at [351, 76] on button "Application" at bounding box center [363, 86] width 50 height 21
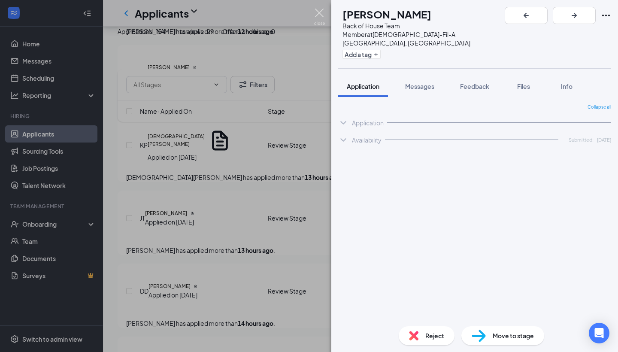
click at [325, 17] on img at bounding box center [319, 17] width 11 height 17
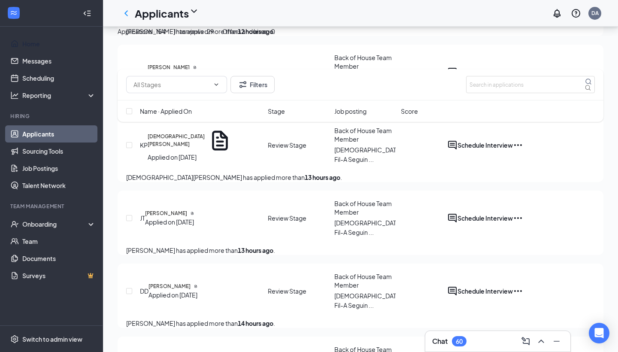
drag, startPoint x: 56, startPoint y: 50, endPoint x: 297, endPoint y: 21, distance: 242.7
click at [56, 50] on link "Home" at bounding box center [58, 43] width 73 height 17
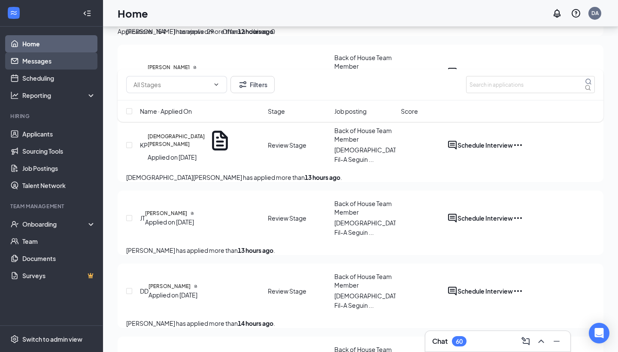
scroll to position [18, 0]
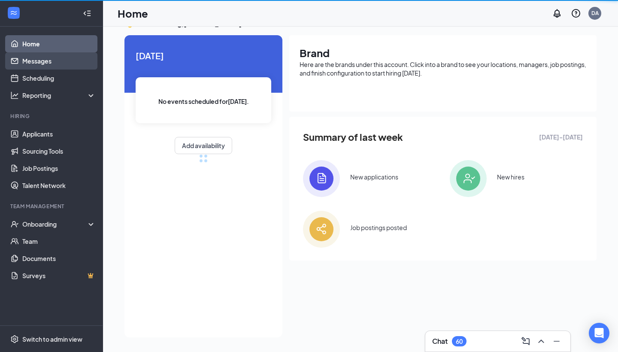
click at [60, 52] on link "Messages" at bounding box center [58, 60] width 73 height 17
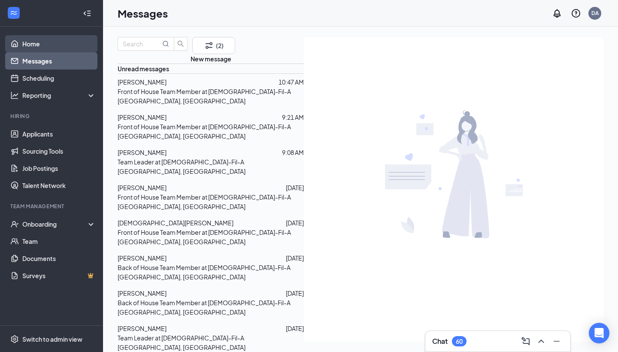
click at [66, 49] on link "Home" at bounding box center [58, 43] width 73 height 17
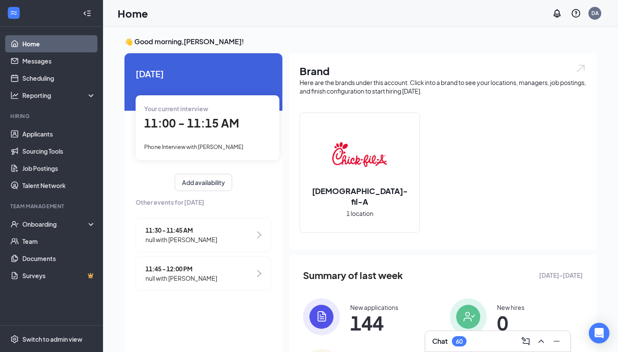
click at [204, 140] on div "Your current interview 11:00 - 11:15 AM Phone Interview with [PERSON_NAME]" at bounding box center [208, 127] width 144 height 64
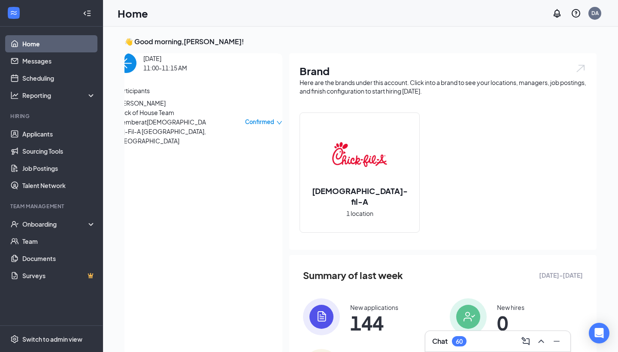
scroll to position [3, 0]
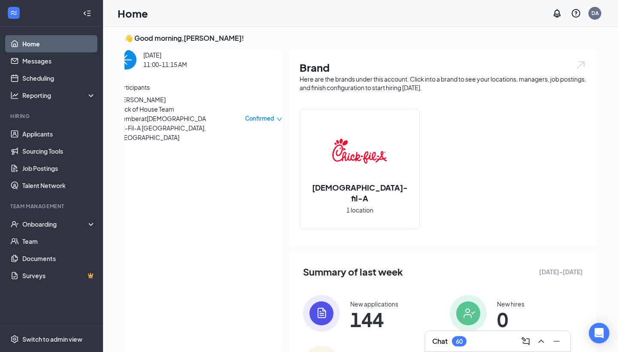
click at [171, 104] on span "[PERSON_NAME]" at bounding box center [162, 99] width 90 height 9
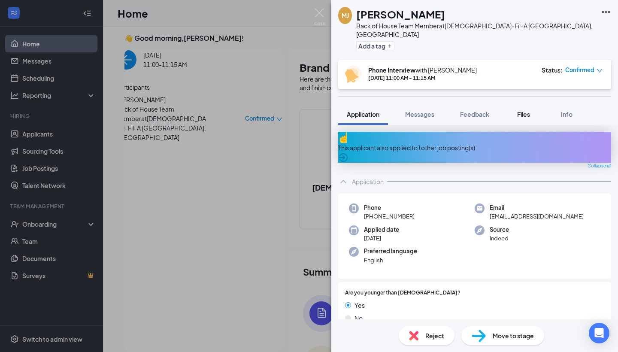
click at [527, 110] on span "Files" at bounding box center [524, 114] width 13 height 8
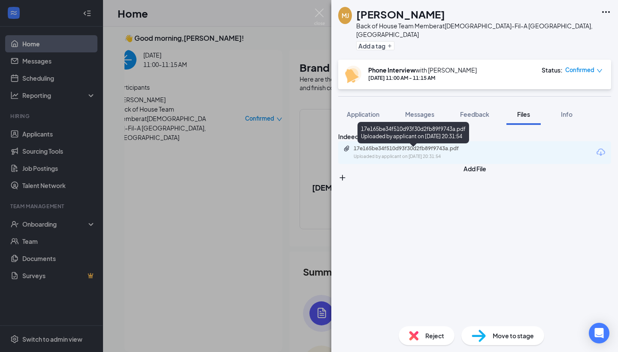
click at [423, 152] on div "17e165be34f510d93f30d2fb89f9743a.pdf" at bounding box center [414, 148] width 120 height 7
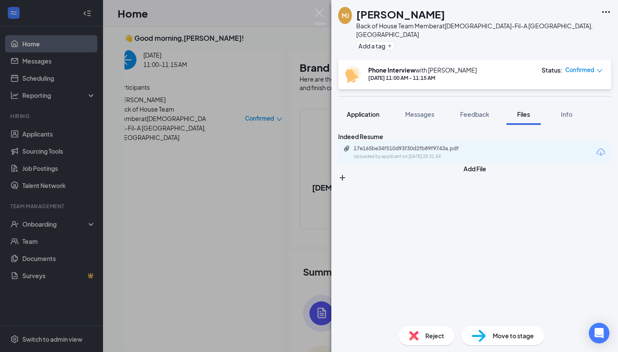
click at [365, 112] on button "Application" at bounding box center [363, 114] width 50 height 21
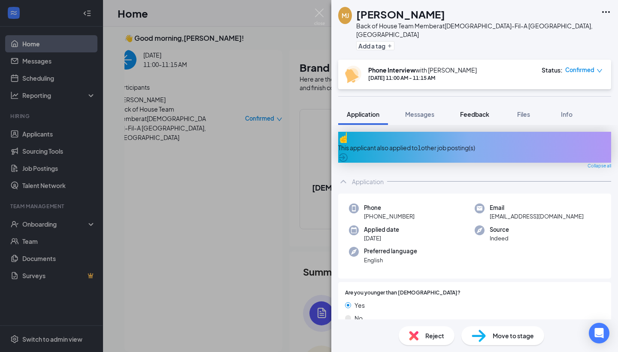
click at [471, 110] on button "Feedback" at bounding box center [475, 114] width 46 height 21
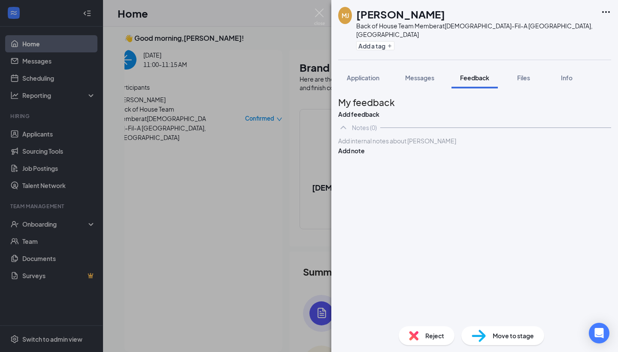
click at [378, 146] on div at bounding box center [475, 141] width 272 height 9
click at [363, 74] on span "Application" at bounding box center [363, 78] width 33 height 8
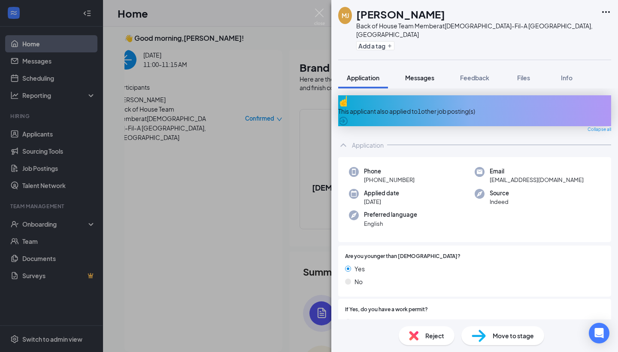
click at [417, 74] on span "Messages" at bounding box center [419, 78] width 29 height 8
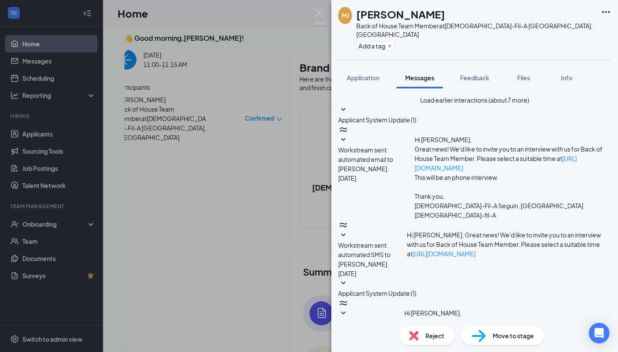
scroll to position [180, 0]
click at [356, 74] on span "Application" at bounding box center [363, 78] width 33 height 8
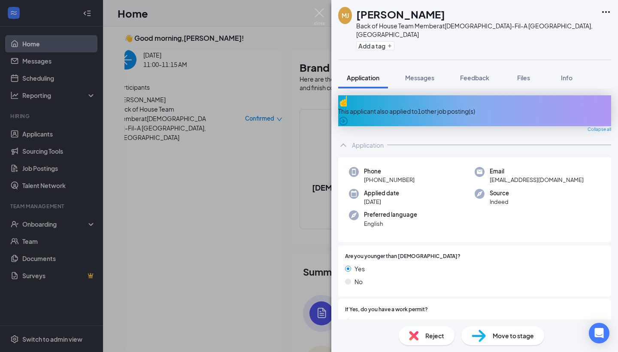
click at [344, 143] on icon "ChevronUp" at bounding box center [344, 144] width 6 height 3
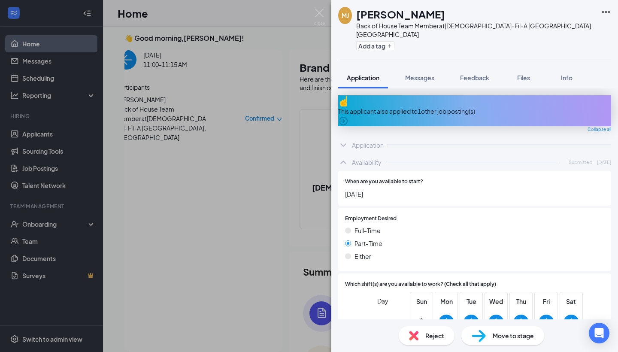
click at [343, 161] on icon "ChevronUp" at bounding box center [344, 162] width 6 height 3
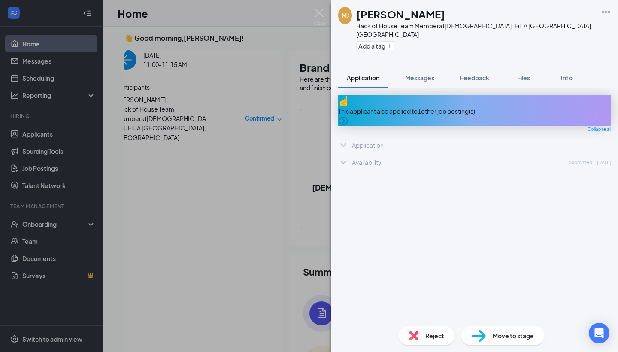
click at [344, 140] on icon "ChevronDown" at bounding box center [343, 145] width 10 height 10
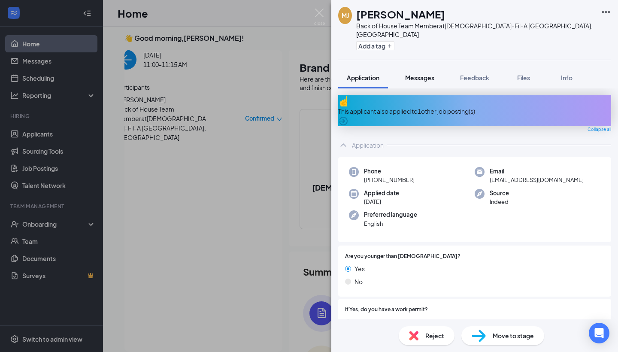
click at [417, 74] on span "Messages" at bounding box center [419, 78] width 29 height 8
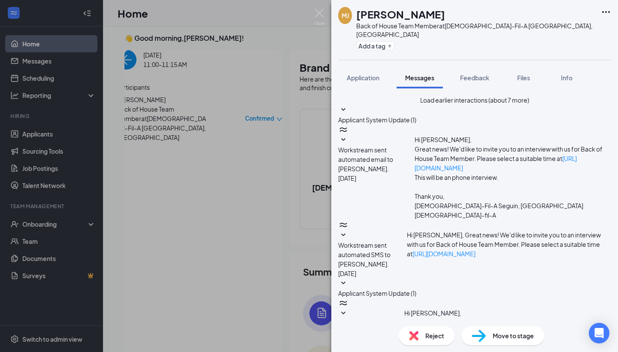
click at [417, 125] on button "Applicant System Update (1)" at bounding box center [377, 115] width 78 height 20
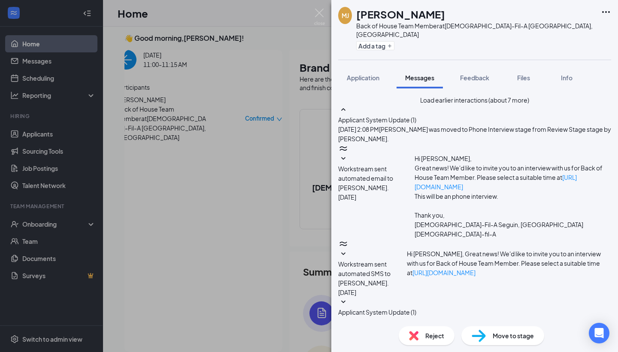
scroll to position [41, 0]
click at [349, 154] on icon "SmallChevronDown" at bounding box center [343, 159] width 10 height 10
click at [349, 249] on icon "SmallChevronDown" at bounding box center [343, 254] width 10 height 10
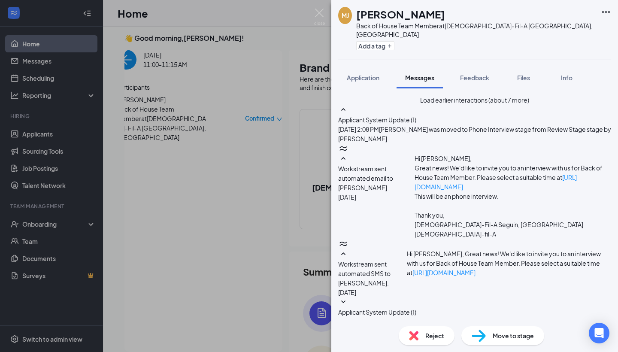
click at [417, 297] on button "Applicant System Update (1)" at bounding box center [377, 307] width 78 height 20
click at [349, 346] on icon "SmallChevronDown" at bounding box center [343, 351] width 10 height 10
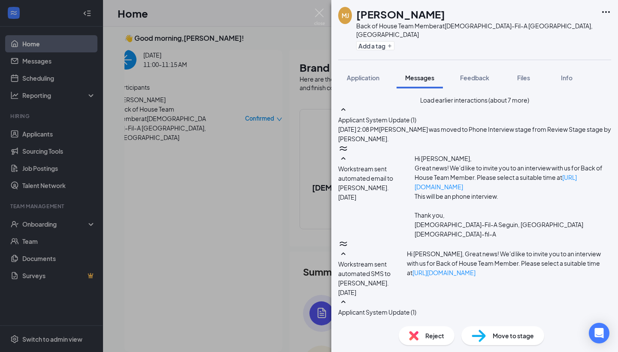
scroll to position [562, 0]
click at [363, 76] on button "Application" at bounding box center [363, 77] width 50 height 21
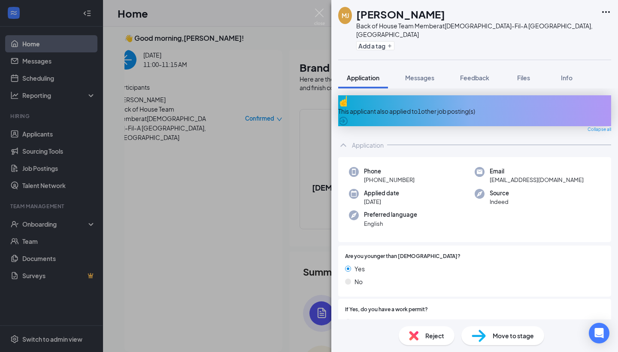
click at [495, 337] on span "Move to stage" at bounding box center [513, 335] width 41 height 9
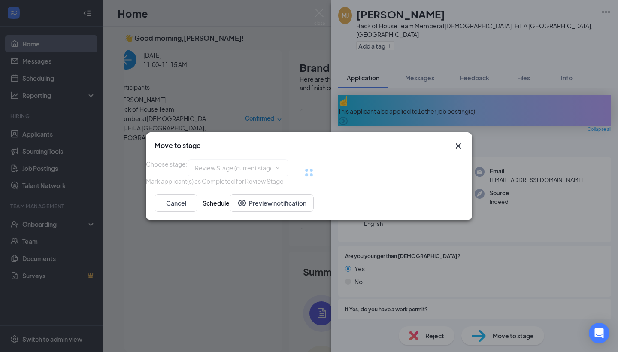
type input "In-Person Interview (next stage)"
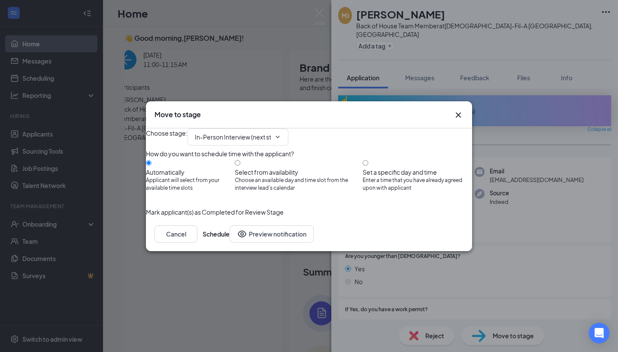
click at [377, 168] on div at bounding box center [418, 168] width 110 height 0
click at [241, 160] on input "Select from availability Choose an available day and time slot from the intervi…" at bounding box center [238, 163] width 6 height 6
radio input "true"
radio input "false"
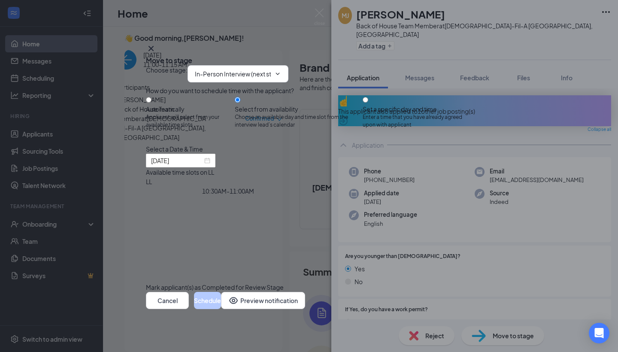
type input "[DATE]"
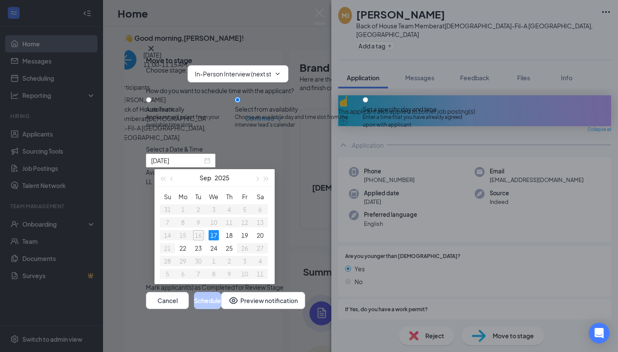
click at [379, 100] on div "How do you want to schedule time with the applicant? Automatically Applicant wi…" at bounding box center [309, 112] width 326 height 52
click at [378, 103] on div "Set a specific day and time Enter a time that you have already agreed upon with…" at bounding box center [418, 112] width 110 height 34
click at [378, 105] on div at bounding box center [418, 105] width 110 height 0
click at [368, 106] on div "Automatically Applicant will select from your available time slots Select from …" at bounding box center [309, 112] width 326 height 34
click at [368, 103] on input "Set a specific day and time Enter a time that you have already agreed upon with…" at bounding box center [366, 100] width 6 height 6
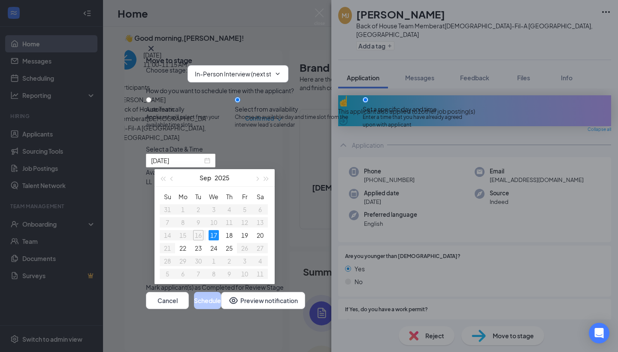
radio input "true"
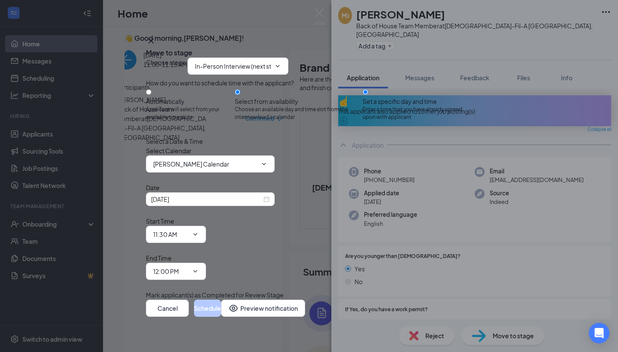
radio input "false"
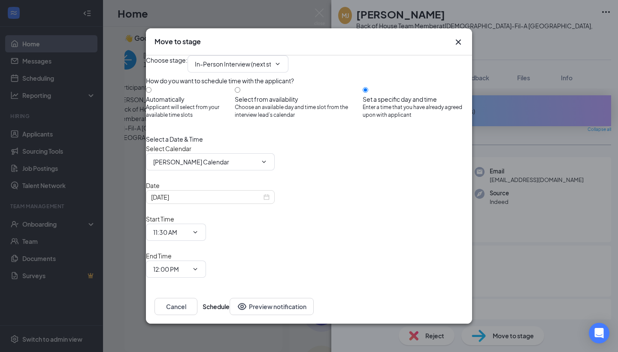
click at [273, 171] on div "Select Calendar [PERSON_NAME] Calendar" at bounding box center [309, 157] width 326 height 27
click at [273, 171] on span "[PERSON_NAME] Calendar" at bounding box center [210, 161] width 129 height 17
click at [272, 171] on span "[PERSON_NAME] Calendar" at bounding box center [210, 161] width 129 height 17
click at [268, 165] on icon "ChevronDown" at bounding box center [264, 161] width 7 height 7
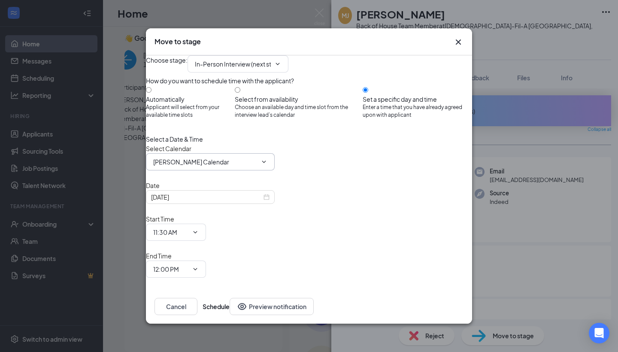
click at [268, 165] on span at bounding box center [263, 161] width 9 height 7
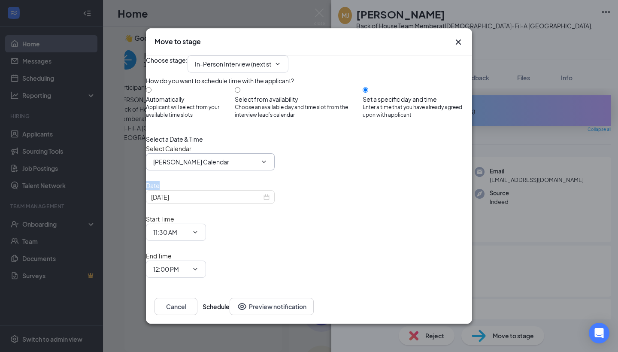
click at [268, 165] on span at bounding box center [263, 161] width 9 height 7
click at [460, 47] on div "Move to stage" at bounding box center [309, 41] width 326 height 27
click at [198, 298] on button "Cancel" at bounding box center [176, 306] width 43 height 17
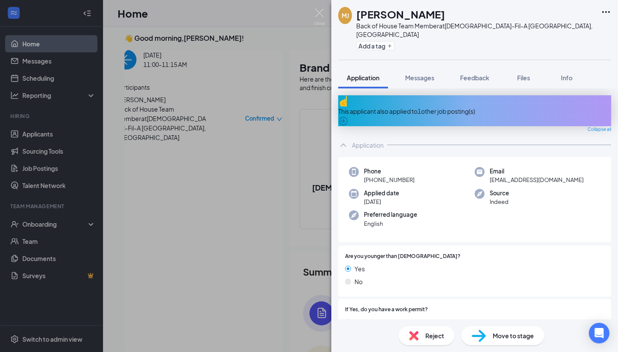
click at [477, 335] on img at bounding box center [479, 336] width 14 height 12
type input "In-Person Interview (next stage)"
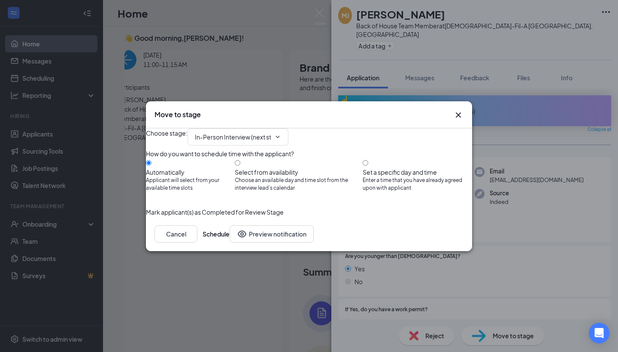
click at [254, 168] on div at bounding box center [299, 168] width 128 height 0
click at [368, 161] on input "Set a specific day and time Enter a time that you have already agreed upon with…" at bounding box center [366, 163] width 6 height 6
radio input "true"
radio input "false"
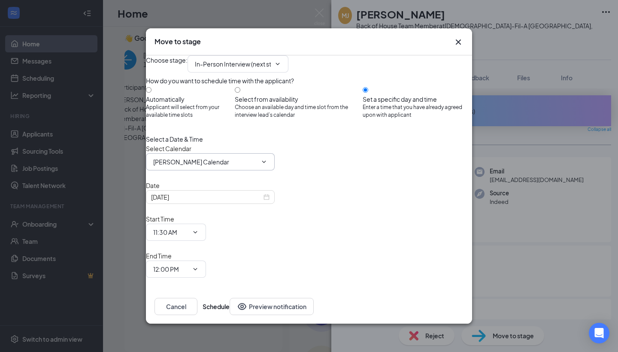
click at [268, 165] on icon "ChevronDown" at bounding box center [264, 161] width 7 height 7
click at [270, 202] on div "[DATE]" at bounding box center [210, 196] width 119 height 9
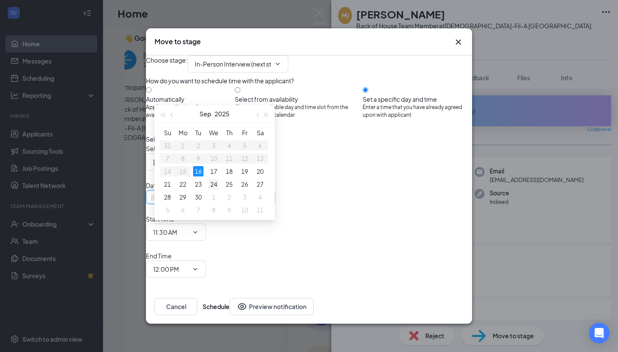
type input "[DATE]"
click at [213, 184] on div "24" at bounding box center [214, 184] width 10 height 10
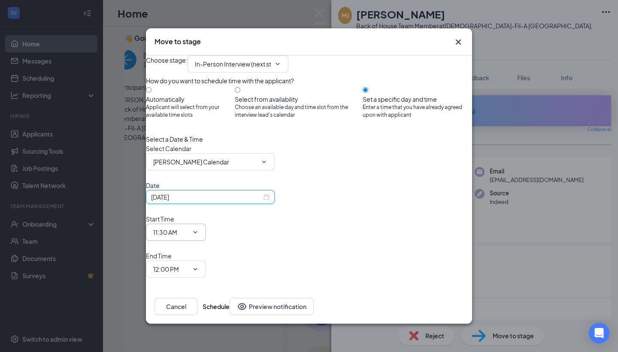
click at [189, 228] on input "11:30 AM" at bounding box center [170, 232] width 35 height 9
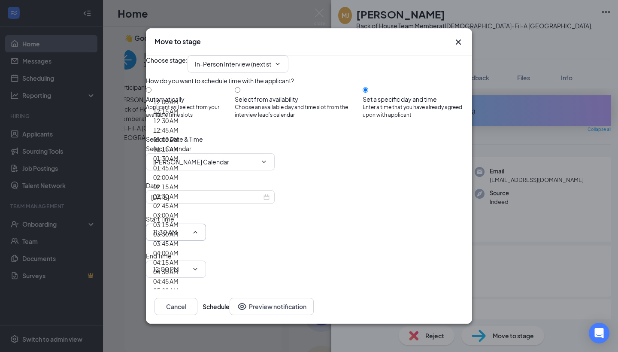
scroll to position [162, 0]
click at [179, 192] on div "02:30 AM" at bounding box center [165, 196] width 25 height 9
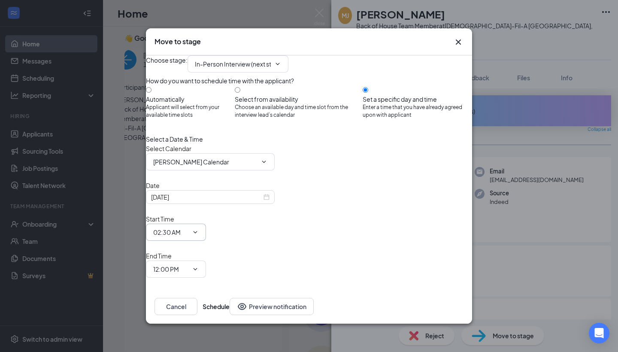
click at [189, 228] on input "02:30 AM" at bounding box center [170, 232] width 35 height 9
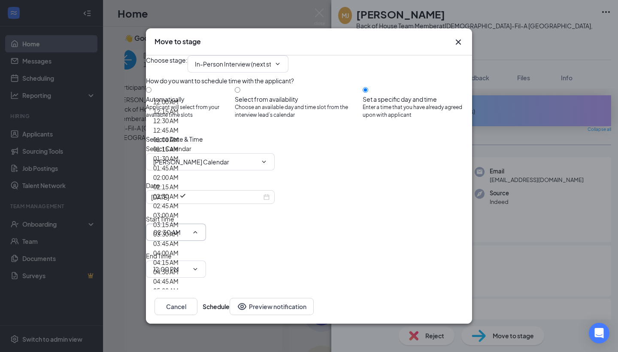
scroll to position [1058, 0]
type input "02:30 PM"
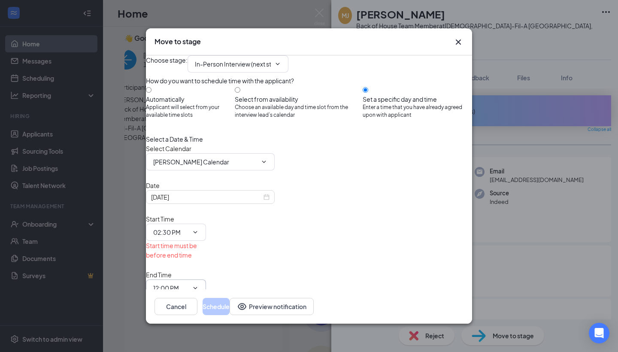
click at [189, 283] on input "12:00 PM" at bounding box center [170, 287] width 35 height 9
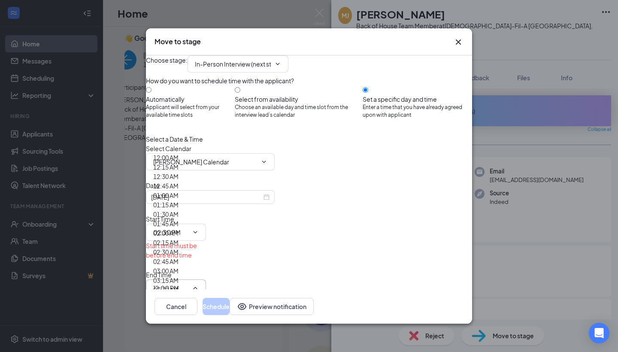
scroll to position [1102, 0]
type input "03:00 PM"
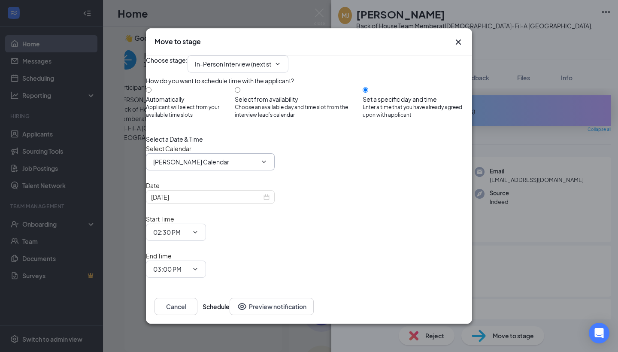
click at [244, 171] on span "[PERSON_NAME] Calendar" at bounding box center [210, 161] width 129 height 17
click at [257, 167] on input "[PERSON_NAME] Calendar" at bounding box center [205, 161] width 104 height 9
click at [243, 197] on div "Weillen [PERSON_NAME] Calendar" at bounding box center [201, 191] width 97 height 9
type input "Weillen [PERSON_NAME] Calendar"
click at [230, 298] on button "Schedule" at bounding box center [216, 306] width 27 height 17
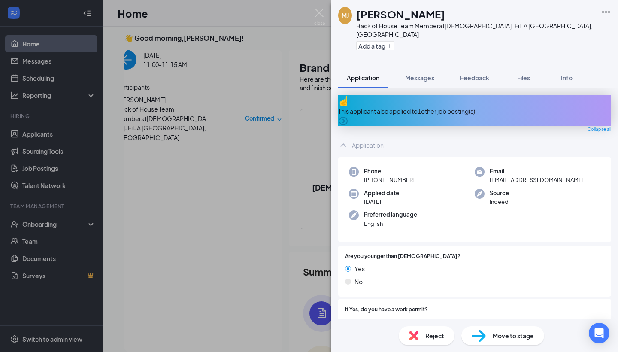
click at [323, 18] on img at bounding box center [319, 17] width 11 height 17
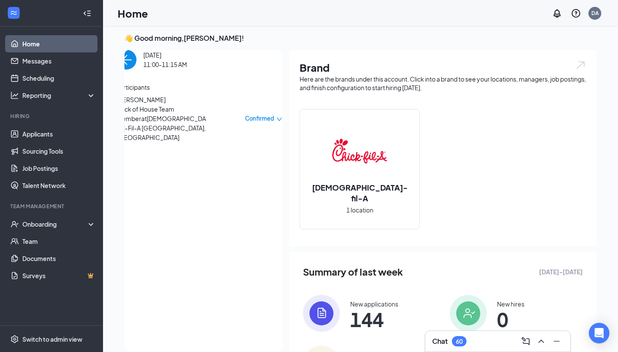
click at [137, 69] on img "back-button" at bounding box center [127, 60] width 20 height 20
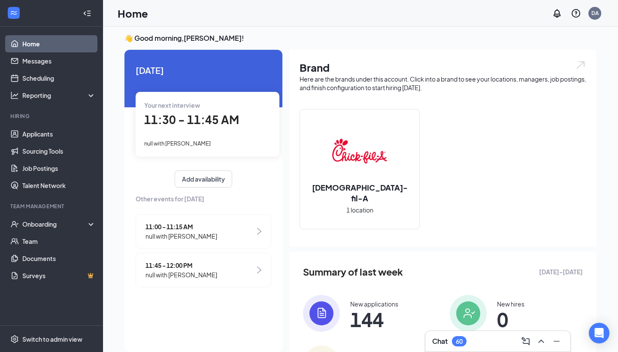
click at [73, 45] on link "Home" at bounding box center [58, 43] width 73 height 17
